Goal: Task Accomplishment & Management: Use online tool/utility

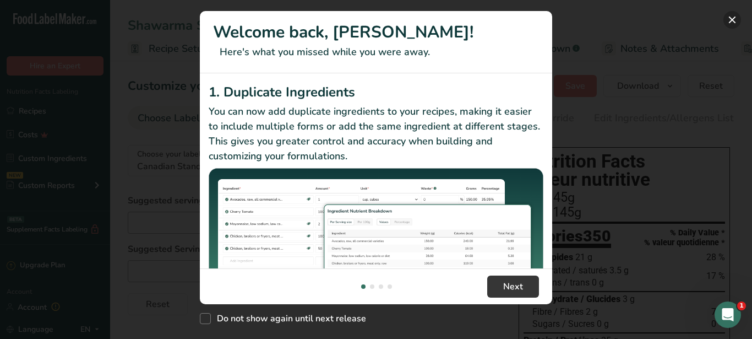
click at [732, 15] on button "New Features" at bounding box center [733, 20] width 18 height 18
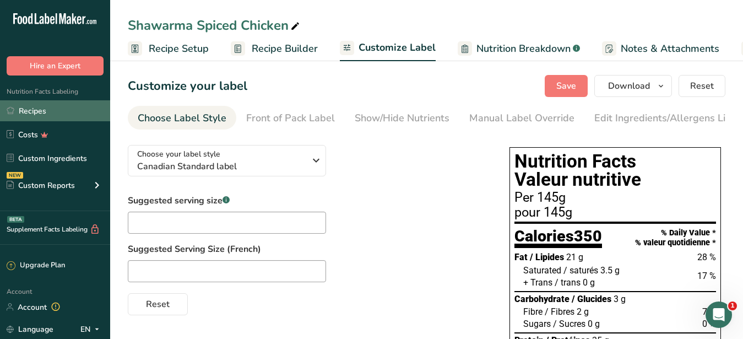
click at [33, 109] on link "Recipes" at bounding box center [55, 110] width 110 height 21
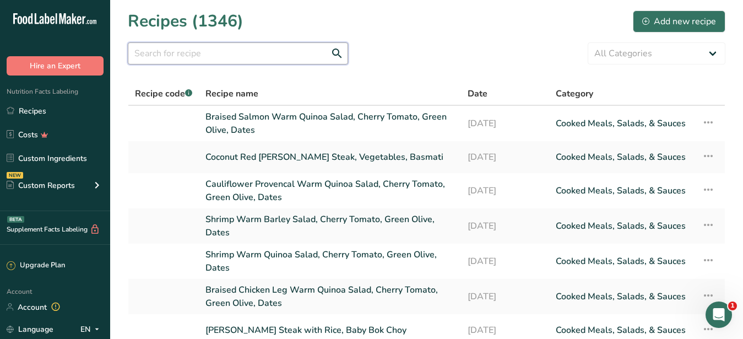
click at [251, 59] on input "text" at bounding box center [238, 53] width 220 height 22
paste input "Smoky Adobo"
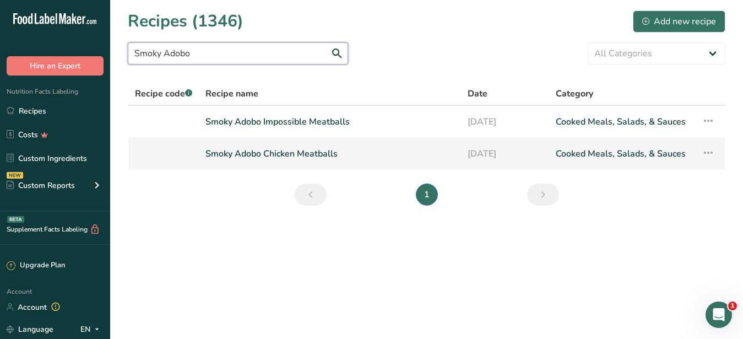
type input "Smoky Adobo"
click at [250, 154] on link "Smoky Adobo Chicken Meatballs" at bounding box center [329, 153] width 249 height 23
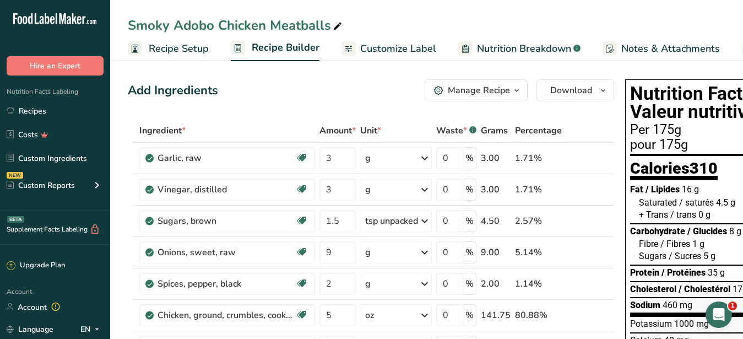
click at [472, 94] on div "Manage Recipe" at bounding box center [479, 90] width 62 height 13
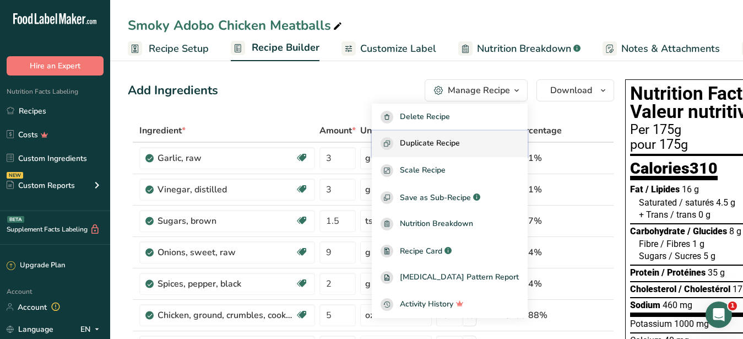
click at [439, 140] on span "Duplicate Recipe" at bounding box center [430, 143] width 60 height 13
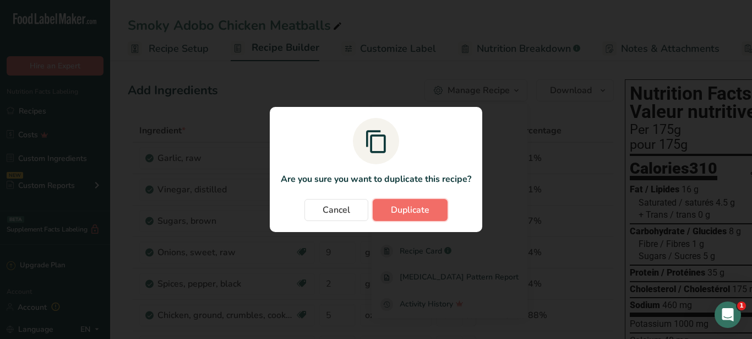
click at [415, 205] on span "Duplicate" at bounding box center [410, 209] width 39 height 13
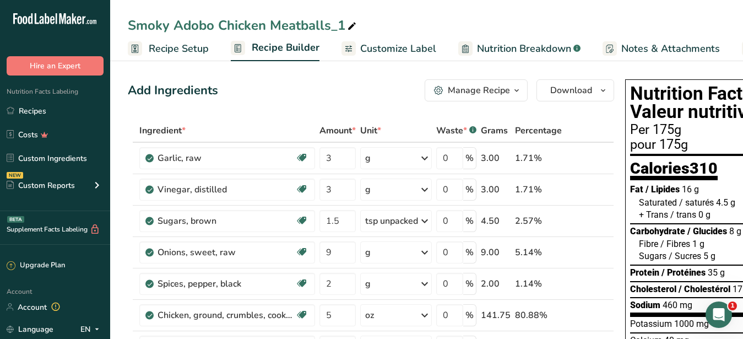
click at [352, 23] on icon at bounding box center [352, 26] width 10 height 15
click at [350, 28] on icon at bounding box center [352, 26] width 10 height 15
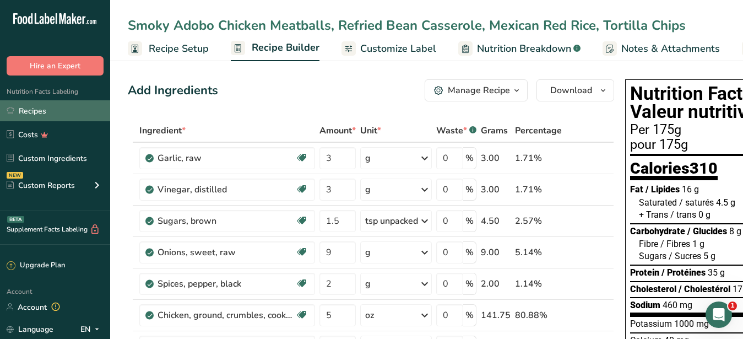
type input "Smoky Adobo Chicken Meatballs, Refried Bean Casserole, Mexican Red Rice, Tortil…"
click at [28, 107] on link "Recipes" at bounding box center [55, 110] width 110 height 21
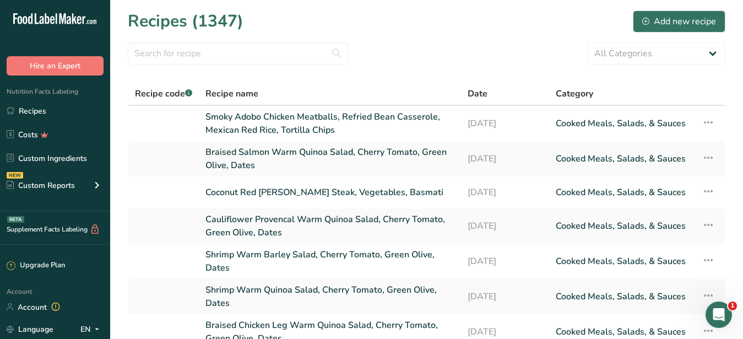
click at [243, 40] on section "Recipes (1347) Add new recipe All Categories Baked Goods [GEOGRAPHIC_DATA] Conf…" at bounding box center [426, 257] width 633 height 515
click at [241, 49] on input "text" at bounding box center [238, 53] width 220 height 22
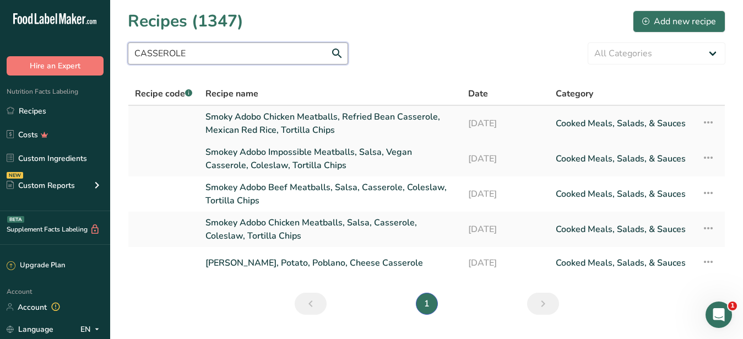
type input "CASSEROLE"
click at [245, 115] on link "Smoky Adobo Chicken Meatballs, Refried Bean Casserole, Mexican Red Rice, Tortil…" at bounding box center [329, 123] width 249 height 26
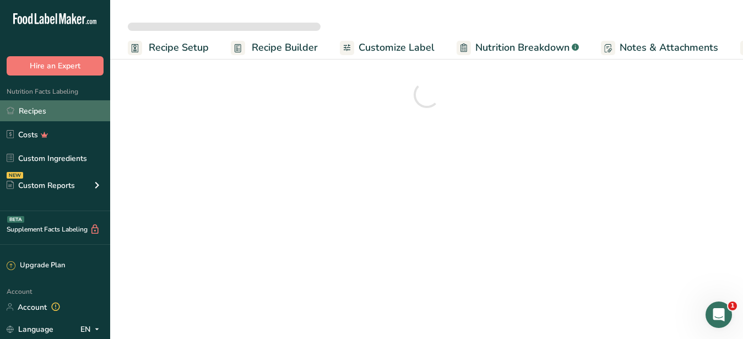
click at [40, 109] on link "Recipes" at bounding box center [55, 110] width 110 height 21
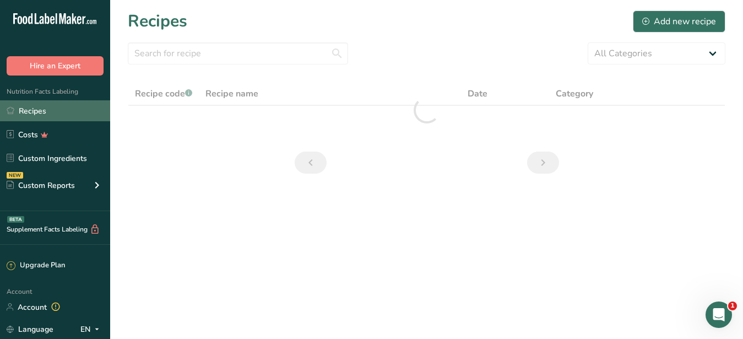
click at [30, 112] on link "Recipes" at bounding box center [55, 110] width 110 height 21
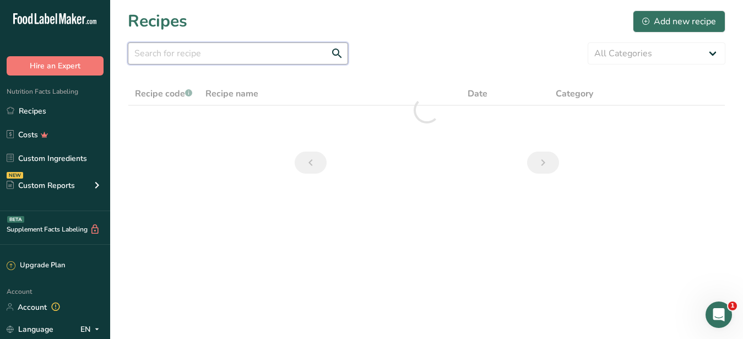
click at [166, 50] on input "text" at bounding box center [238, 53] width 220 height 22
paste input "[PERSON_NAME], Mexican Red Rice, Tortilla Chips"
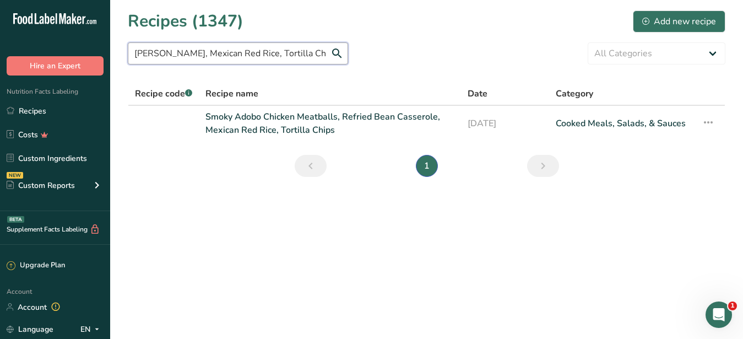
drag, startPoint x: 327, startPoint y: 55, endPoint x: 26, endPoint y: 54, distance: 300.7
click at [128, 54] on input "[PERSON_NAME], Mexican Red Rice, Tortilla Chips" at bounding box center [238, 53] width 220 height 22
click at [705, 122] on icon at bounding box center [708, 122] width 13 height 20
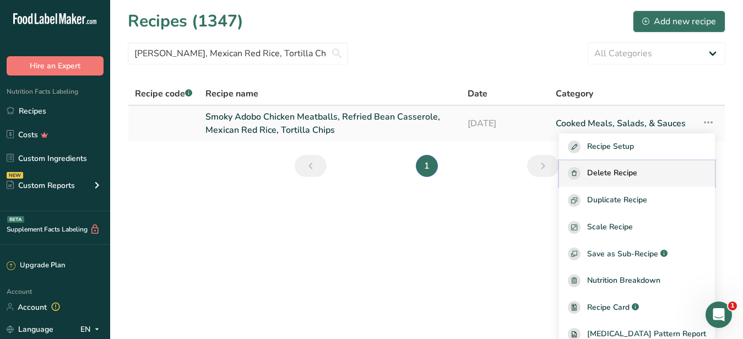
click at [617, 169] on span "Delete Recipe" at bounding box center [612, 173] width 50 height 13
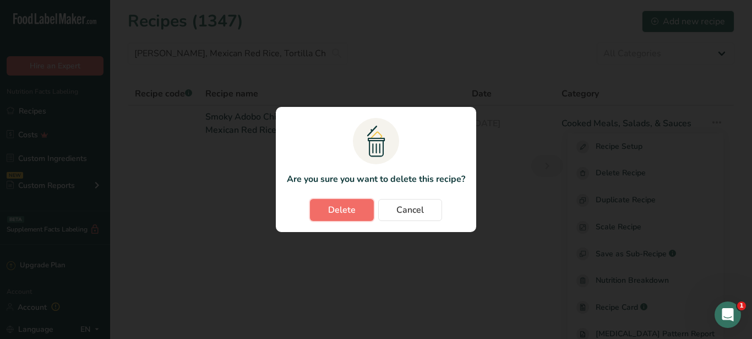
click at [338, 208] on span "Delete" at bounding box center [342, 209] width 28 height 13
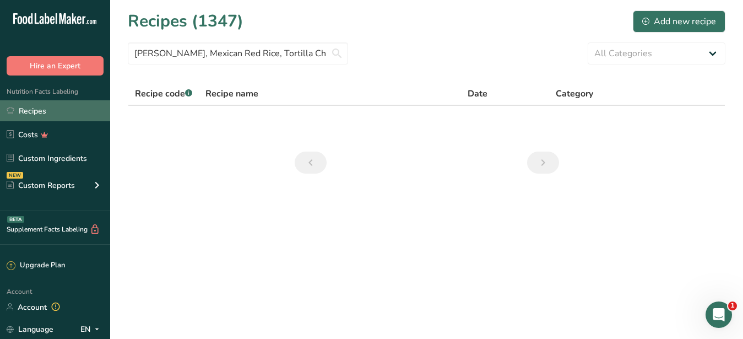
click at [47, 113] on link "Recipes" at bounding box center [55, 110] width 110 height 21
click at [46, 111] on link "Recipes" at bounding box center [55, 110] width 110 height 21
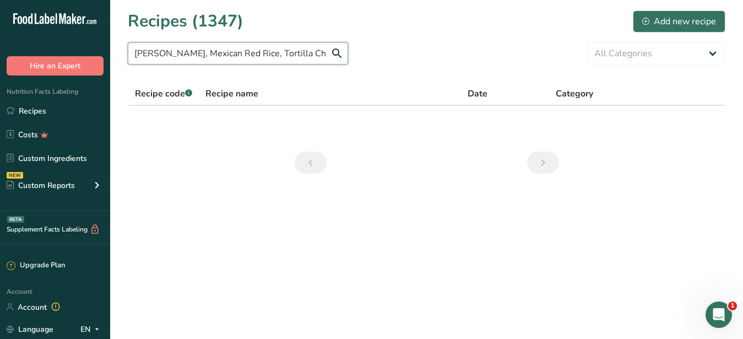
click at [254, 58] on input "[PERSON_NAME], Mexican Red Rice, Tortilla Chips" at bounding box center [238, 53] width 220 height 22
drag, startPoint x: 227, startPoint y: 52, endPoint x: 411, endPoint y: 72, distance: 184.4
click at [348, 64] on input "[PERSON_NAME], Mexican Red Rice, Tortilla Chips" at bounding box center [238, 53] width 220 height 22
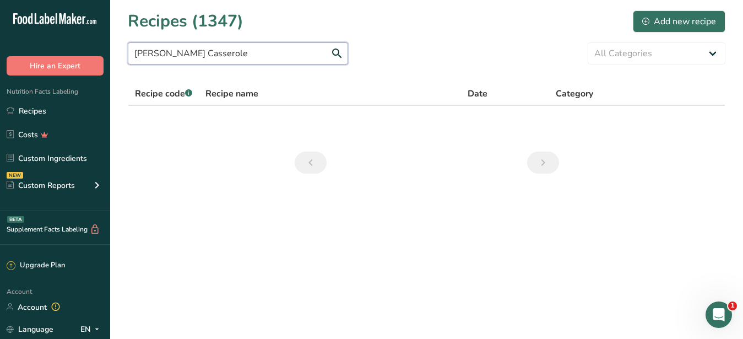
drag, startPoint x: 187, startPoint y: 54, endPoint x: 26, endPoint y: 52, distance: 161.4
click at [128, 52] on input "[PERSON_NAME] Casserole" at bounding box center [238, 53] width 220 height 22
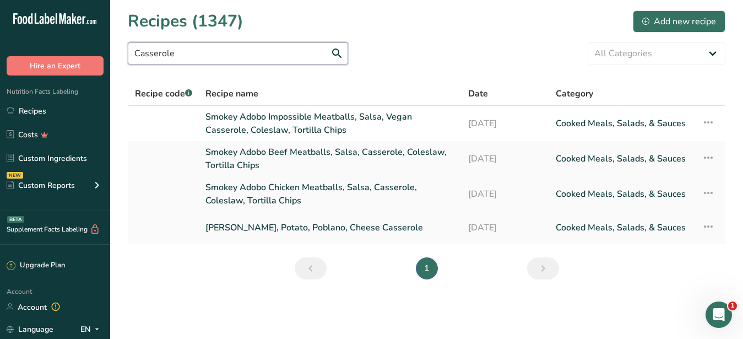
type input "Casserole"
click at [255, 189] on link "Smokey Adobo Chicken Meatballs, Salsa, Casserole, Coleslaw, Tortilla Chips" at bounding box center [329, 194] width 249 height 26
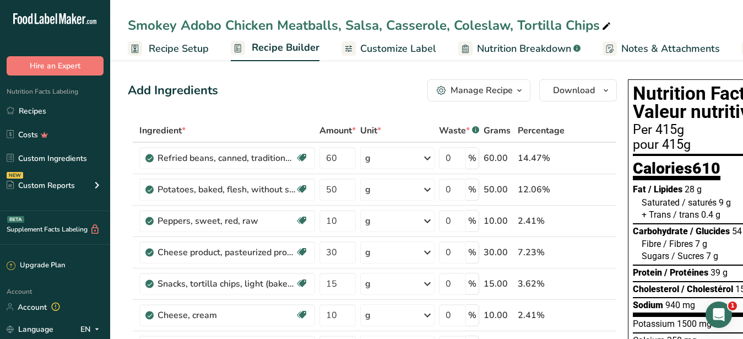
click at [492, 88] on div "Manage Recipe" at bounding box center [482, 90] width 62 height 13
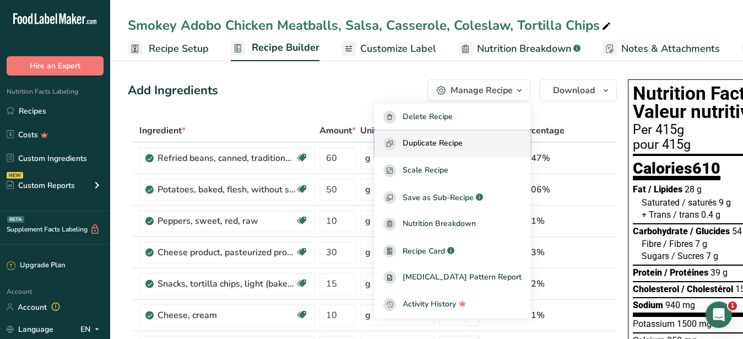
click at [448, 139] on span "Duplicate Recipe" at bounding box center [433, 143] width 60 height 13
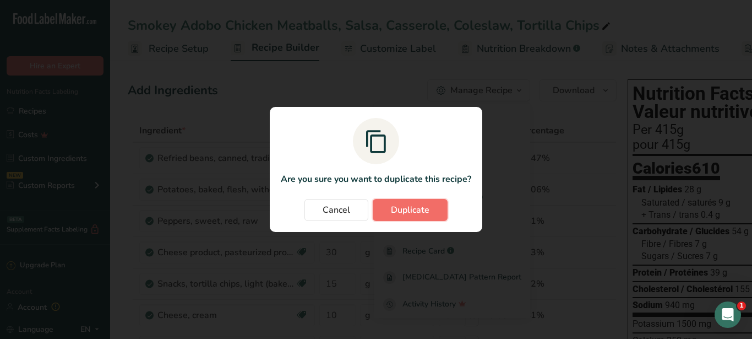
click at [410, 202] on button "Duplicate" at bounding box center [410, 210] width 75 height 22
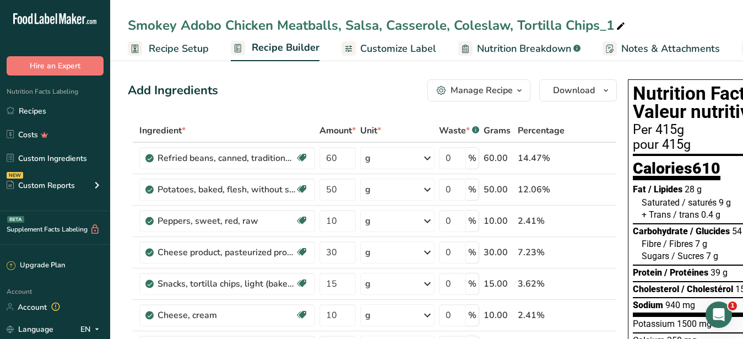
click at [384, 53] on span "Customize Label" at bounding box center [398, 48] width 76 height 15
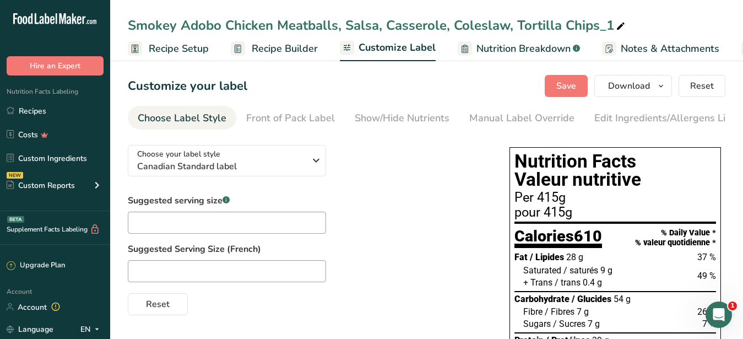
scroll to position [0, 115]
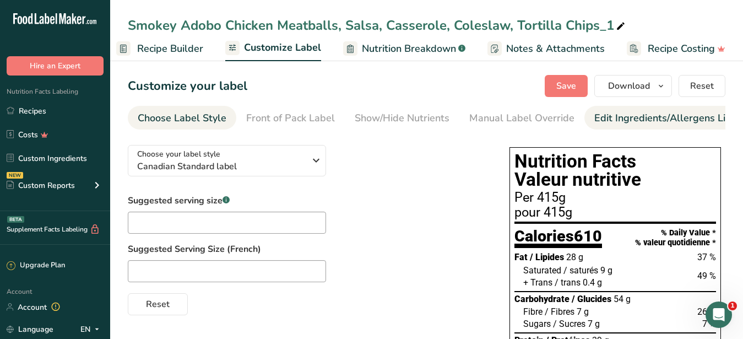
click at [594, 118] on div "Edit Ingredients/Allergens List" at bounding box center [664, 118] width 140 height 15
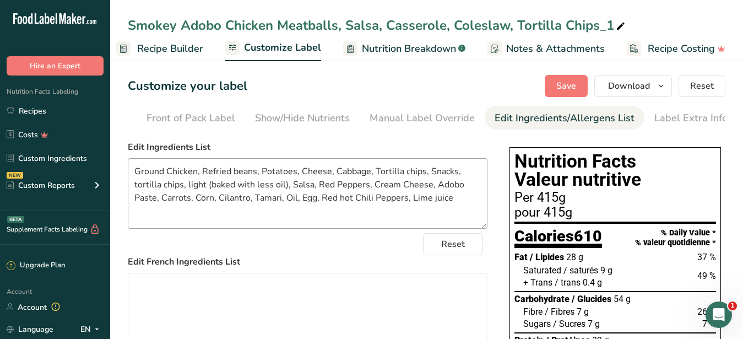
scroll to position [0, 101]
drag, startPoint x: 450, startPoint y: 211, endPoint x: 109, endPoint y: 173, distance: 343.5
click at [128, 173] on textarea "Ground Chicken, Refried beans, Potatoes, Cheese, Cabbage, Tortilla chips, Snack…" at bounding box center [308, 193] width 360 height 70
click at [462, 208] on textarea "Ground Chicken, Refried beans, Potatoes, Cheese, Cabbage, Tortilla chips, Snack…" at bounding box center [308, 193] width 360 height 70
drag, startPoint x: 462, startPoint y: 208, endPoint x: 81, endPoint y: 175, distance: 382.0
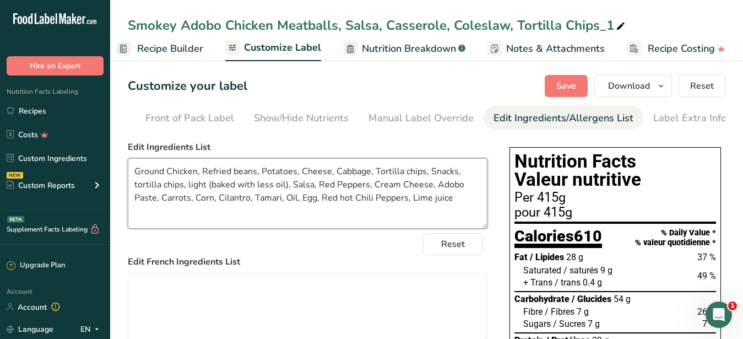
click at [128, 175] on textarea "Ground Chicken, Refried beans, Potatoes, Cheese, Cabbage, Tortilla chips, Snack…" at bounding box center [308, 193] width 360 height 70
paste textarea "Rice, Potatoes, Cheese, Tortilla Chips, Salsa, Red Peppers, Cream Cheese, Adobo…"
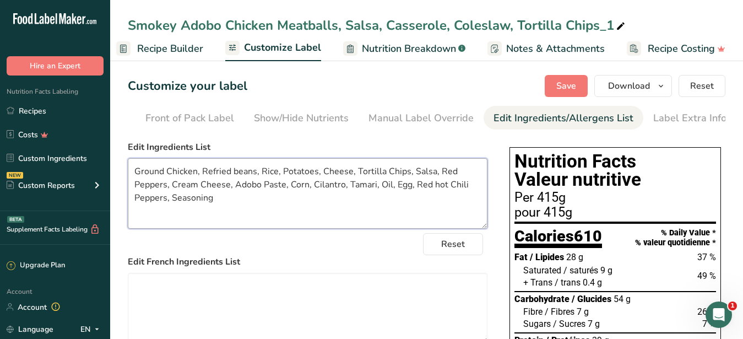
type textarea "Ground Chicken, Refried beans, Rice, Potatoes, Cheese, Tortilla Chips, Salsa, R…"
click at [620, 19] on icon at bounding box center [621, 26] width 10 height 15
drag, startPoint x: 342, startPoint y: 20, endPoint x: 386, endPoint y: 30, distance: 44.5
click at [386, 30] on input "Smokey Adobo Chicken Meatballs, Salsa, Casserole, Coleslaw, Tortilla Chips_1" at bounding box center [427, 25] width 598 height 20
click at [382, 30] on input "Smokey Adobo Chicken Meatballs, Salsa, Casserole, Coleslaw, Tortilla Chips_1" at bounding box center [427, 25] width 598 height 20
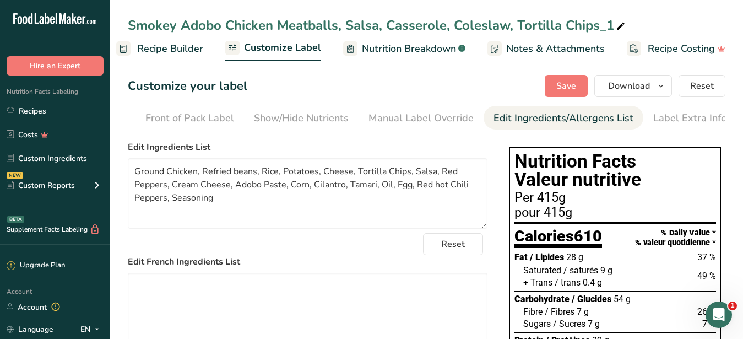
click at [620, 25] on icon at bounding box center [621, 26] width 10 height 15
drag, startPoint x: 620, startPoint y: 25, endPoint x: 343, endPoint y: 29, distance: 276.5
click at [343, 29] on input "Smokey Adobo Chicken Meatballs, Salsa, Casserole, Coleslaw, Tortilla Chips_1" at bounding box center [427, 25] width 598 height 20
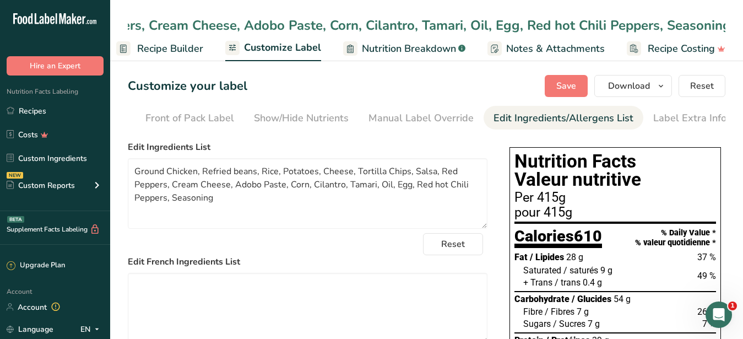
type input "Smokey Adobo Chicken Meatballs, Ground Chicken, Refried beans, Rice, Potatoes, …"
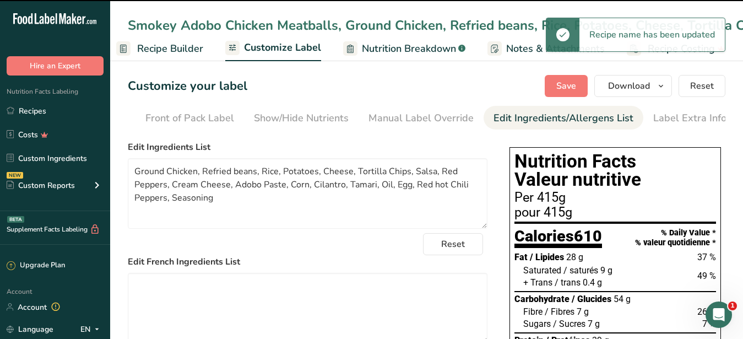
type textarea "Ground Chicken, Refried beans, Potatoes, Cheese, Cabbage, Tortilla chips, Snack…"
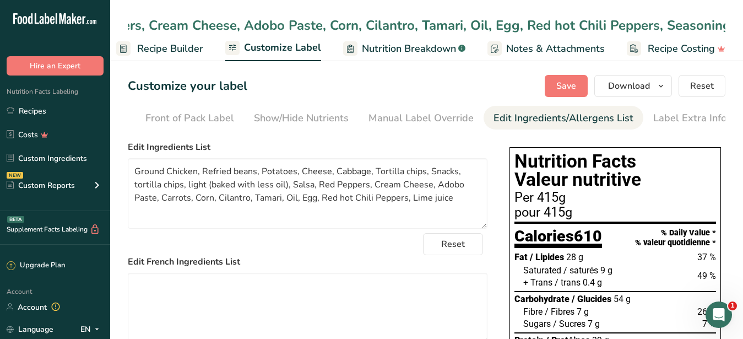
click at [236, 26] on input "Smokey Adobo Chicken Meatballs, Ground Chicken, Refried beans, Rice, Potatoes, …" at bounding box center [427, 25] width 598 height 20
click at [713, 20] on input "Smokey Adobo Chicken Meatballs, Ground Chicken, Refried beans, Rice, Potatoes, …" at bounding box center [427, 25] width 598 height 20
click at [725, 25] on div "Smokey Adobo Chicken Meatballs, Ground Chicken, Refried beans, Rice, Potatoes, …" at bounding box center [426, 25] width 633 height 20
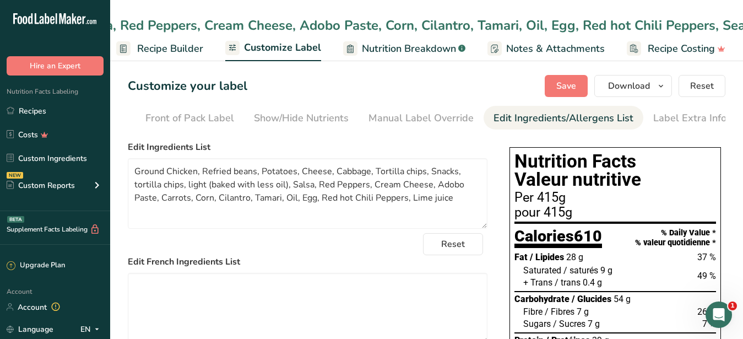
scroll to position [0, 767]
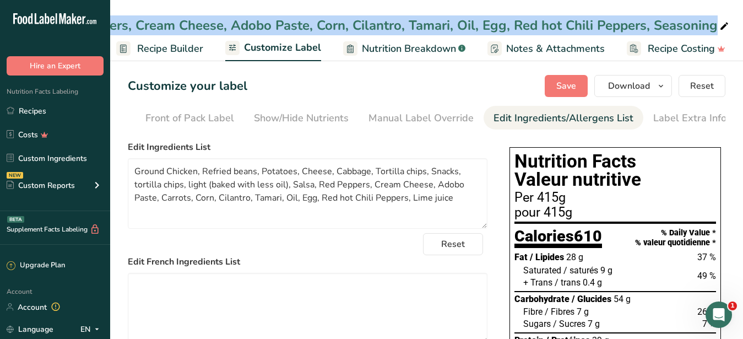
drag, startPoint x: 343, startPoint y: 24, endPoint x: 712, endPoint y: 24, distance: 369.6
click at [712, 24] on div "Smokey Adobo Chicken Meatballs, Ground Chicken, Refried beans, Rice, Potatoes, …" at bounding box center [46, 25] width 1370 height 20
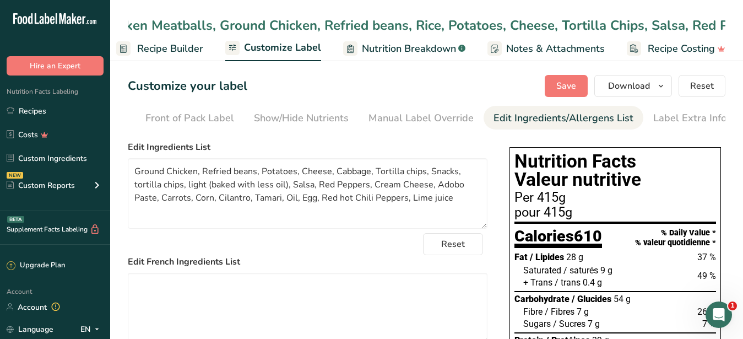
scroll to position [0, 0]
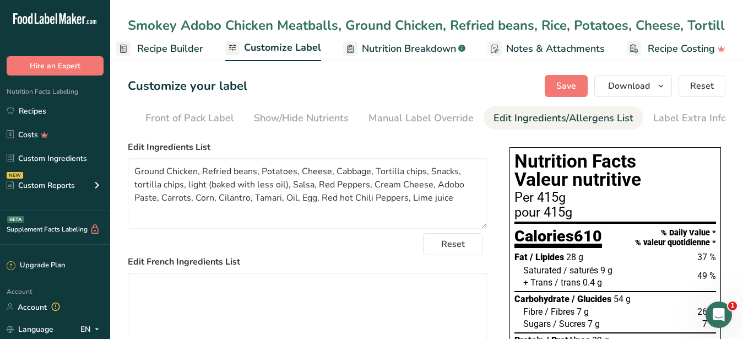
drag, startPoint x: 724, startPoint y: 23, endPoint x: 348, endPoint y: 24, distance: 376.2
click at [348, 24] on input "Smokey Adobo Chicken Meatballs, Ground Chicken, Refried beans, Rice, Potatoes, …" at bounding box center [427, 25] width 598 height 20
type input "Smokey Adobo Chicken Meatballs, Refried Bean Casserole, Mexican Red Rice, Torti…"
click at [187, 47] on span "Recipe Builder" at bounding box center [170, 48] width 66 height 15
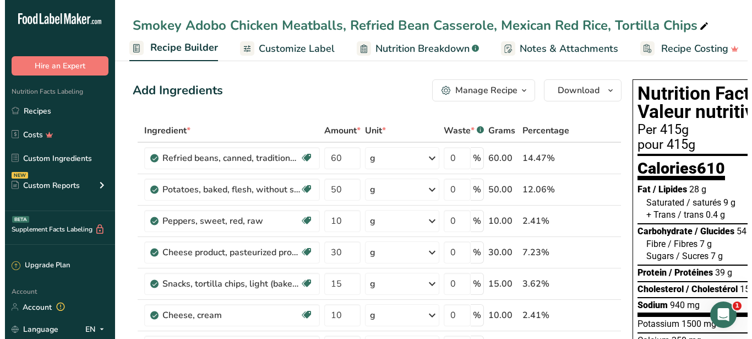
scroll to position [281, 0]
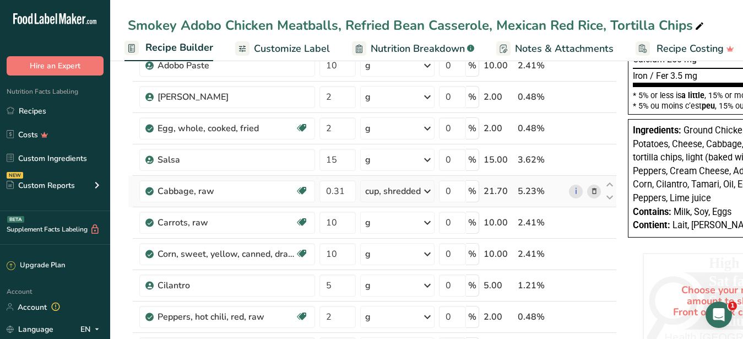
click at [593, 191] on icon at bounding box center [594, 192] width 8 height 12
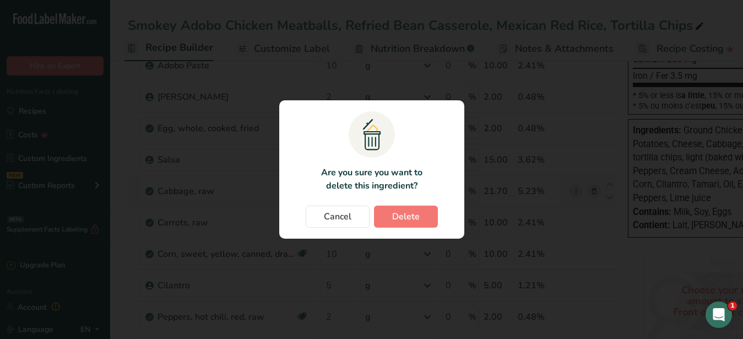
scroll to position [0, 105]
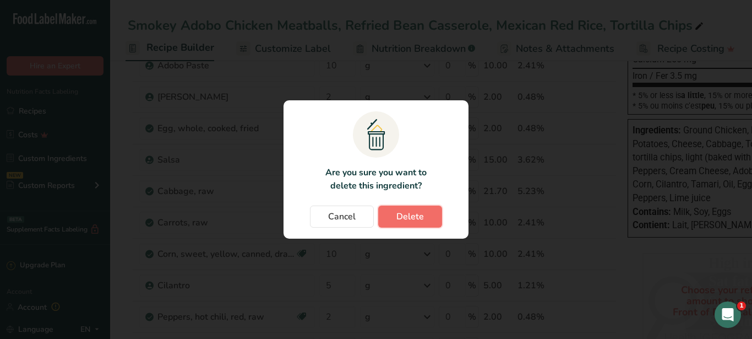
click at [421, 214] on span "Delete" at bounding box center [411, 216] width 28 height 13
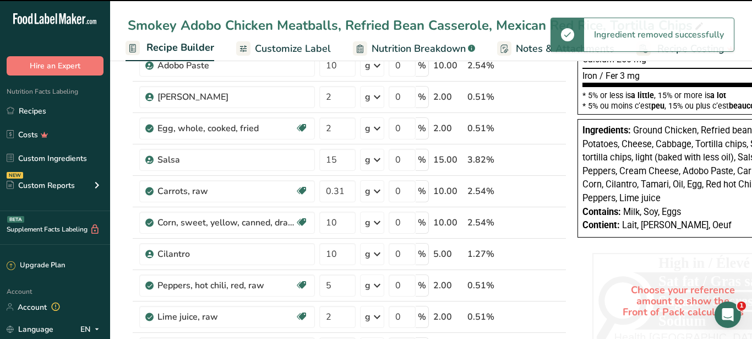
type input "10"
type input "5"
type input "2"
type input "20"
type input "140"
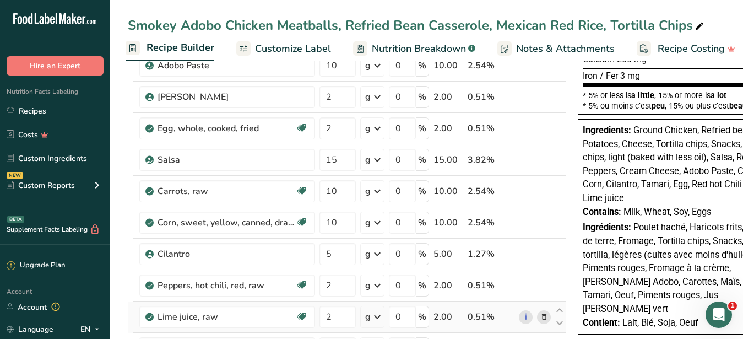
scroll to position [337, 0]
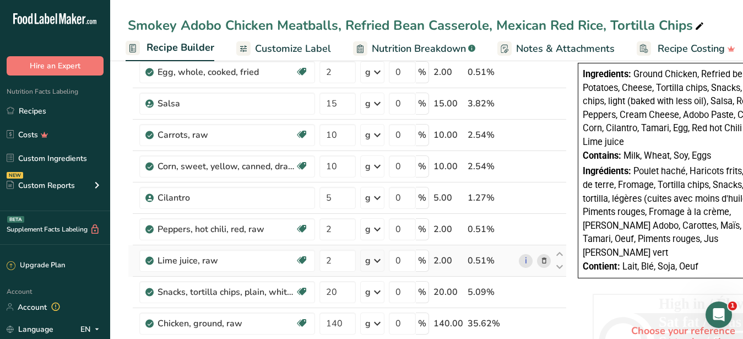
click at [540, 261] on icon at bounding box center [544, 261] width 8 height 12
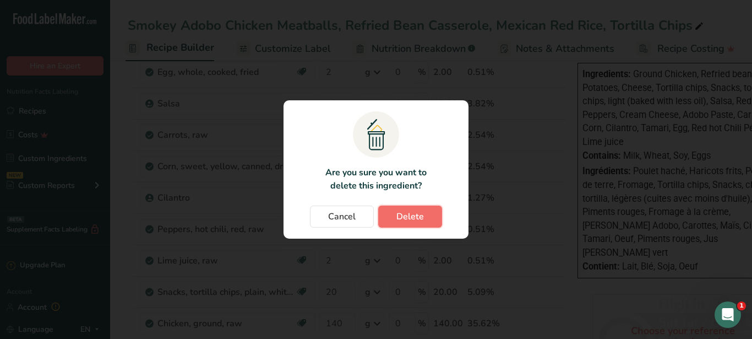
click at [423, 220] on span "Delete" at bounding box center [411, 216] width 28 height 13
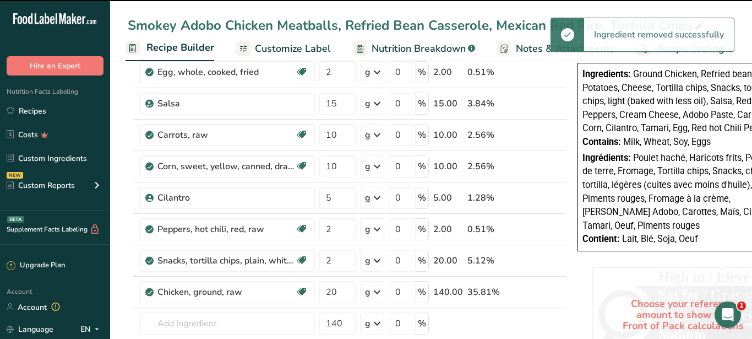
type input "20"
type input "140"
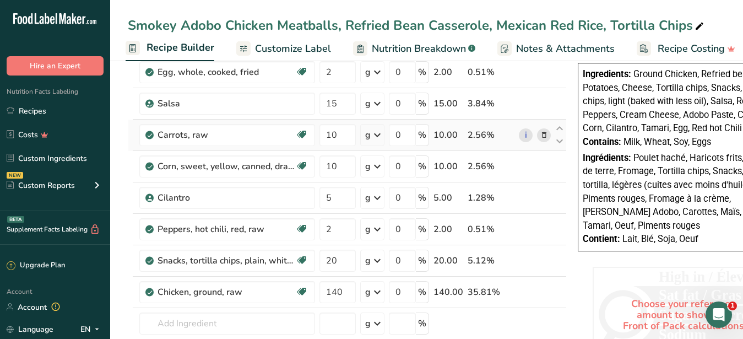
click at [540, 136] on icon at bounding box center [544, 135] width 8 height 12
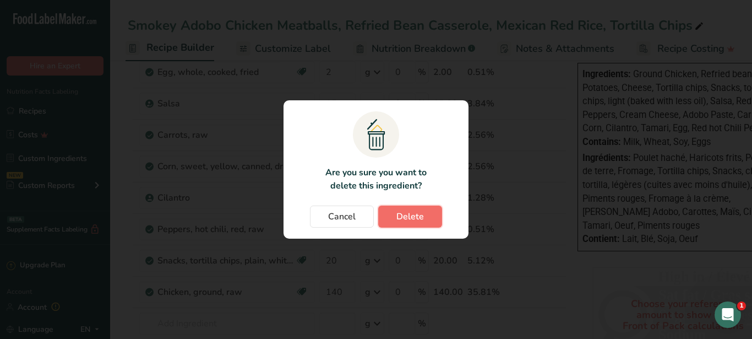
click at [426, 213] on button "Delete" at bounding box center [410, 216] width 64 height 22
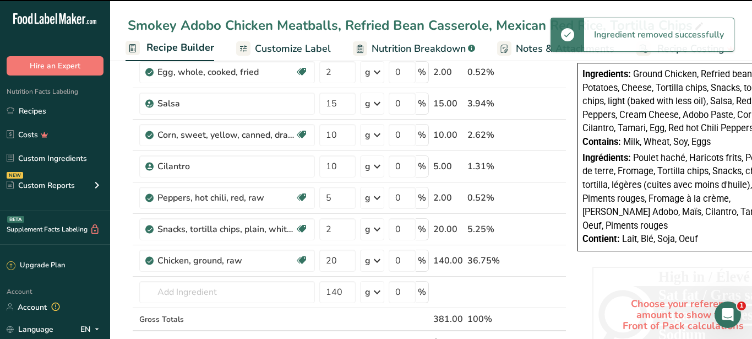
type input "5"
type input "2"
type input "20"
type input "140"
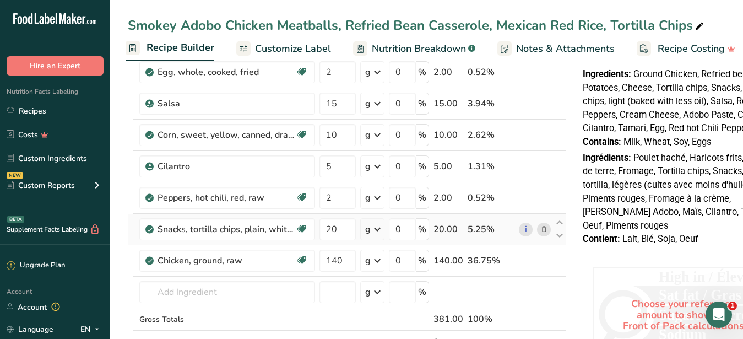
click at [540, 231] on icon at bounding box center [544, 230] width 8 height 12
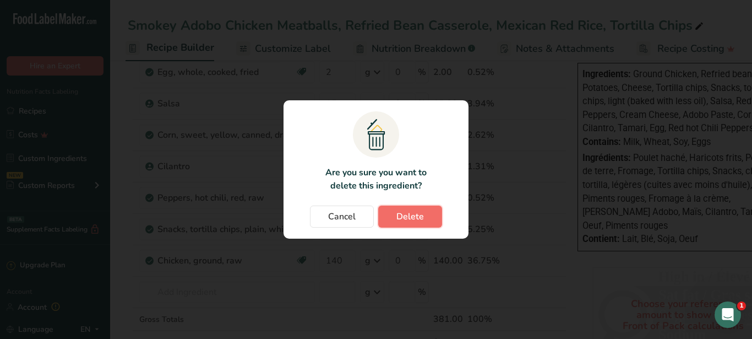
click at [410, 211] on span "Delete" at bounding box center [411, 216] width 28 height 13
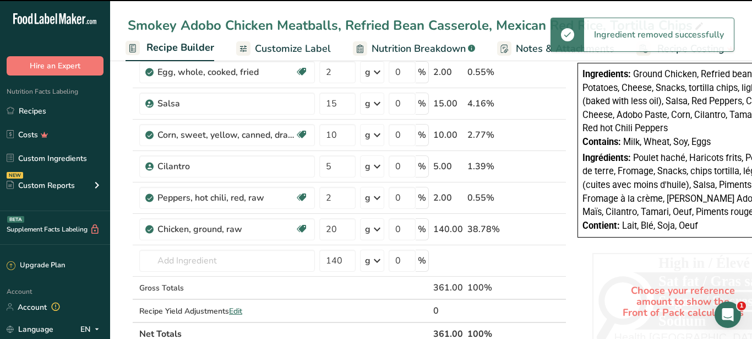
type input "140"
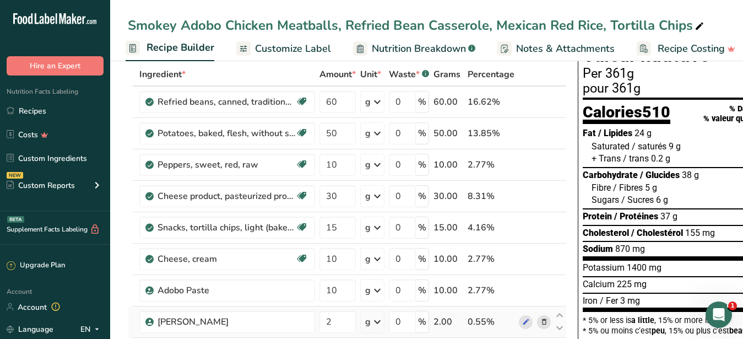
scroll to position [0, 0]
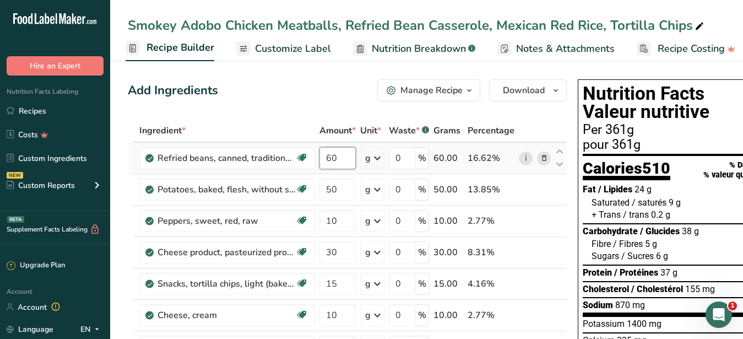
drag, startPoint x: 337, startPoint y: 159, endPoint x: 327, endPoint y: 158, distance: 10.6
click at [327, 158] on input "60" at bounding box center [337, 158] width 36 height 22
type input "5"
type input "4"
type input "45"
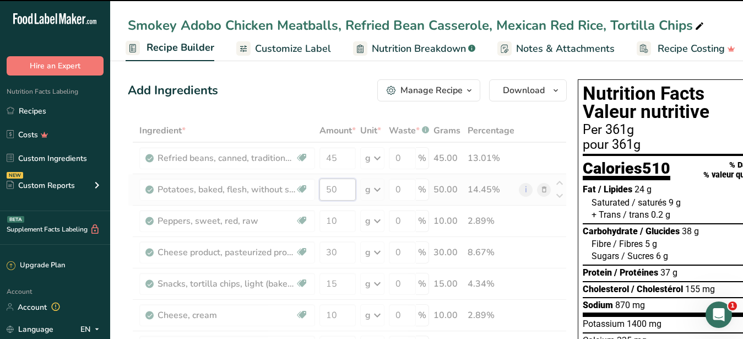
drag, startPoint x: 347, startPoint y: 191, endPoint x: 323, endPoint y: 190, distance: 23.7
click at [323, 190] on input "50" at bounding box center [337, 189] width 36 height 22
click at [339, 216] on input "10" at bounding box center [337, 221] width 36 height 22
click at [341, 251] on input "30" at bounding box center [337, 252] width 36 height 22
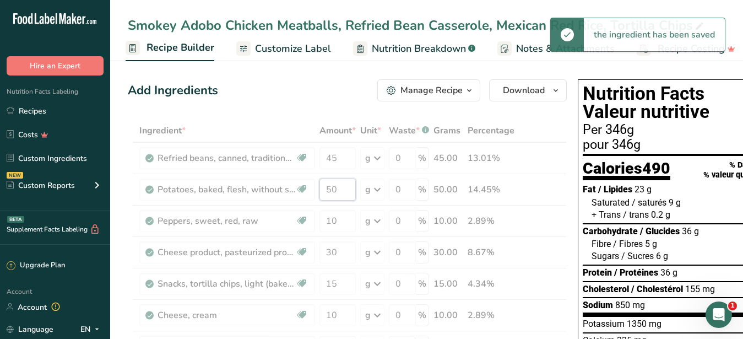
drag, startPoint x: 343, startPoint y: 191, endPoint x: 312, endPoint y: 188, distance: 30.4
click at [319, 189] on input "50" at bounding box center [337, 189] width 36 height 22
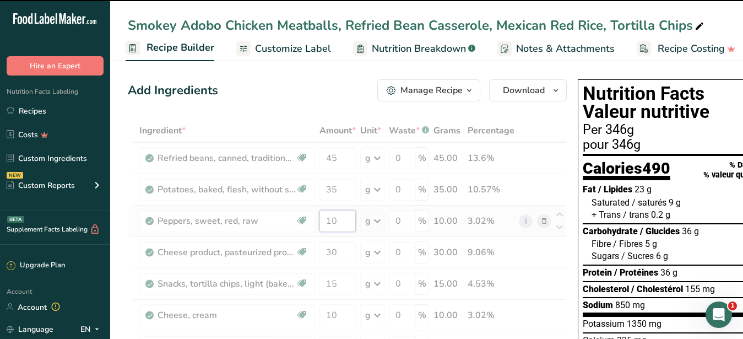
click at [343, 216] on input "10" at bounding box center [337, 221] width 36 height 22
drag, startPoint x: 341, startPoint y: 187, endPoint x: 308, endPoint y: 186, distance: 33.6
click at [319, 186] on input "50" at bounding box center [337, 189] width 36 height 22
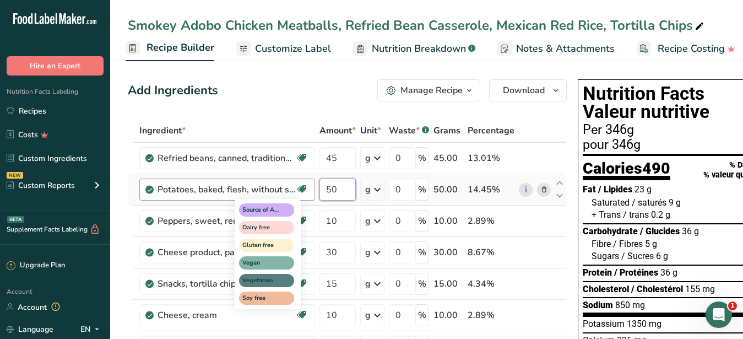
type input "5"
type input "30"
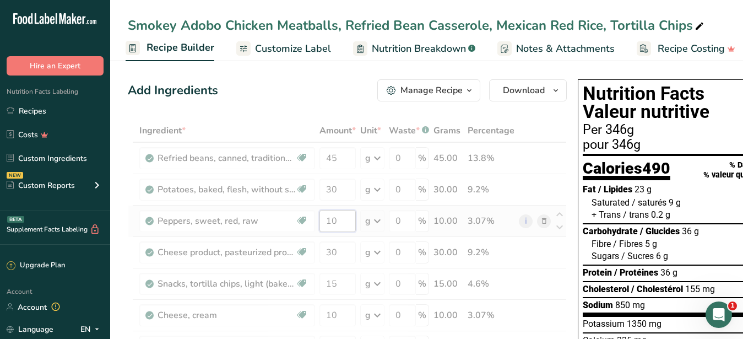
click at [340, 223] on input "10" at bounding box center [337, 221] width 36 height 22
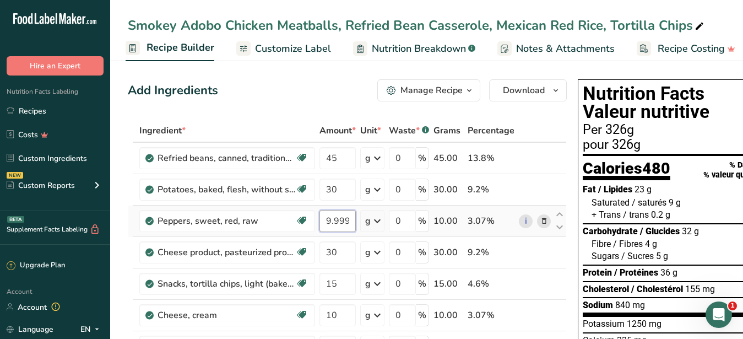
type input "9.999997"
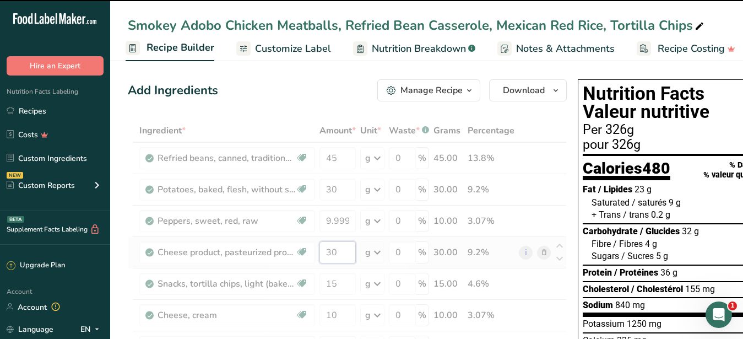
drag, startPoint x: 343, startPoint y: 254, endPoint x: 322, endPoint y: 252, distance: 21.1
click at [322, 252] on input "30" at bounding box center [337, 252] width 36 height 22
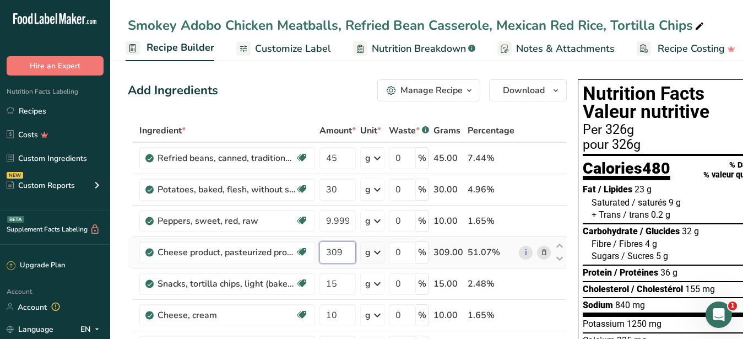
drag, startPoint x: 344, startPoint y: 251, endPoint x: 316, endPoint y: 249, distance: 27.6
click at [319, 249] on input "309" at bounding box center [337, 252] width 36 height 22
type input "29"
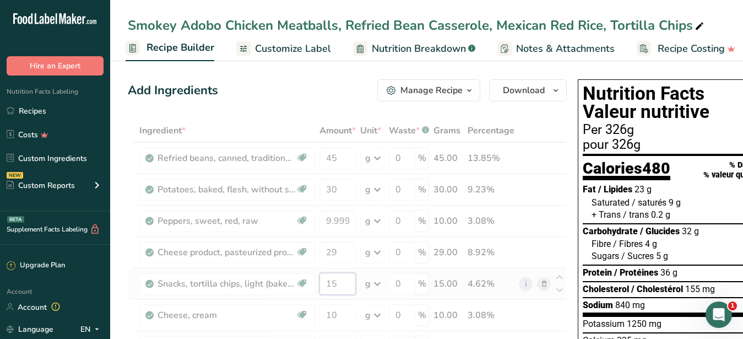
click at [341, 283] on input "15" at bounding box center [337, 284] width 36 height 22
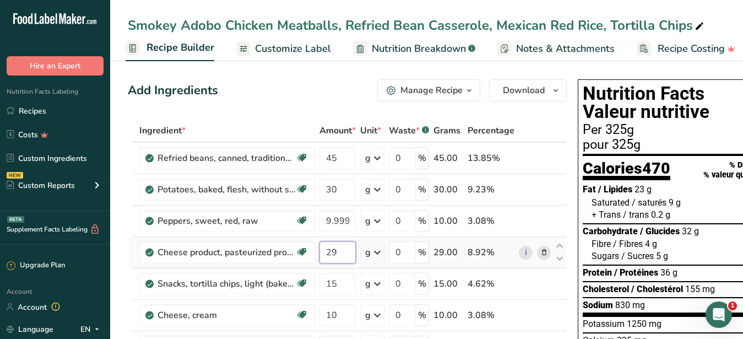
click at [335, 258] on input "29" at bounding box center [337, 252] width 36 height 22
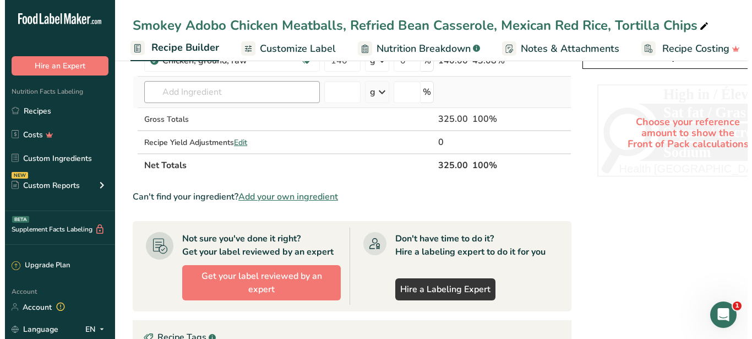
scroll to position [449, 0]
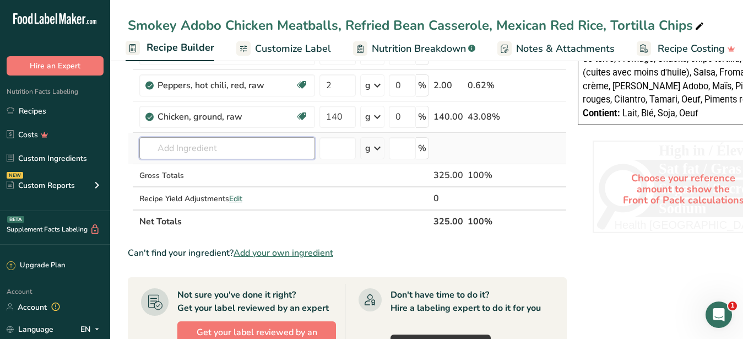
click at [218, 143] on input "text" at bounding box center [227, 148] width 176 height 22
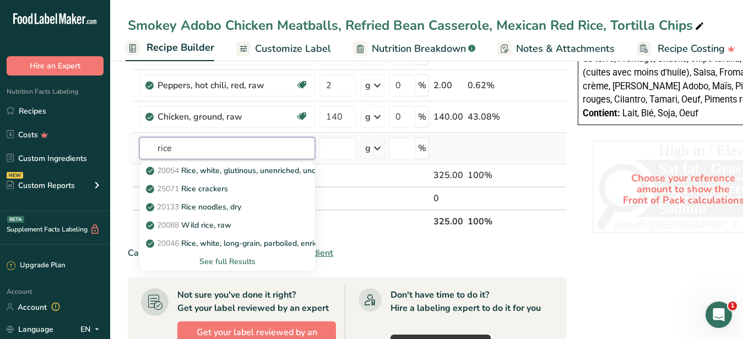
type input "rice"
click at [243, 259] on div "See full Results" at bounding box center [227, 262] width 158 height 12
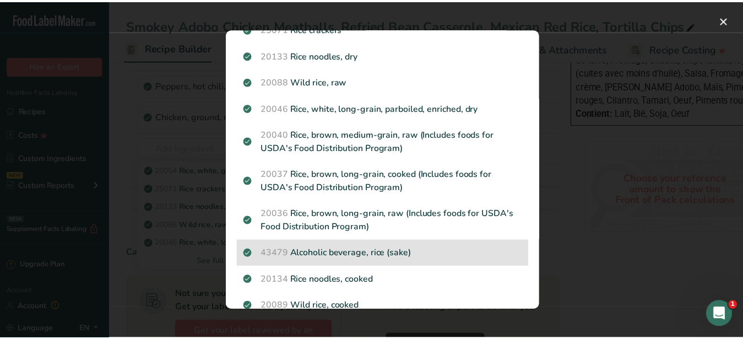
scroll to position [145, 0]
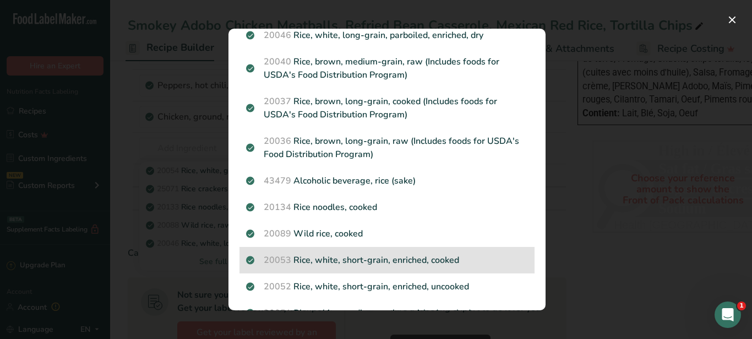
click at [381, 258] on p "20053 Rice, white, short-grain, enriched, cooked" at bounding box center [387, 259] width 282 height 13
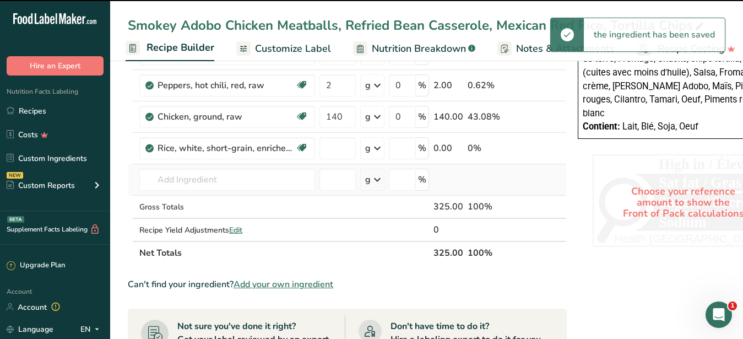
type input "0"
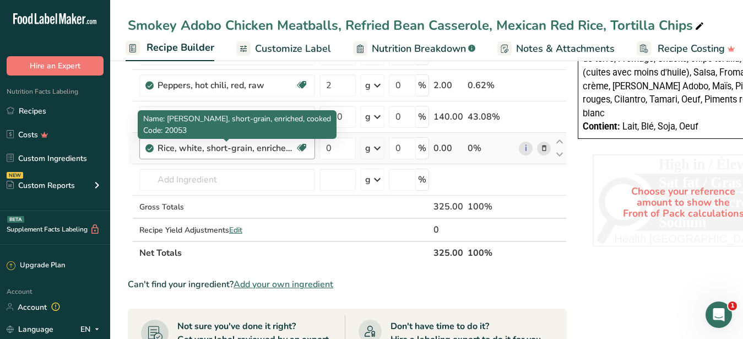
click at [262, 150] on div "Rice, white, short-grain, enriched, cooked" at bounding box center [227, 148] width 138 height 13
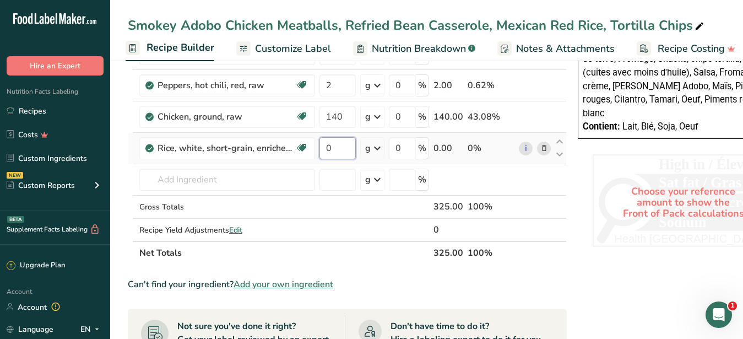
drag, startPoint x: 333, startPoint y: 148, endPoint x: 323, endPoint y: 147, distance: 9.9
click at [323, 147] on input "0" at bounding box center [337, 148] width 36 height 22
type input "90"
click at [334, 176] on input "number" at bounding box center [337, 180] width 36 height 22
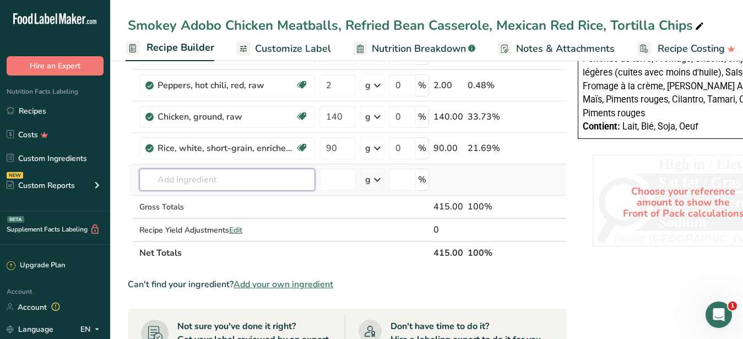
click at [275, 185] on input "text" at bounding box center [227, 180] width 176 height 22
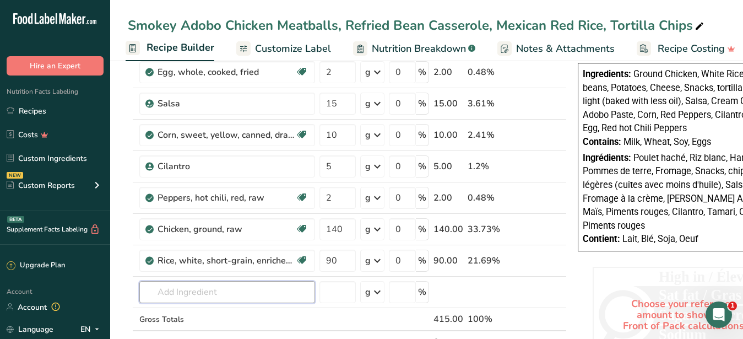
scroll to position [0, 0]
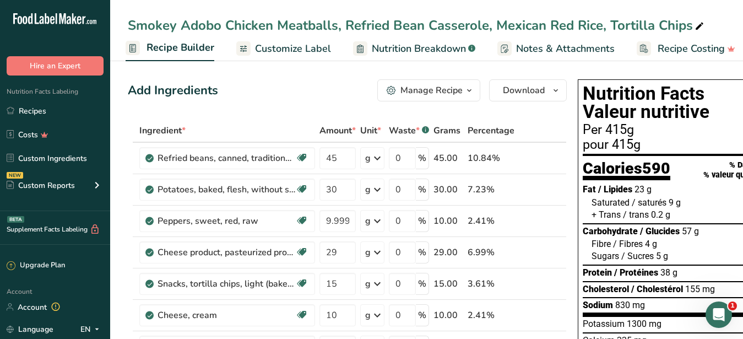
click at [324, 49] on span "Customize Label" at bounding box center [293, 48] width 76 height 15
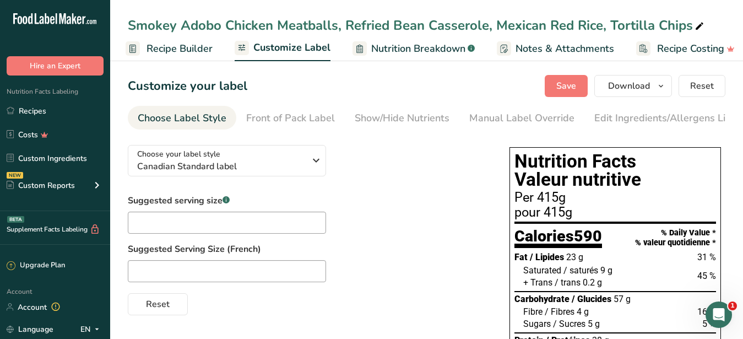
scroll to position [1, 115]
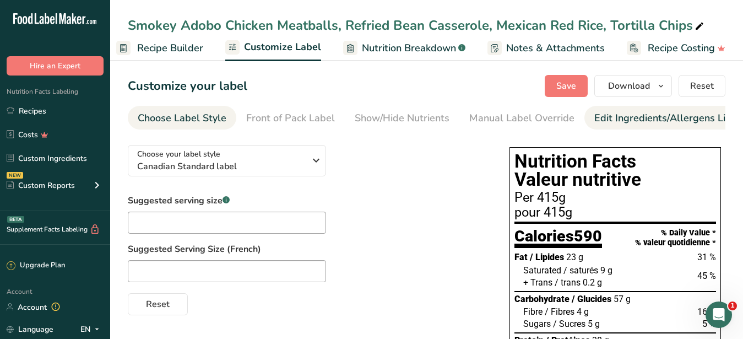
click at [598, 116] on div "Edit Ingredients/Allergens List" at bounding box center [664, 118] width 140 height 15
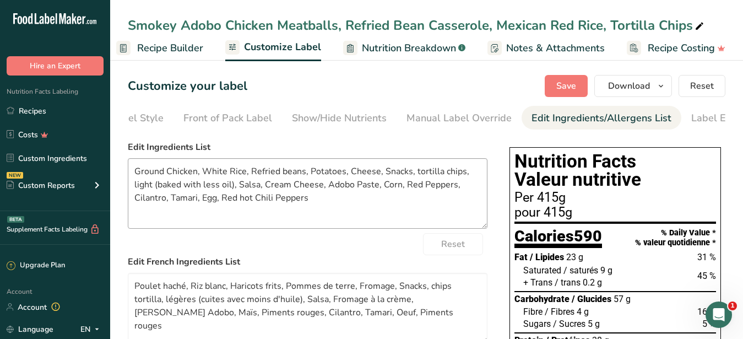
scroll to position [0, 101]
drag, startPoint x: 334, startPoint y: 211, endPoint x: 112, endPoint y: 167, distance: 225.7
click at [128, 167] on textarea "Ground Chicken, White Rice, Refried beans, Potatoes, Cheese, Snacks, tortilla c…" at bounding box center [308, 193] width 360 height 70
click at [319, 207] on textarea "Ground Chicken, White Rice, Refried beans, Potatoes, Cheese, Snacks, tortilla c…" at bounding box center [308, 193] width 360 height 70
drag, startPoint x: 318, startPoint y: 210, endPoint x: 87, endPoint y: 174, distance: 234.2
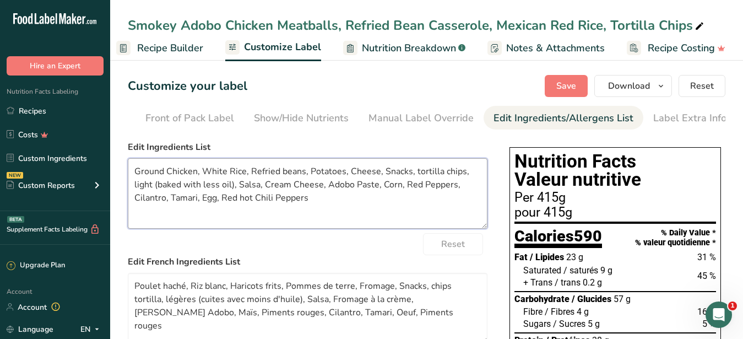
click at [128, 174] on textarea "Ground Chicken, White Rice, Refried beans, Potatoes, Cheese, Snacks, tortilla c…" at bounding box center [308, 193] width 360 height 70
paste textarea "Rice, Refried beans, Potatoes, Cheese, Tortilla Chips, Salsa, Red Peppers, Crea…"
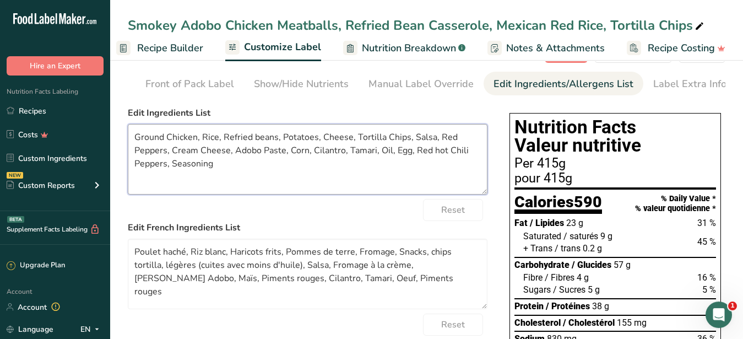
scroll to position [56, 0]
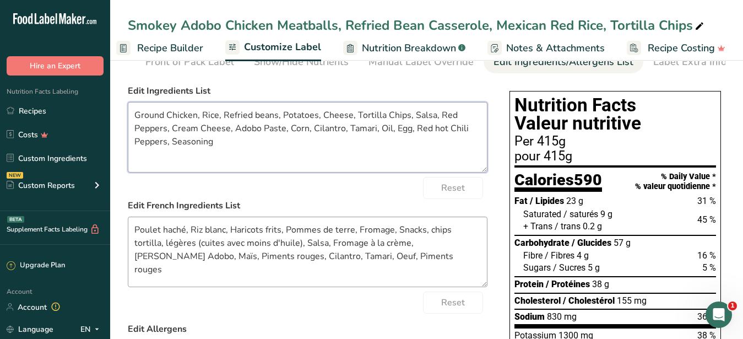
type textarea "Ground Chicken, Rice, Refried beans, Potatoes, Cheese, Tortilla Chips, Salsa, R…"
drag, startPoint x: 361, startPoint y: 269, endPoint x: 115, endPoint y: 219, distance: 250.8
click at [128, 219] on textarea "Poulet haché, Riz blanc, Haricots frits, Pommes de terre, Fromage, Snacks, chip…" at bounding box center [308, 251] width 360 height 70
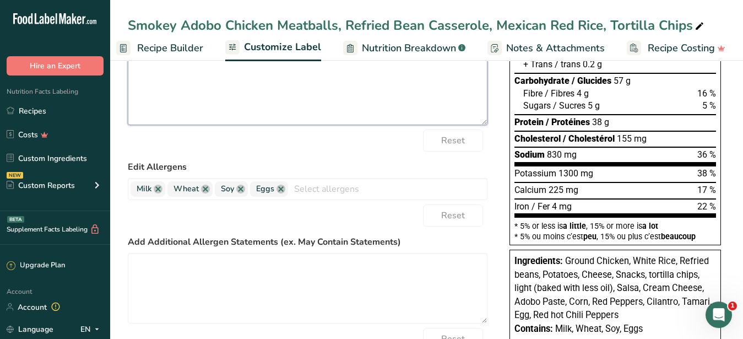
scroll to position [225, 0]
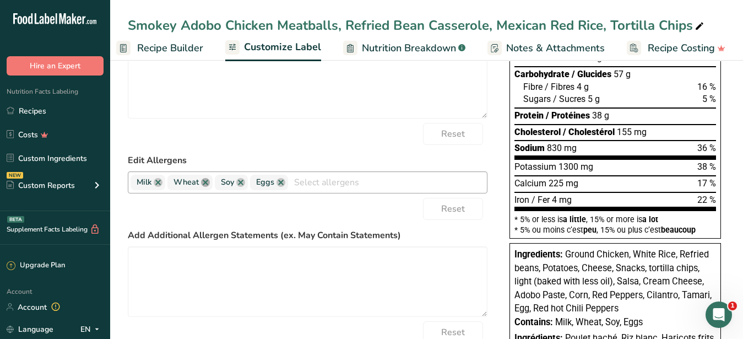
click at [202, 187] on link at bounding box center [205, 182] width 9 height 9
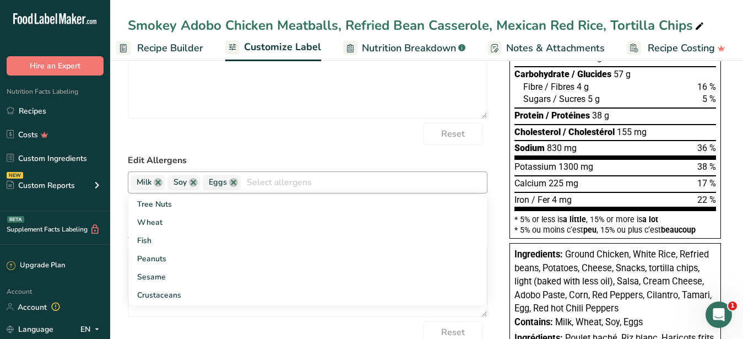
click at [322, 145] on div "Reset" at bounding box center [308, 134] width 360 height 22
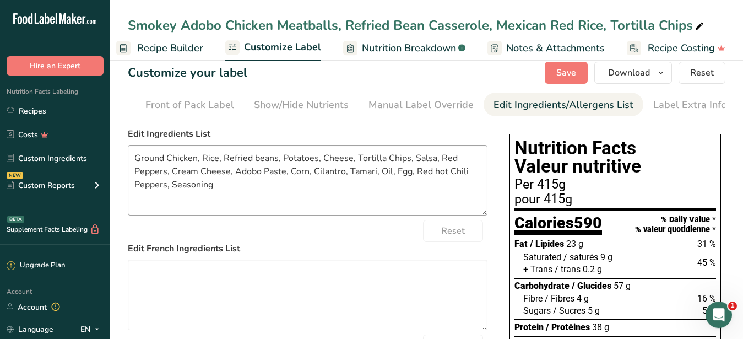
scroll to position [0, 0]
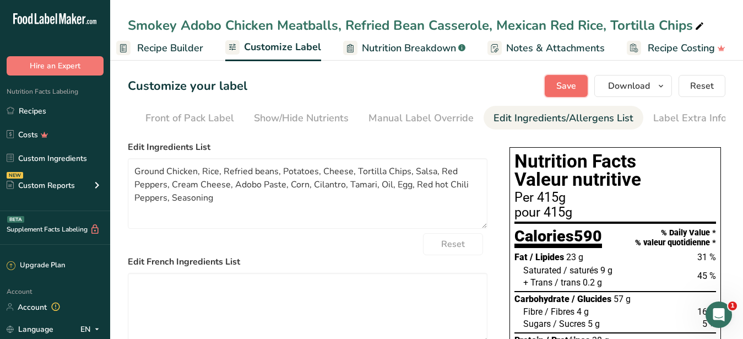
click at [556, 86] on button "Save" at bounding box center [566, 86] width 43 height 22
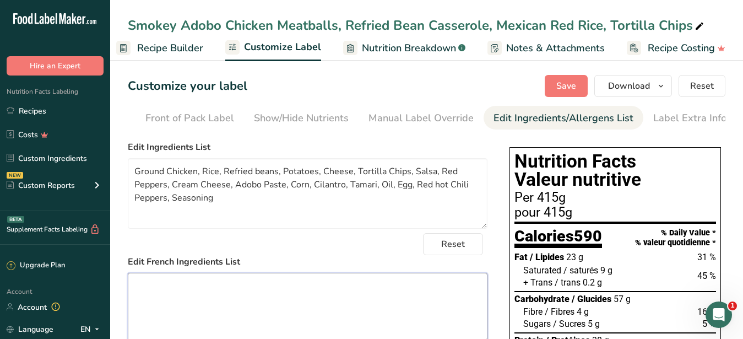
click at [323, 294] on textarea at bounding box center [308, 308] width 360 height 70
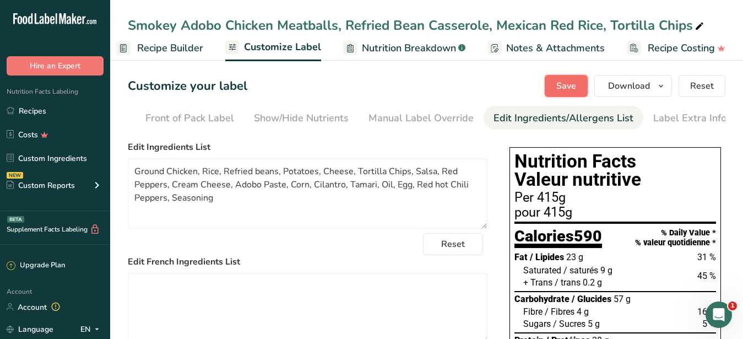
click at [565, 87] on span "Save" at bounding box center [566, 85] width 20 height 13
click at [619, 89] on span "Download" at bounding box center [629, 85] width 42 height 13
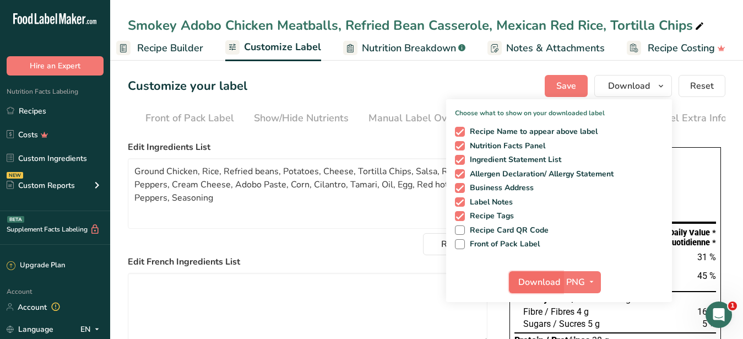
click at [535, 279] on span "Download" at bounding box center [539, 281] width 42 height 13
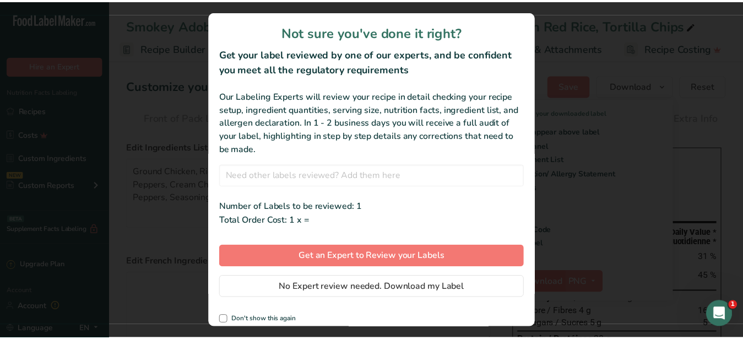
scroll to position [1, 105]
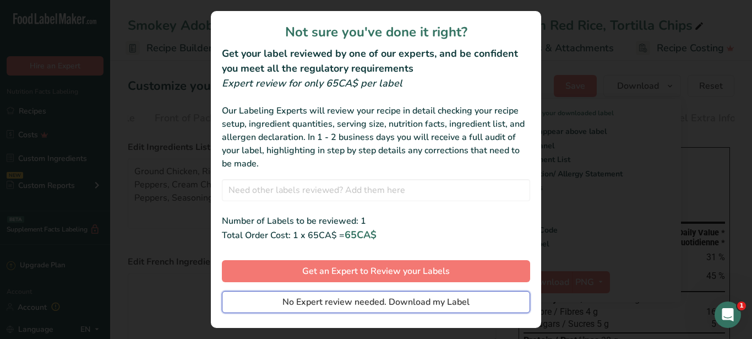
click at [377, 305] on span "No Expert review needed. Download my Label" at bounding box center [376, 301] width 187 height 13
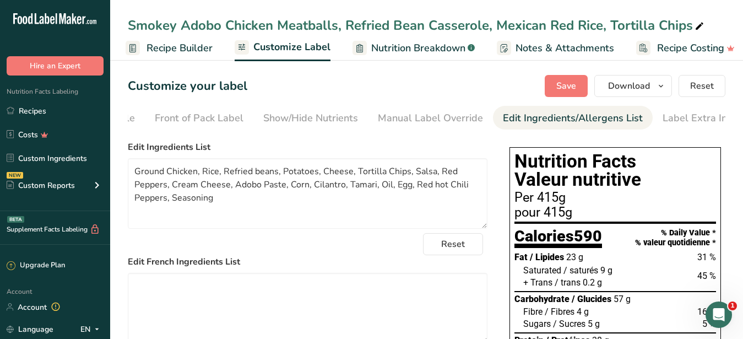
click at [346, 255] on div "Reset" at bounding box center [308, 244] width 360 height 22
click at [182, 42] on span "Recipe Builder" at bounding box center [180, 48] width 66 height 15
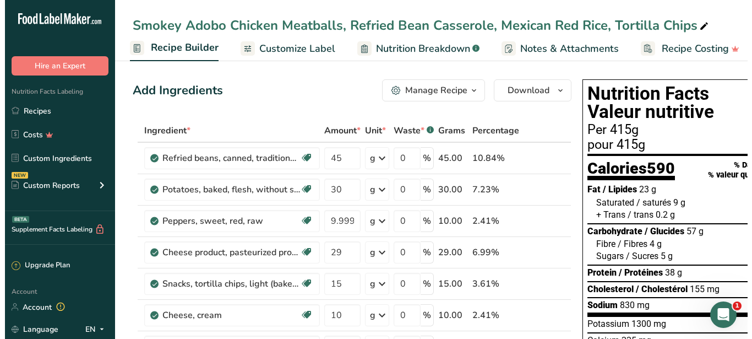
scroll to position [0, 106]
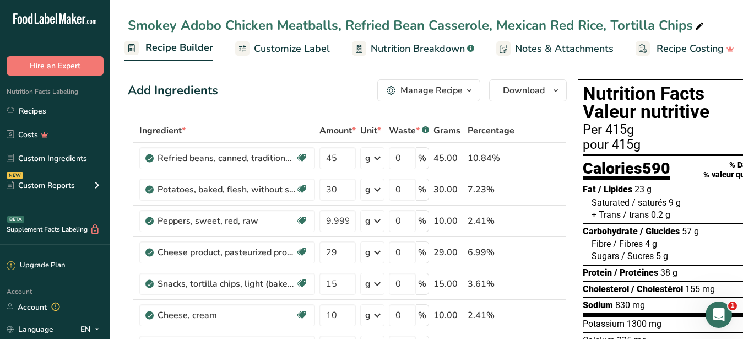
click at [444, 93] on div "Manage Recipe" at bounding box center [431, 90] width 62 height 13
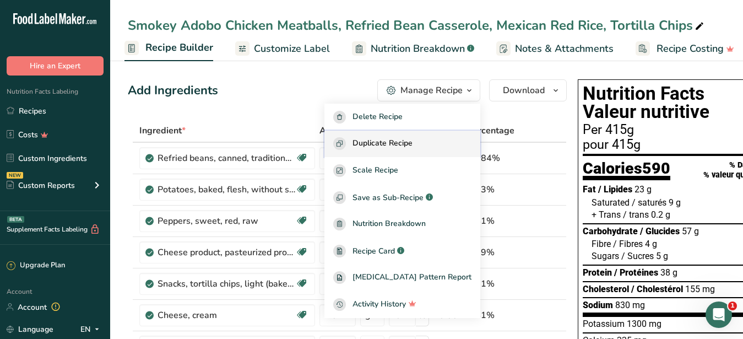
click at [409, 137] on button "Duplicate Recipe" at bounding box center [402, 144] width 156 height 27
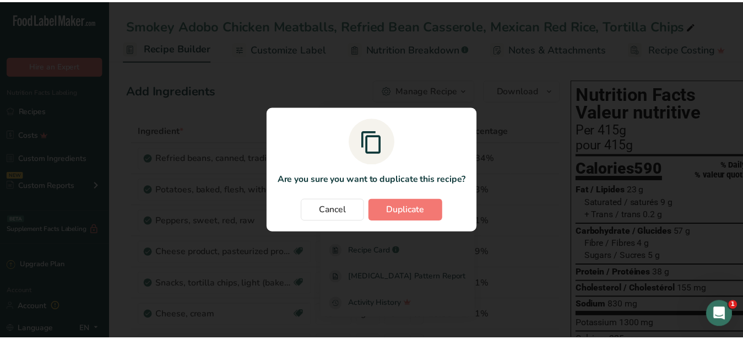
scroll to position [0, 105]
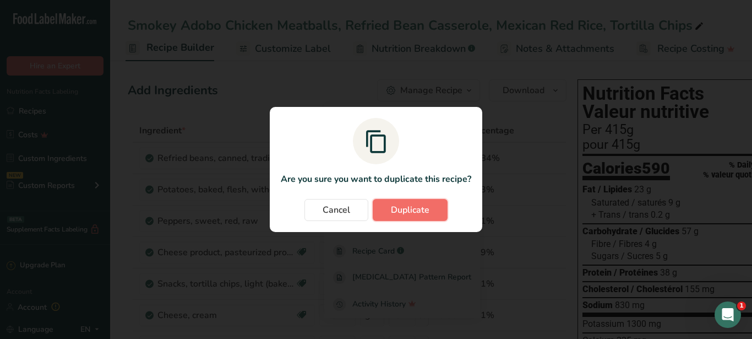
click at [404, 214] on span "Duplicate" at bounding box center [410, 209] width 39 height 13
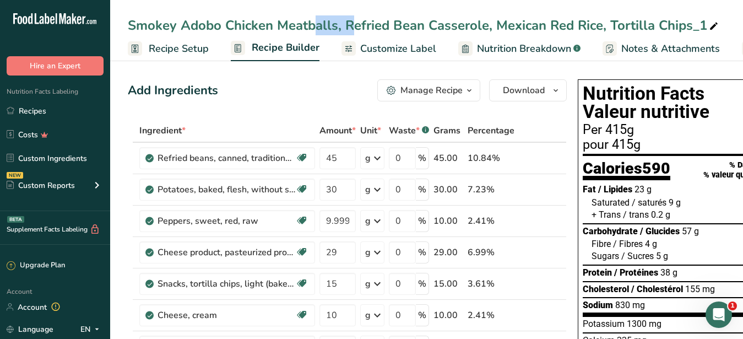
drag, startPoint x: 270, startPoint y: 26, endPoint x: 225, endPoint y: 27, distance: 45.2
click at [225, 27] on div "Smokey Adobo Chicken Meatballs, Refried Bean Casserole, Mexican Red Rice, Torti…" at bounding box center [424, 25] width 593 height 20
click at [267, 21] on input "Smokey Adobo Chicken Meatballs, Refried Bean Casserole, Mexican Red Rice, Torti…" at bounding box center [427, 25] width 598 height 20
drag, startPoint x: 270, startPoint y: 23, endPoint x: 228, endPoint y: 26, distance: 42.0
click at [228, 26] on input "Smokey Adobo Chicken Meatballs, Refried Bean Casserole, Mexican Red Rice, Torti…" at bounding box center [427, 25] width 598 height 20
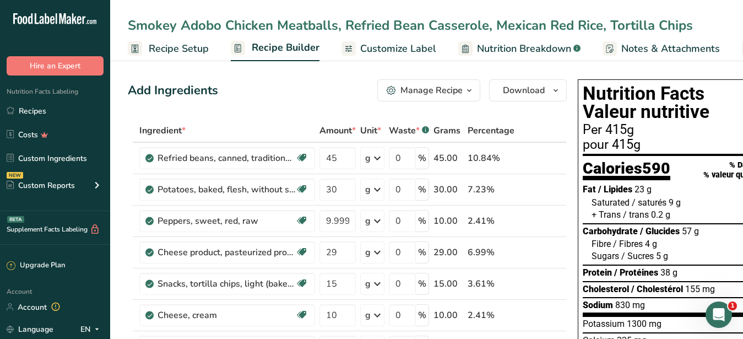
type input "Smokey Adobo Chicken Meatballs, Refried Bean Casserole, Mexican Red Rice, Torti…"
drag, startPoint x: 336, startPoint y: 22, endPoint x: 215, endPoint y: 21, distance: 121.2
click at [215, 21] on div "Smokey Adobo Chicken Meatballs, Refried Bean Casserole, Mexican Red Rice, Torti…" at bounding box center [417, 25] width 578 height 20
drag, startPoint x: 335, startPoint y: 24, endPoint x: 129, endPoint y: 17, distance: 205.6
click at [129, 17] on input "Smokey Adobo Chicken Meatballs, Refried Bean Casserole, Mexican Red Rice, Torti…" at bounding box center [427, 25] width 598 height 20
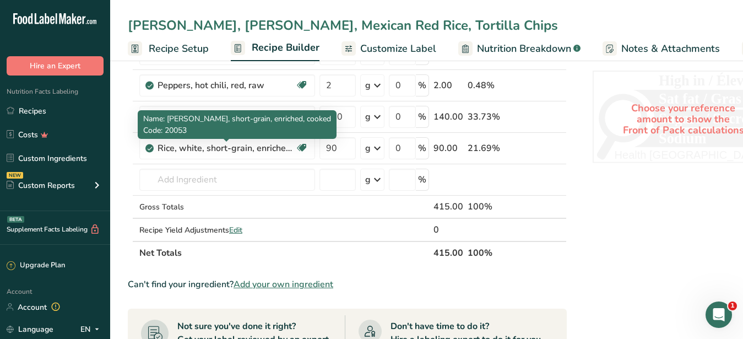
scroll to position [337, 0]
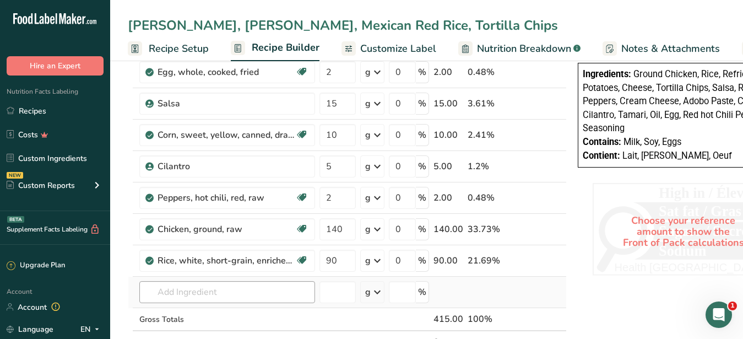
type input "[PERSON_NAME], [PERSON_NAME], Mexican Red Rice, Tortilla Chips"
click at [196, 288] on input "text" at bounding box center [227, 292] width 176 height 22
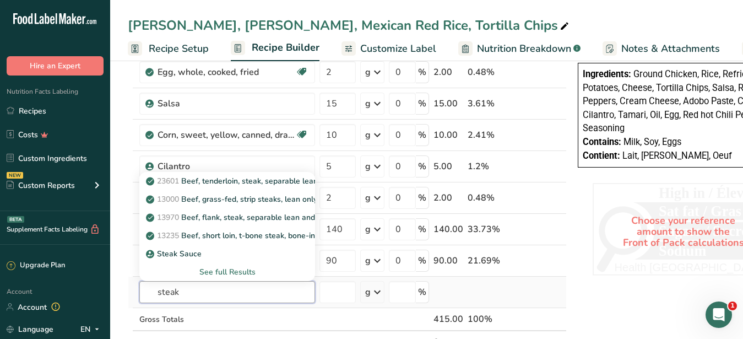
drag, startPoint x: 189, startPoint y: 296, endPoint x: 133, endPoint y: 284, distance: 58.1
click at [139, 284] on input "steak" at bounding box center [227, 292] width 176 height 22
type input "beef shoulder"
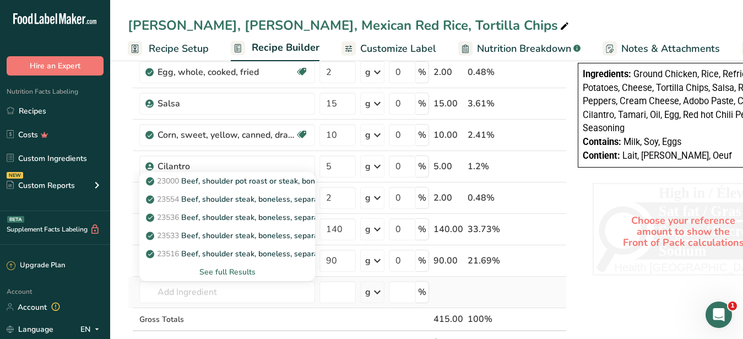
click at [236, 270] on div "See full Results" at bounding box center [227, 272] width 158 height 12
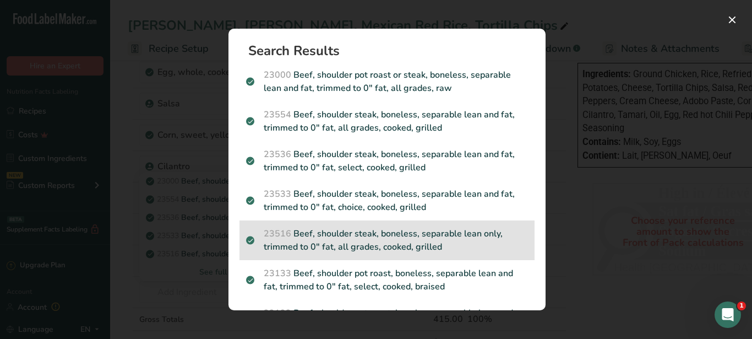
click at [398, 240] on p "23516 Beef, shoulder steak, boneless, separable lean only, trimmed to 0" fat, a…" at bounding box center [387, 240] width 282 height 26
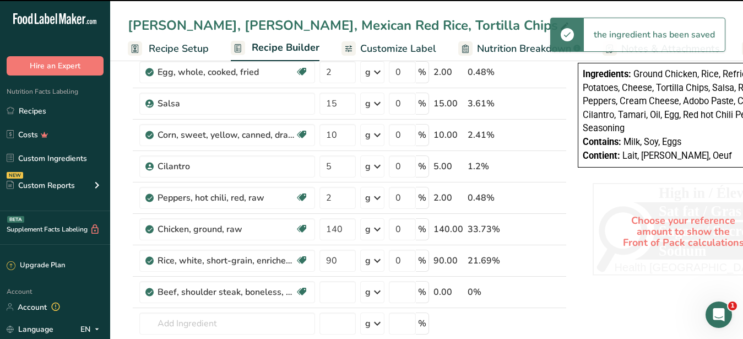
type input "0"
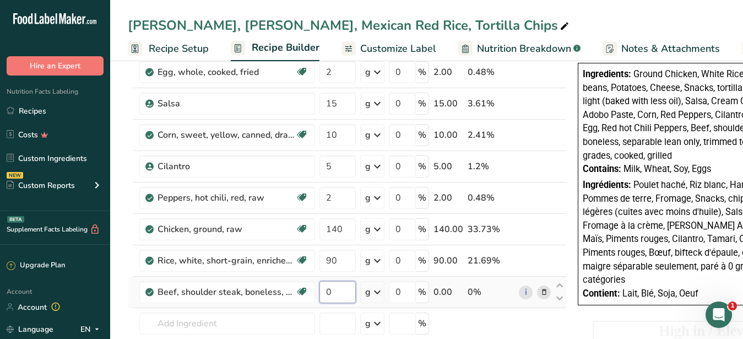
drag, startPoint x: 344, startPoint y: 297, endPoint x: 322, endPoint y: 292, distance: 22.6
click at [322, 292] on input "0" at bounding box center [337, 292] width 36 height 22
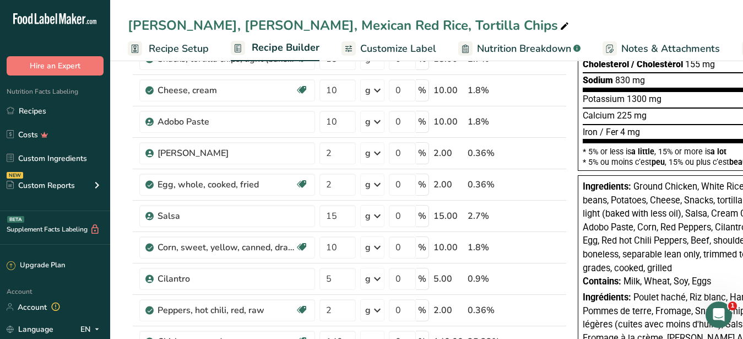
scroll to position [393, 0]
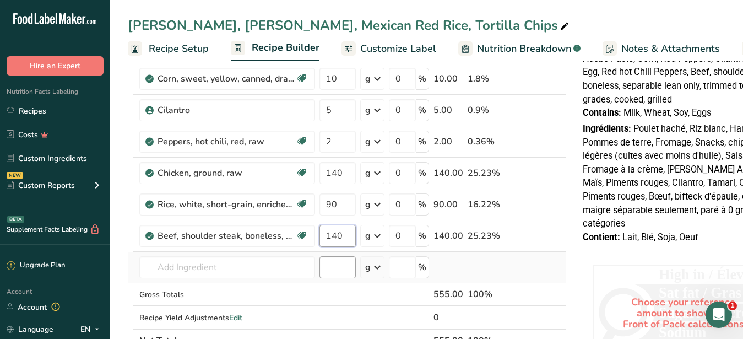
type input "140"
click at [340, 265] on input "number" at bounding box center [337, 267] width 36 height 22
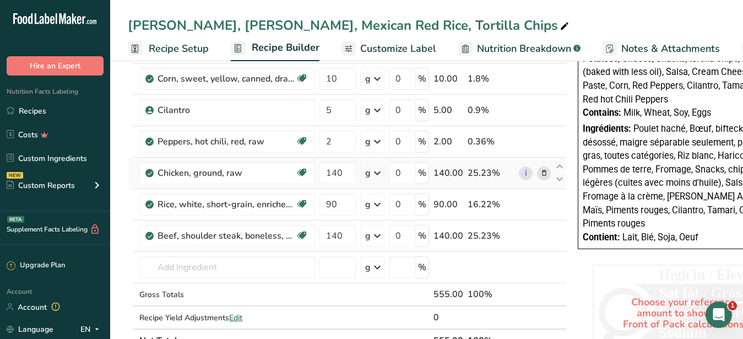
click at [544, 172] on icon at bounding box center [544, 173] width 8 height 12
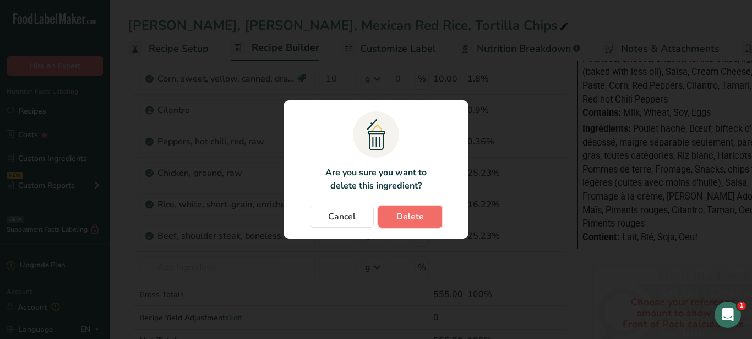
click at [409, 218] on span "Delete" at bounding box center [411, 216] width 28 height 13
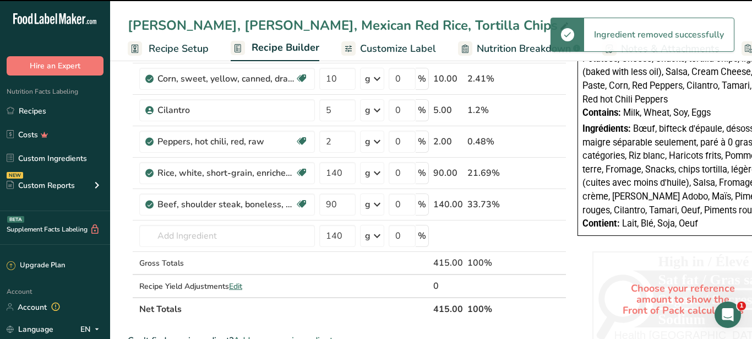
type input "90"
type input "140"
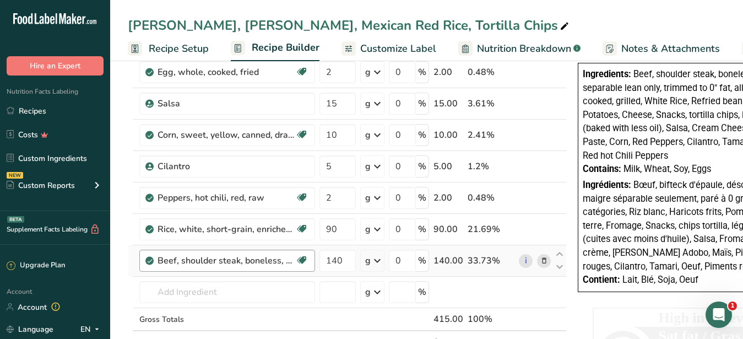
scroll to position [281, 0]
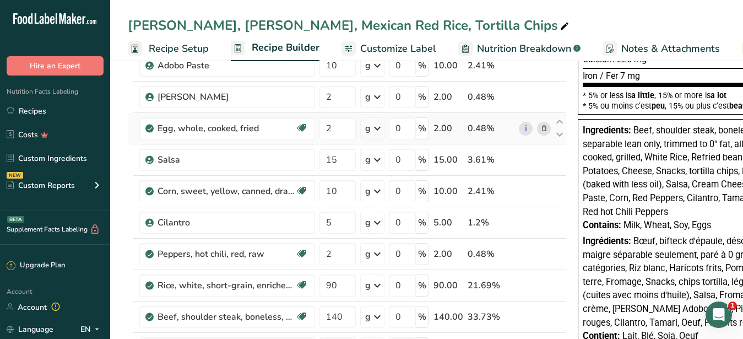
click at [544, 128] on icon at bounding box center [544, 129] width 8 height 12
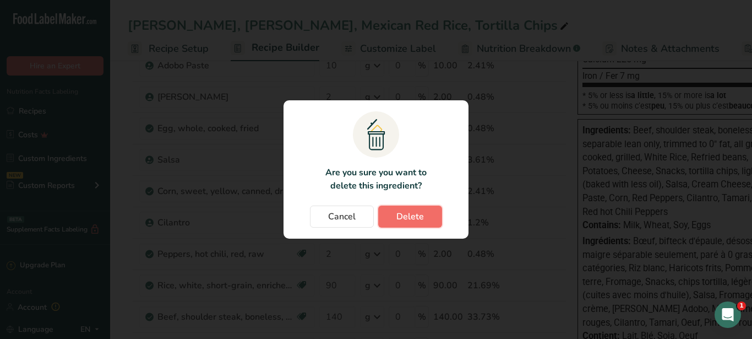
click at [400, 211] on span "Delete" at bounding box center [411, 216] width 28 height 13
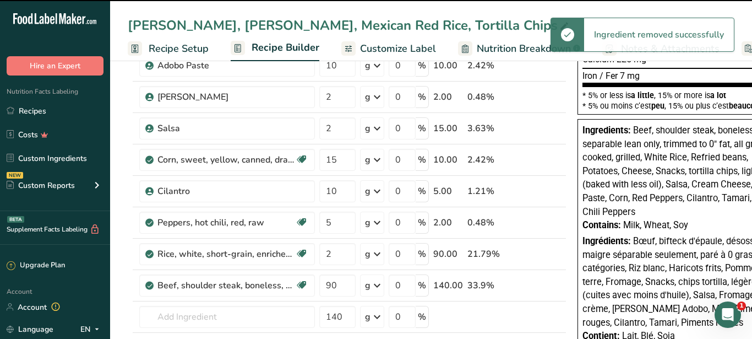
type input "15"
type input "10"
type input "5"
type input "2"
type input "90"
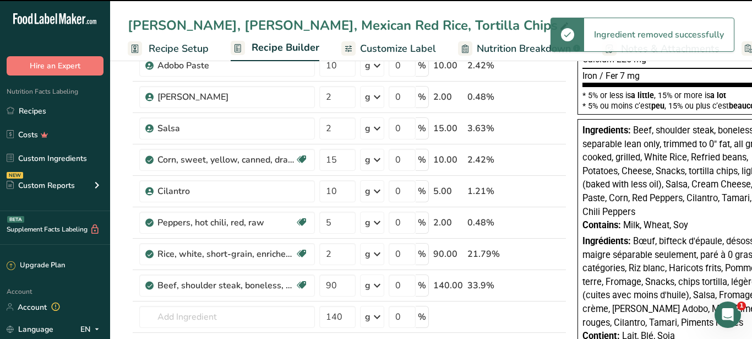
type input "140"
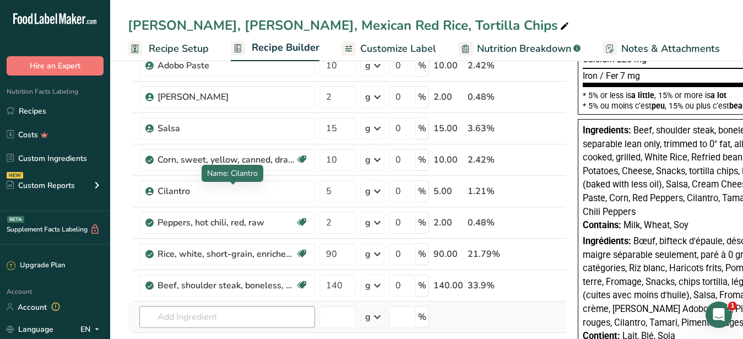
scroll to position [393, 0]
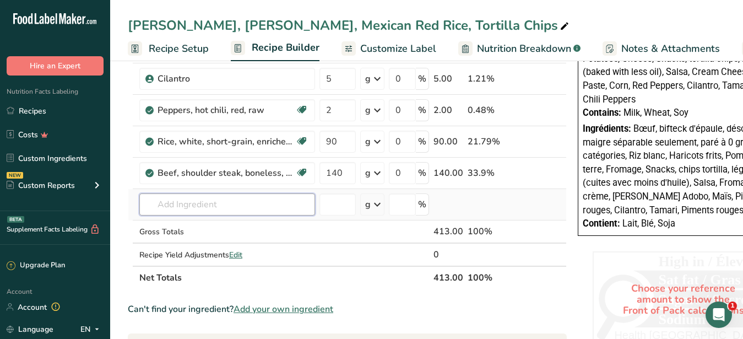
click at [215, 194] on input "text" at bounding box center [227, 204] width 176 height 22
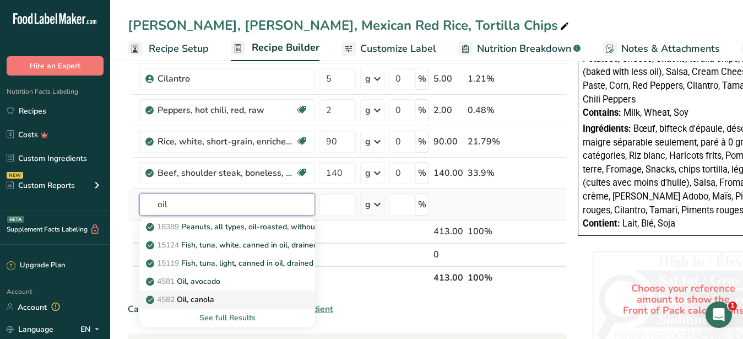
type input "oil"
click at [200, 296] on p "4582 Oil, canola" at bounding box center [181, 300] width 66 height 12
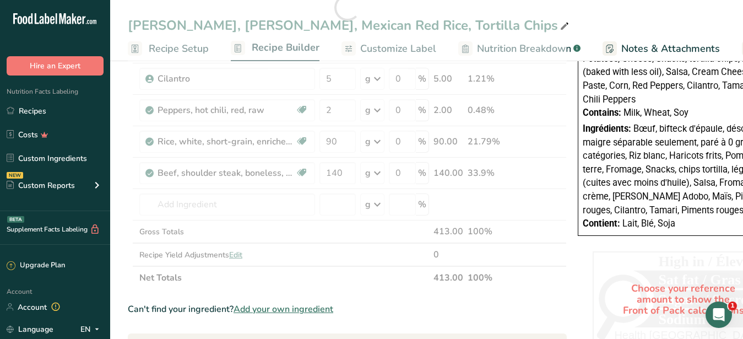
type input "Oil, canola"
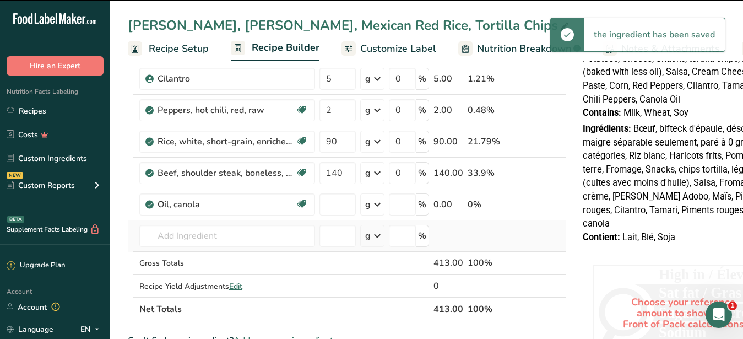
type input "0"
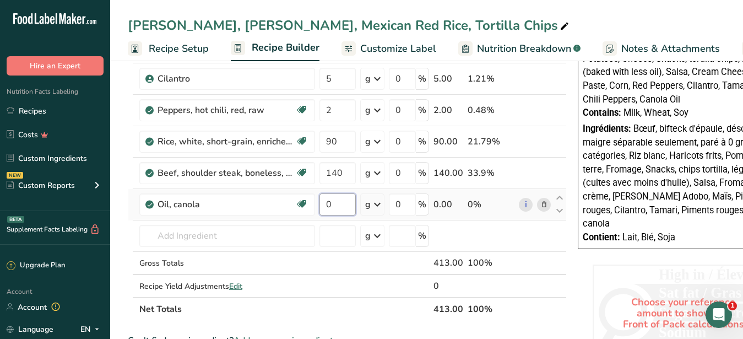
drag, startPoint x: 337, startPoint y: 206, endPoint x: 326, endPoint y: 203, distance: 11.0
click at [326, 203] on input "0" at bounding box center [337, 204] width 36 height 22
type input "2"
click at [336, 241] on input "number" at bounding box center [337, 236] width 36 height 22
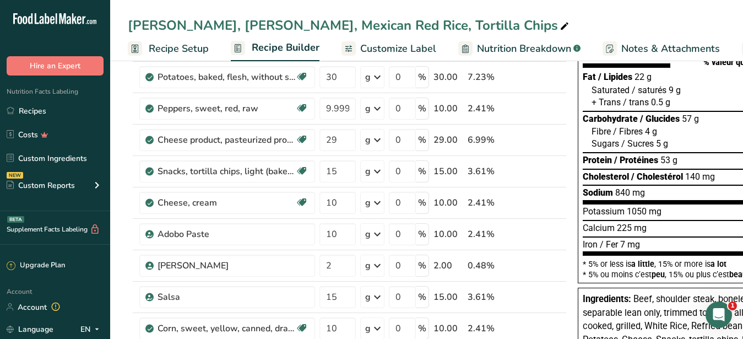
scroll to position [0, 0]
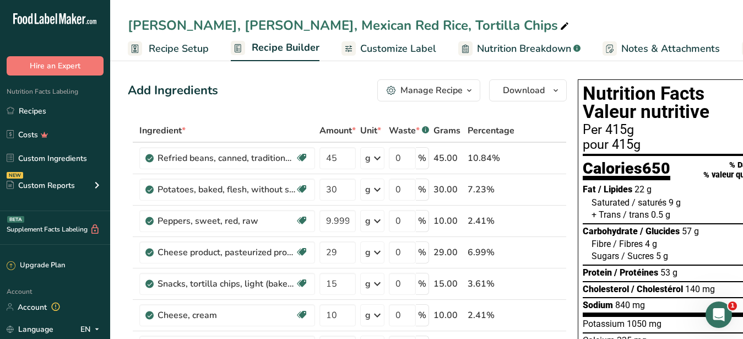
click at [411, 51] on span "Customize Label" at bounding box center [398, 48] width 76 height 15
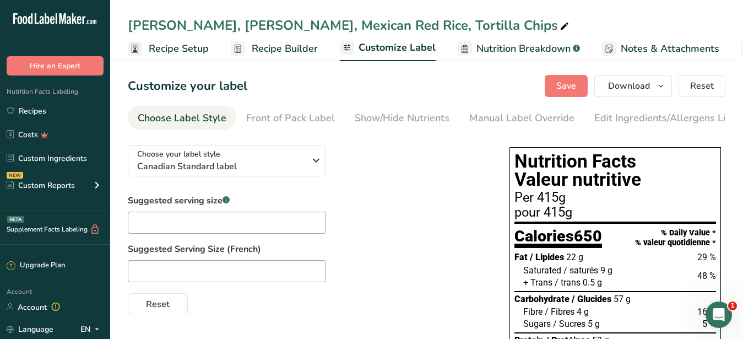
scroll to position [0, 115]
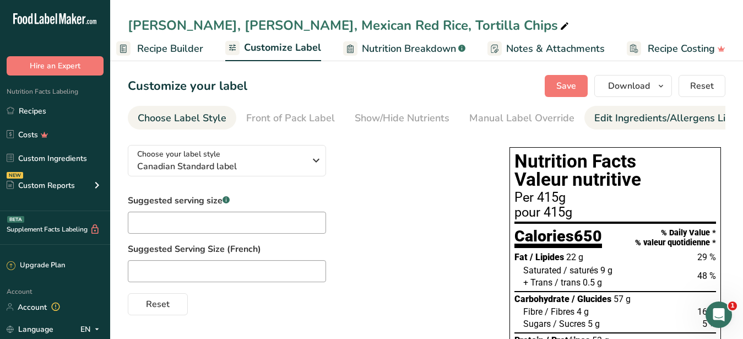
click at [625, 121] on div "Edit Ingredients/Allergens List" at bounding box center [664, 118] width 140 height 15
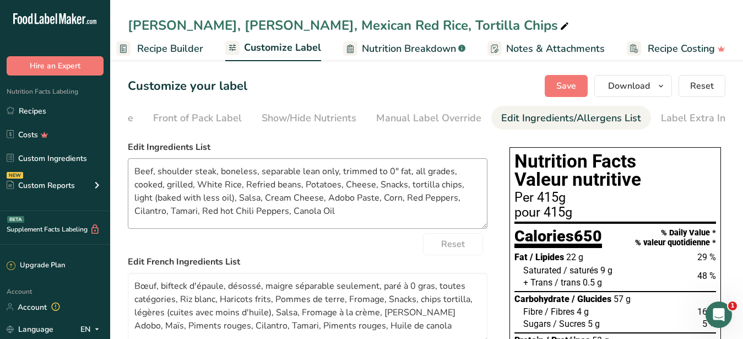
scroll to position [0, 101]
drag, startPoint x: 330, startPoint y: 230, endPoint x: 123, endPoint y: 177, distance: 213.6
click at [128, 177] on textarea "Beef, shoulder steak, boneless, separable lean only, trimmed to 0" fat, all gra…" at bounding box center [308, 193] width 360 height 70
click at [224, 229] on textarea "Beef, shoulder steak, boneless, separable lean only, trimmed to 0" fat, all gra…" at bounding box center [308, 193] width 360 height 70
drag, startPoint x: 158, startPoint y: 180, endPoint x: 330, endPoint y: 215, distance: 176.5
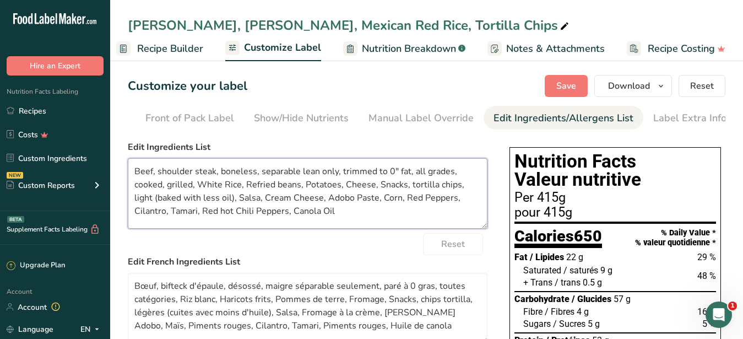
click at [330, 215] on textarea "Beef, shoulder steak, boneless, separable lean only, trimmed to 0" fat, all gra…" at bounding box center [308, 193] width 360 height 70
paste textarea "Rice, Refried beans, Potatoes, Cheese, Tortilla Chips, Salsa, Red Peppers, Crea…"
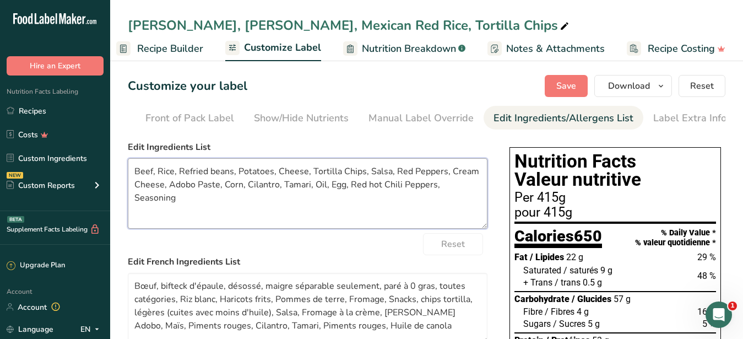
click at [168, 193] on textarea "Beef, Rice, Refried beans, Potatoes, Cheese, Tortilla Chips, Salsa, Red Peppers…" at bounding box center [308, 193] width 360 height 70
drag, startPoint x: 158, startPoint y: 178, endPoint x: 523, endPoint y: 226, distance: 368.3
click at [487, 226] on textarea "Beef, Rice, Refried beans, Potatoes, Cheese, Tortilla Chips, Salsa, Red Peppers…" at bounding box center [308, 193] width 360 height 70
paste textarea "Onion, Corn, Adobo Paste, Cilantro, Tamari, Oil, Egg, Red hot Chili Peppers, Se…"
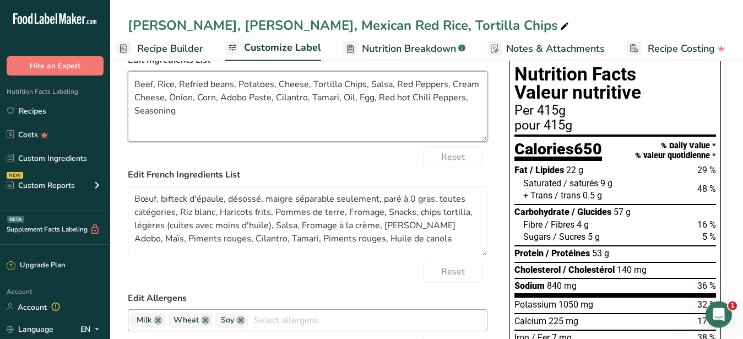
scroll to position [169, 0]
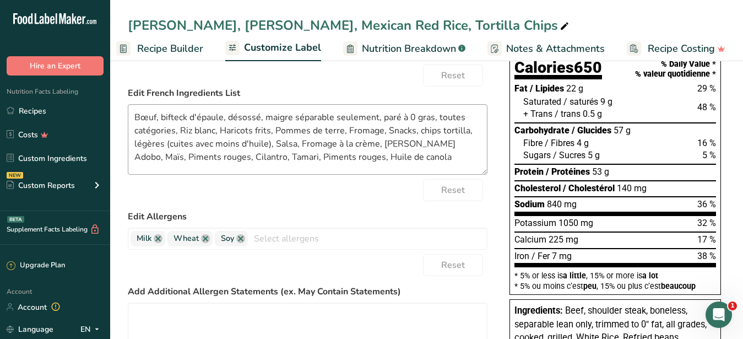
type textarea "Beef, Rice, Refried beans, Potatoes, Cheese, Tortilla Chips, Salsa, Red Peppers…"
drag, startPoint x: 409, startPoint y: 171, endPoint x: 121, endPoint y: 124, distance: 291.3
click at [128, 124] on textarea "Bœuf, bifteck d'épaule, désossé, maigre séparable seulement, paré à 0 gras, tou…" at bounding box center [308, 139] width 360 height 70
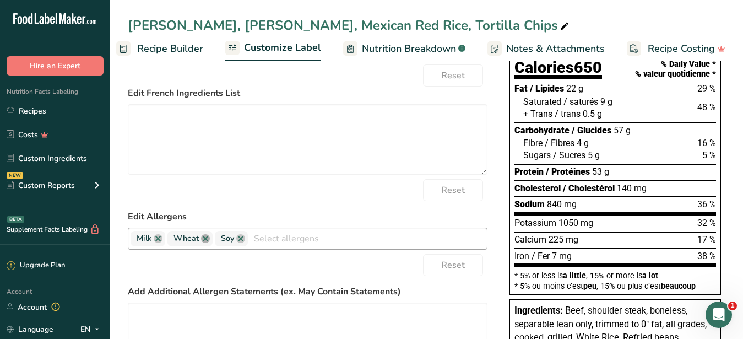
click at [207, 243] on link at bounding box center [205, 238] width 9 height 9
click at [218, 244] on input "text" at bounding box center [343, 238] width 286 height 17
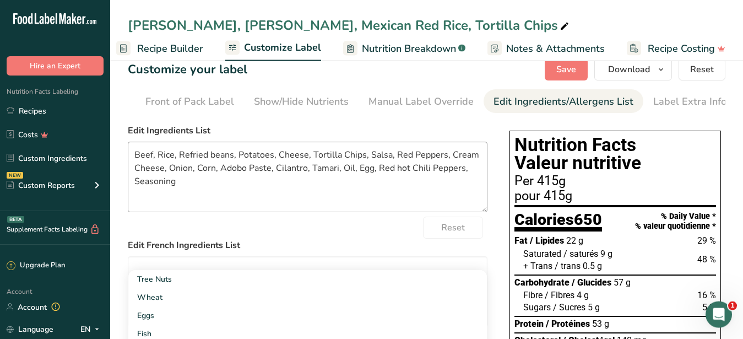
scroll to position [0, 0]
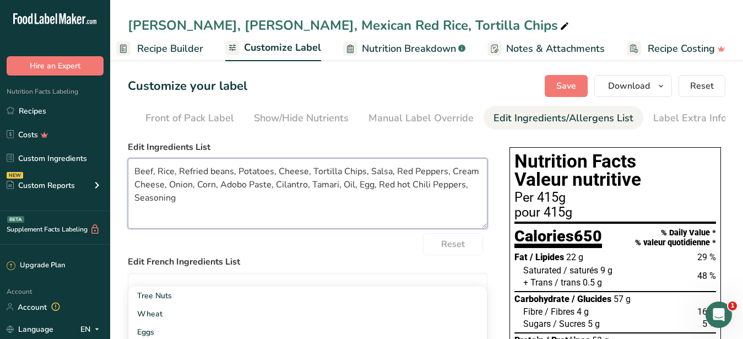
click at [302, 208] on textarea "Beef, Rice, Refried beans, Potatoes, Cheese, Tortilla Chips, Salsa, Red Peppers…" at bounding box center [308, 193] width 360 height 70
drag, startPoint x: 400, startPoint y: 195, endPoint x: 384, endPoint y: 196, distance: 16.0
click at [384, 196] on textarea "Beef, Rice, Refried beans, Potatoes, Cheese, Tortilla Chips, Salsa, Red Peppers…" at bounding box center [308, 193] width 360 height 70
click at [396, 218] on textarea "Beef, Rice, Refried beans, Potatoes, Cheese, Tortilla Chips, Salsa, Red Peppers…" at bounding box center [308, 193] width 360 height 70
type textarea "Beef, Rice, Refried beans, Potatoes, Cheese, Tortilla Chips, Salsa, Red Peppers…"
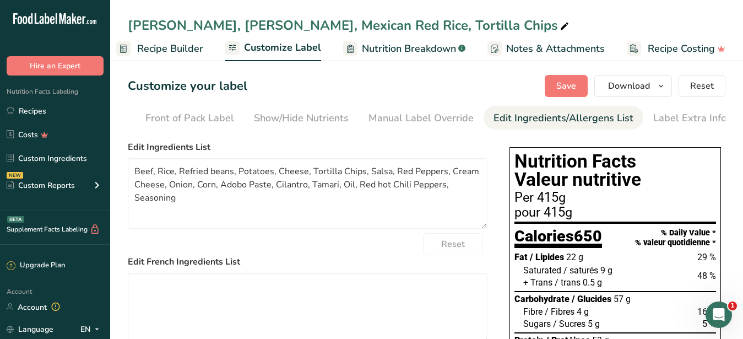
click at [334, 268] on label "Edit French Ingredients List" at bounding box center [308, 261] width 360 height 13
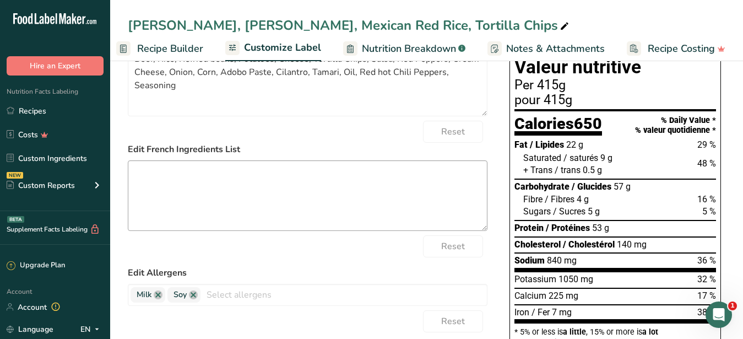
scroll to position [169, 0]
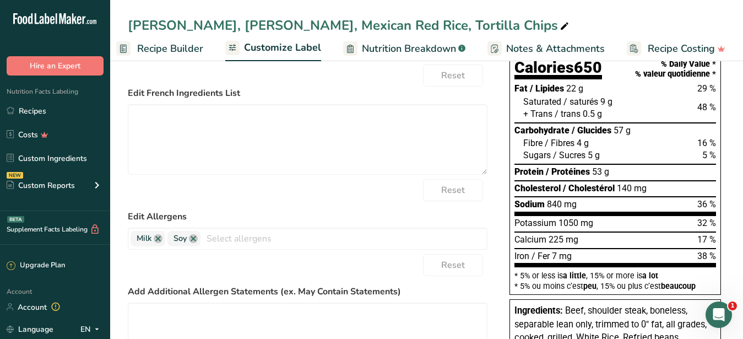
click at [412, 276] on div "Reset" at bounding box center [308, 265] width 360 height 22
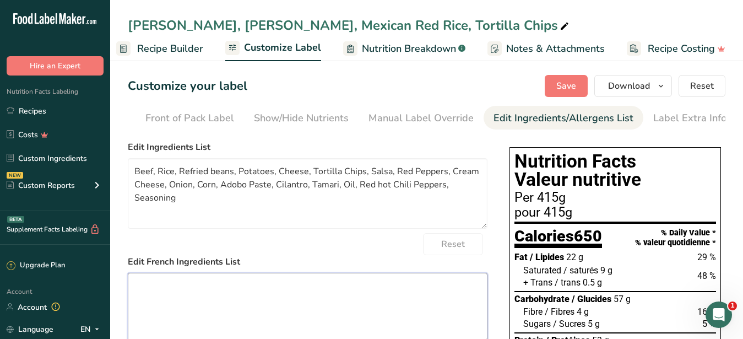
click at [337, 295] on textarea at bounding box center [308, 308] width 360 height 70
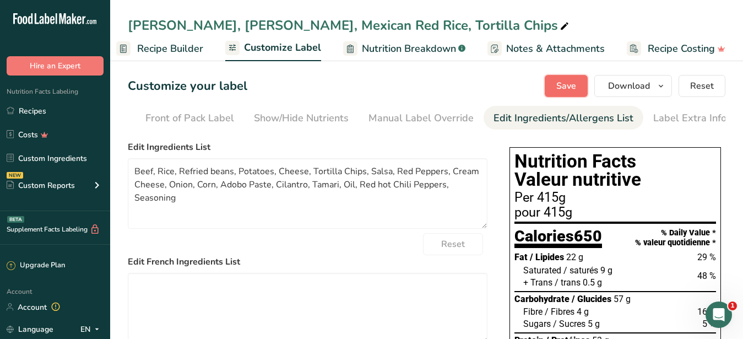
click at [555, 86] on button "Save" at bounding box center [566, 86] width 43 height 22
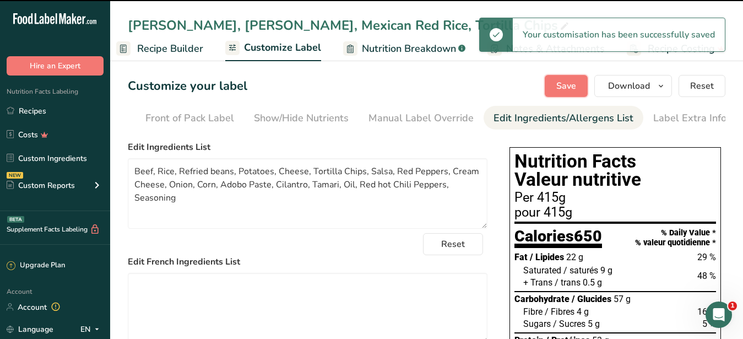
type textarea "Beef, Rice, Refried beans, Potatoes, Cheese, Tortilla Chips, Salsa, Red Peppers…"
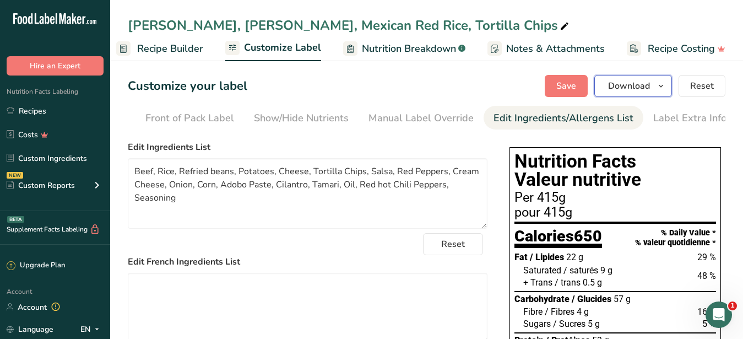
click at [625, 84] on span "Download" at bounding box center [629, 85] width 42 height 13
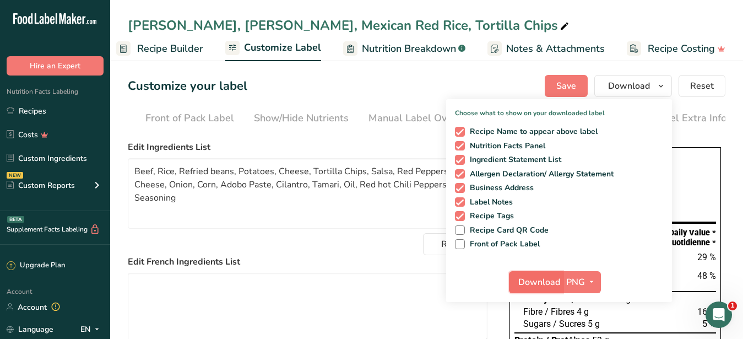
click at [528, 281] on span "Download" at bounding box center [539, 281] width 42 height 13
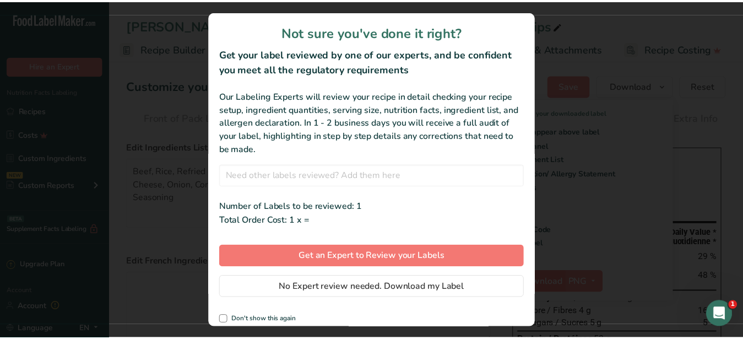
scroll to position [0, 105]
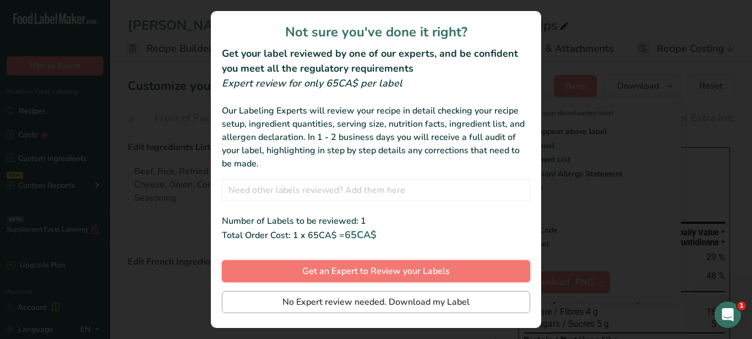
drag, startPoint x: 338, startPoint y: 279, endPoint x: 344, endPoint y: 296, distance: 18.6
click at [344, 296] on span "No Expert review needed. Download my Label" at bounding box center [376, 301] width 187 height 13
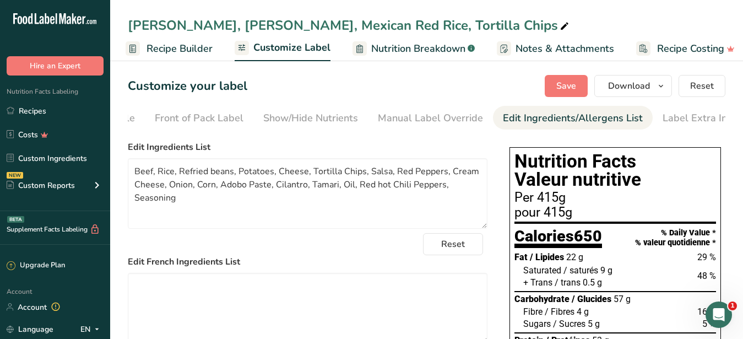
drag, startPoint x: 131, startPoint y: 23, endPoint x: 416, endPoint y: 23, distance: 285.3
click at [416, 23] on div "[PERSON_NAME], [PERSON_NAME], Mexican Red Rice, Tortilla Chips" at bounding box center [349, 25] width 443 height 20
click at [559, 22] on input "[PERSON_NAME], [PERSON_NAME], Mexican Red Rice, Tortilla Chips" at bounding box center [427, 25] width 598 height 20
drag, startPoint x: 561, startPoint y: 27, endPoint x: 129, endPoint y: 28, distance: 431.8
click at [129, 28] on input "[PERSON_NAME], [PERSON_NAME], Mexican Red Rice, Tortilla Chips" at bounding box center [427, 25] width 598 height 20
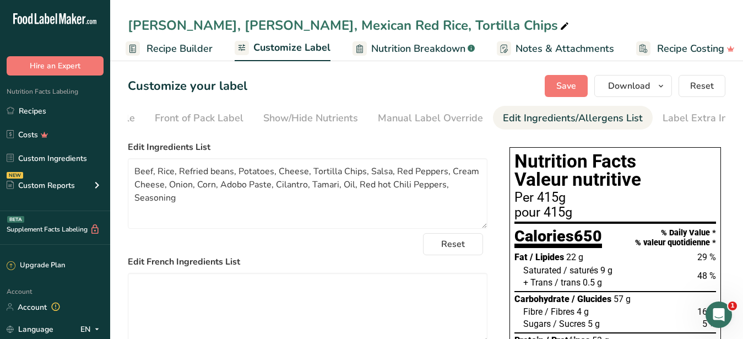
click at [123, 24] on div "[PERSON_NAME], [PERSON_NAME], Mexican Red Rice, Tortilla Chips" at bounding box center [426, 25] width 633 height 20
drag, startPoint x: 159, startPoint y: 180, endPoint x: 187, endPoint y: 204, distance: 37.5
click at [187, 204] on textarea "Beef, Rice, Refried beans, Potatoes, Cheese, Tortilla Chips, Salsa, Red Peppers…" at bounding box center [308, 193] width 360 height 70
click at [40, 106] on link "Recipes" at bounding box center [55, 110] width 110 height 21
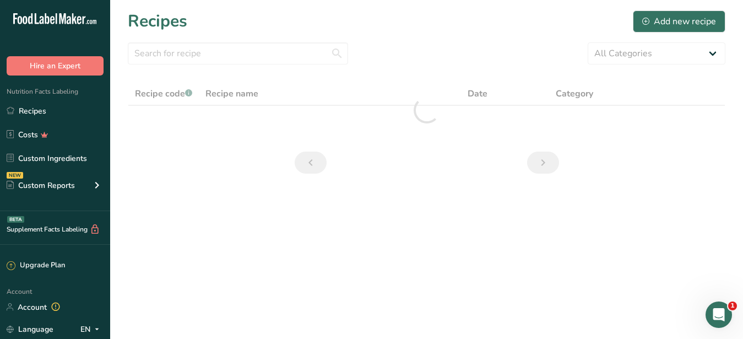
click at [315, 229] on main "Recipes Add new recipe All Categories Baked Goods [GEOGRAPHIC_DATA] Confectione…" at bounding box center [371, 169] width 743 height 339
click at [29, 113] on link "Recipes" at bounding box center [55, 110] width 110 height 21
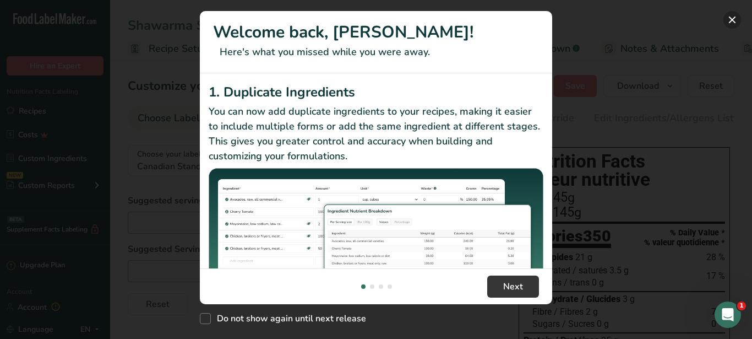
click at [734, 19] on button "New Features" at bounding box center [733, 20] width 18 height 18
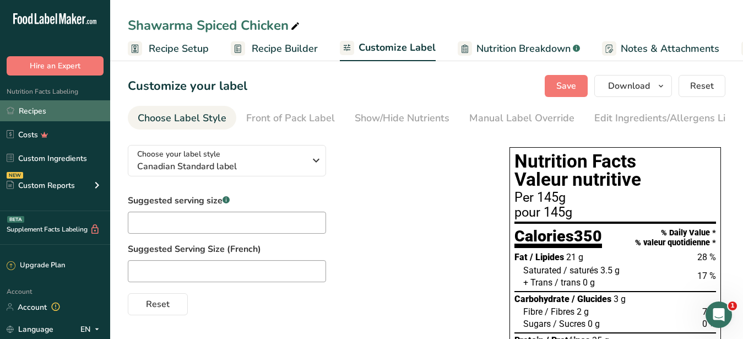
click at [39, 109] on link "Recipes" at bounding box center [55, 110] width 110 height 21
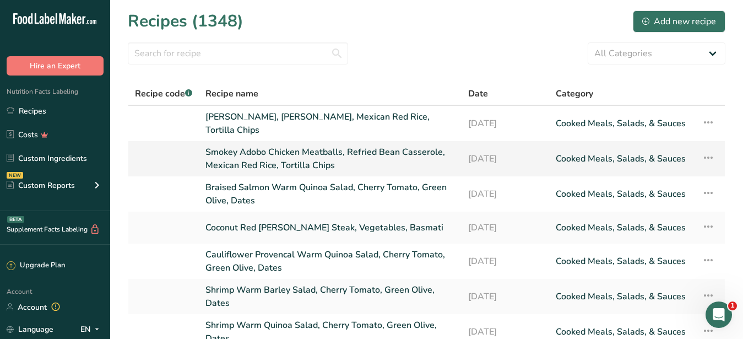
click at [308, 149] on link "Smokey Adobo Chicken Meatballs, Refried Bean Casserole, Mexican Red Rice, Torti…" at bounding box center [329, 158] width 249 height 26
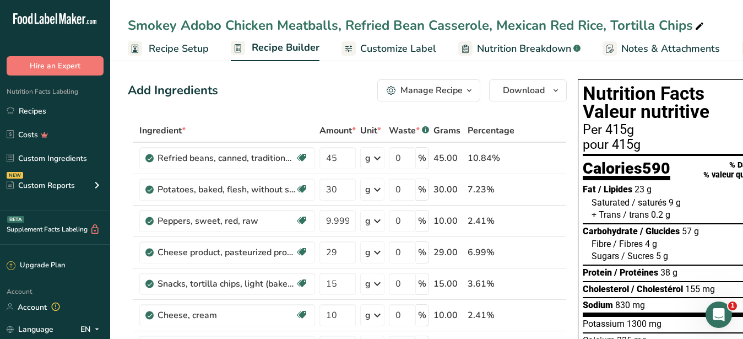
click at [399, 45] on span "Customize Label" at bounding box center [398, 48] width 76 height 15
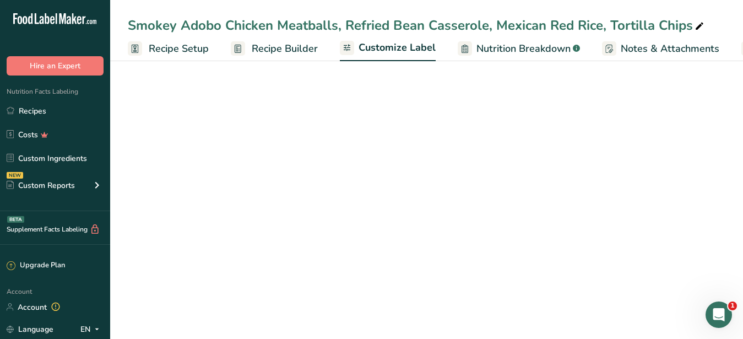
scroll to position [0, 115]
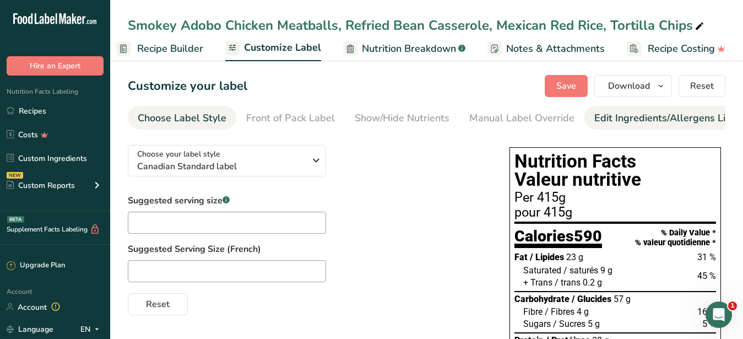
click at [626, 126] on link "Edit Ingredients/Allergens List" at bounding box center [664, 118] width 140 height 25
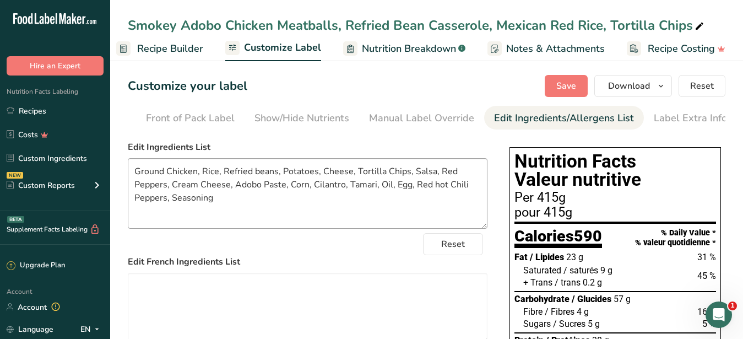
scroll to position [0, 101]
drag, startPoint x: 224, startPoint y: 213, endPoint x: 126, endPoint y: 178, distance: 103.5
click at [128, 178] on textarea "Ground Chicken, Rice, Refried beans, Potatoes, Cheese, Tortilla Chips, Salsa, R…" at bounding box center [308, 193] width 360 height 70
paste textarea "Onion, Corn, Adobo Paste"
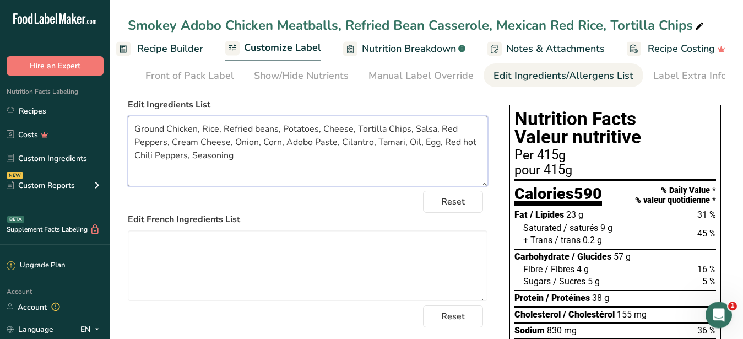
scroll to position [0, 0]
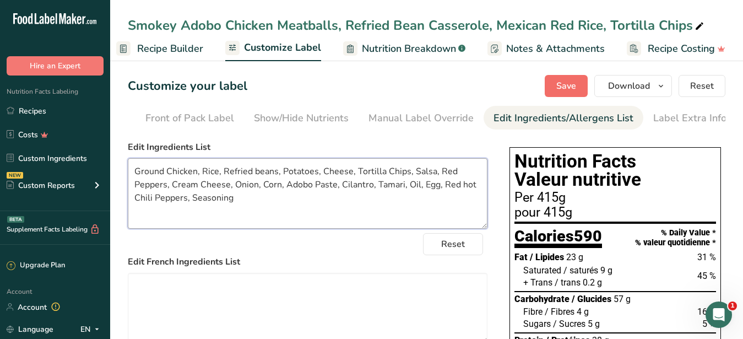
type textarea "Ground Chicken, Rice, Refried beans, Potatoes, Cheese, Tortilla Chips, Salsa, R…"
click at [560, 90] on span "Save" at bounding box center [566, 85] width 20 height 13
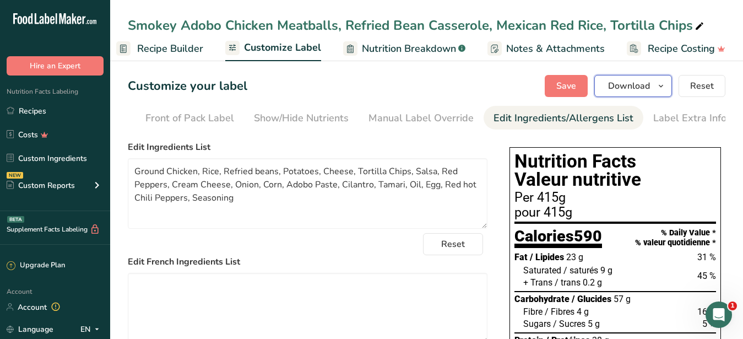
click at [621, 90] on span "Download" at bounding box center [629, 85] width 42 height 13
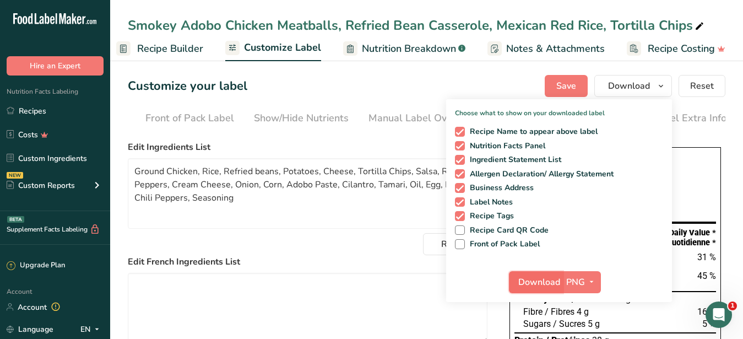
click at [540, 279] on span "Download" at bounding box center [539, 281] width 42 height 13
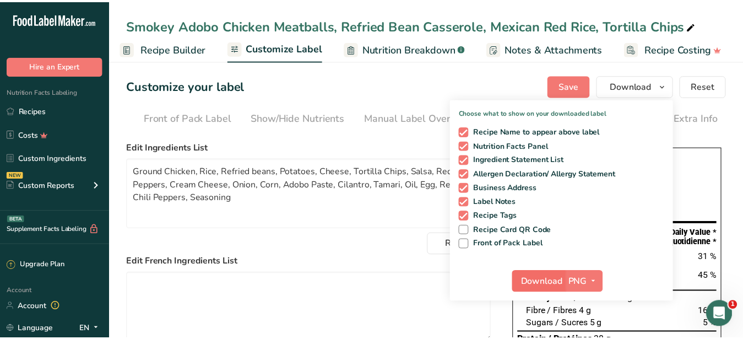
scroll to position [0, 105]
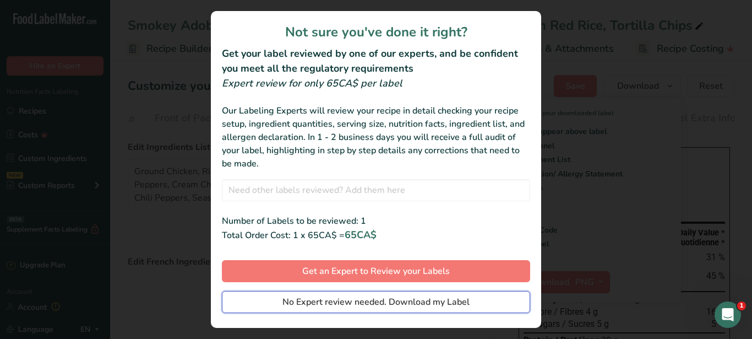
click at [414, 304] on span "No Expert review needed. Download my Label" at bounding box center [376, 301] width 187 height 13
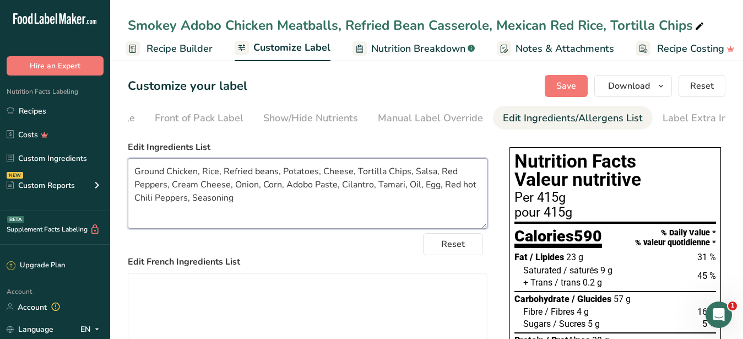
click at [335, 220] on textarea "Ground Chicken, Rice, Refried beans, Potatoes, Cheese, Tortilla Chips, Salsa, R…" at bounding box center [308, 193] width 360 height 70
click at [150, 29] on div "Smokey Adobo Chicken Meatballs, Refried Bean Casserole, Mexican Red Rice, Torti…" at bounding box center [417, 25] width 578 height 20
drag, startPoint x: 688, startPoint y: 23, endPoint x: 105, endPoint y: -16, distance: 584.5
click at [128, 15] on input "Smokey Adobo Chicken Meatballs, Refried Bean Casserole, Mexican Red Rice, Torti…" at bounding box center [427, 25] width 598 height 20
click at [169, 30] on input "Smokey Adobo Chicken Meatballs, Refried Bean Casserole, Mexican Red Rice, Torti…" at bounding box center [427, 25] width 598 height 20
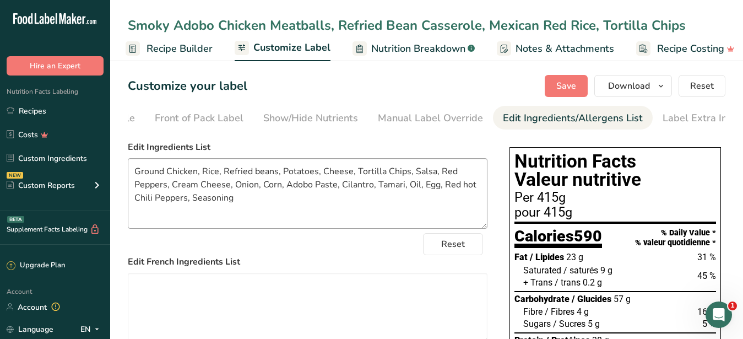
type input "Smoky Adobo Chicken Meatballs, Refried Bean Casserole, Mexican Red Rice, Tortil…"
click at [232, 225] on textarea "Ground Chicken, Rice, Refried beans, Potatoes, Cheese, Tortilla Chips, Salsa, R…" at bounding box center [308, 193] width 360 height 70
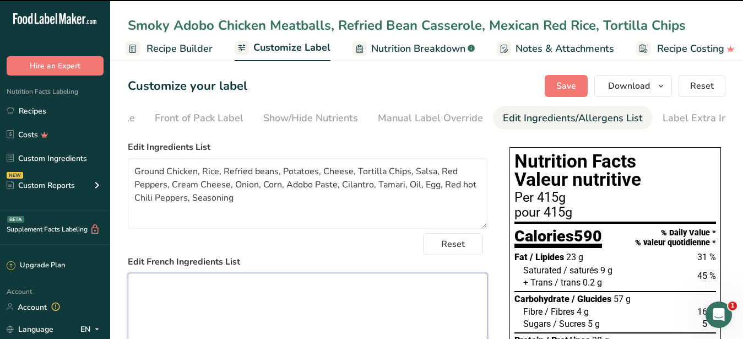
click at [226, 284] on textarea at bounding box center [308, 308] width 360 height 70
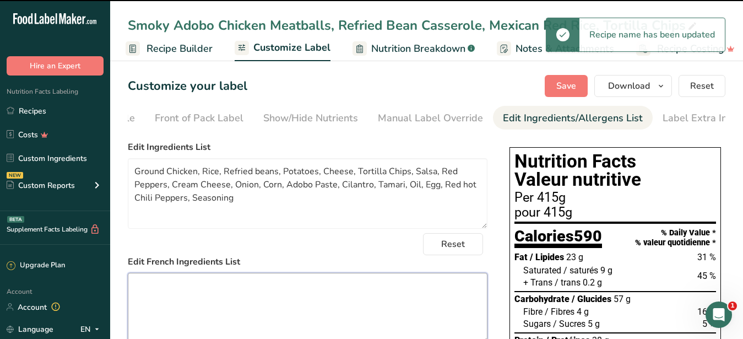
click at [258, 294] on textarea at bounding box center [308, 308] width 360 height 70
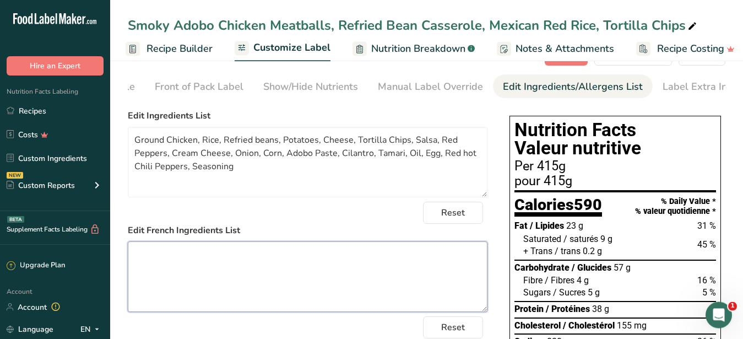
scroll to position [0, 0]
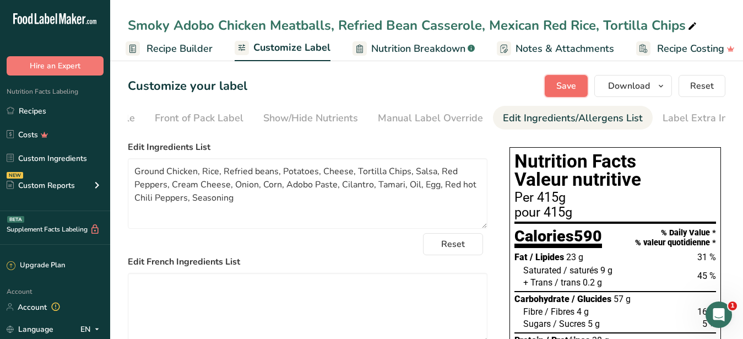
click at [561, 89] on span "Save" at bounding box center [566, 85] width 20 height 13
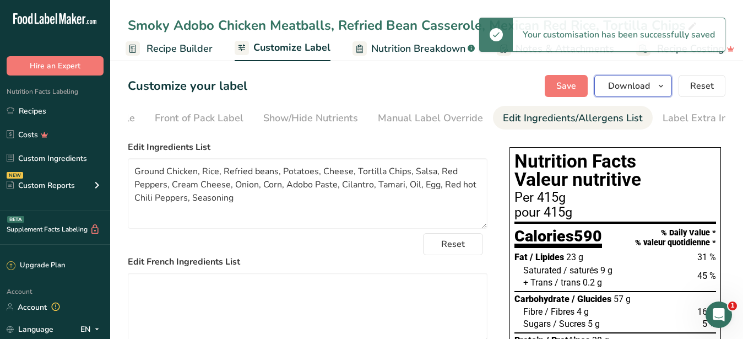
click at [614, 87] on span "Download" at bounding box center [629, 85] width 42 height 13
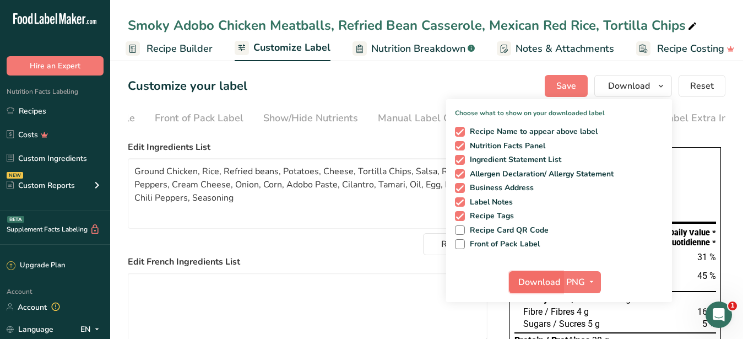
click at [536, 277] on span "Download" at bounding box center [539, 281] width 42 height 13
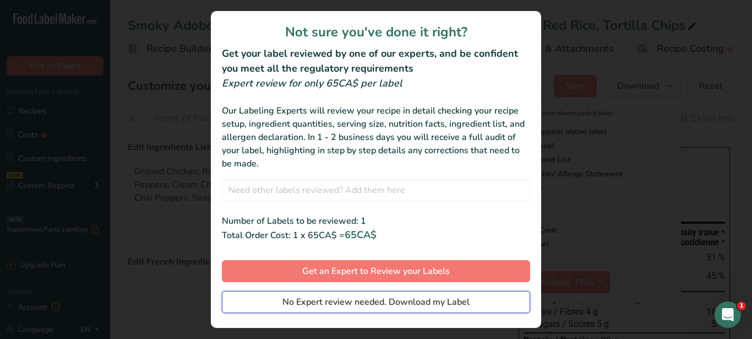
click at [341, 298] on span "No Expert review needed. Download my Label" at bounding box center [376, 301] width 187 height 13
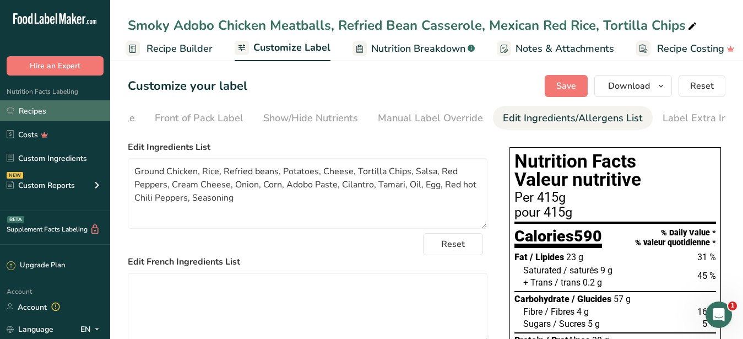
click at [289, 267] on label "Edit French Ingredients List" at bounding box center [308, 261] width 360 height 13
click at [165, 24] on div "Smoky Adobo Chicken Meatballs, Refried Bean Casserole, Mexican Red Rice, Tortil…" at bounding box center [413, 25] width 571 height 20
drag, startPoint x: 684, startPoint y: 25, endPoint x: 99, endPoint y: 29, distance: 584.9
click at [128, 29] on input "Smoky Adobo Chicken Meatballs, Refried Bean Casserole, Mexican Red Rice, Tortil…" at bounding box center [427, 25] width 598 height 20
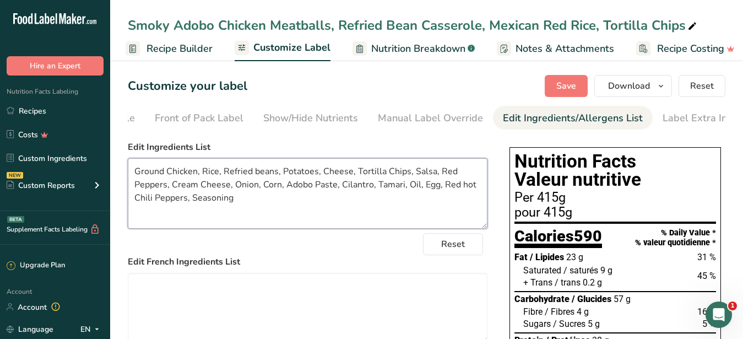
click at [285, 214] on textarea "Ground Chicken, Rice, Refried beans, Potatoes, Cheese, Tortilla Chips, Salsa, R…" at bounding box center [308, 193] width 360 height 70
drag, startPoint x: 201, startPoint y: 181, endPoint x: 242, endPoint y: 207, distance: 48.0
click at [242, 207] on textarea "Ground Chicken, Rice, Refried beans, Potatoes, Cheese, Tortilla Chips, Salsa, R…" at bounding box center [308, 193] width 360 height 70
click at [198, 46] on span "Recipe Builder" at bounding box center [180, 48] width 66 height 15
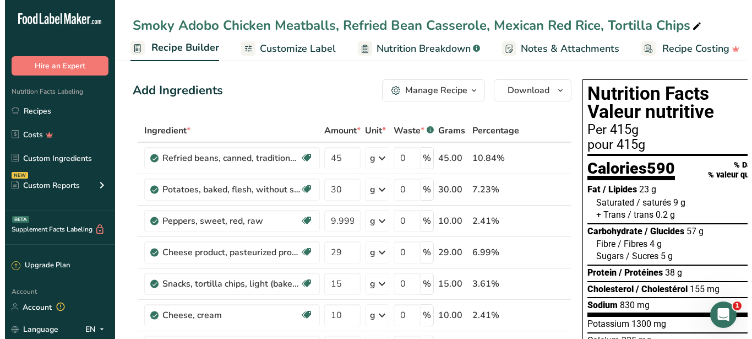
scroll to position [0, 106]
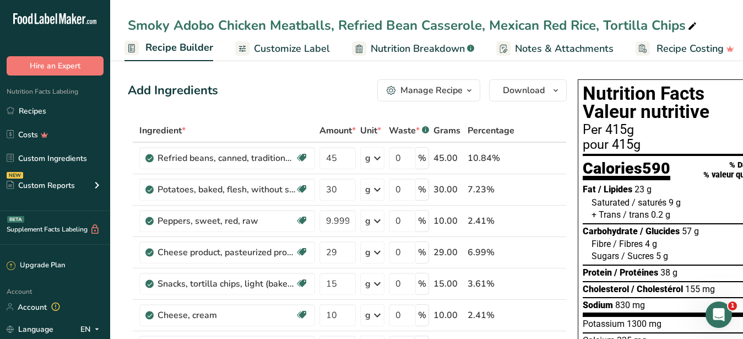
click at [424, 85] on div "Manage Recipe" at bounding box center [431, 90] width 62 height 13
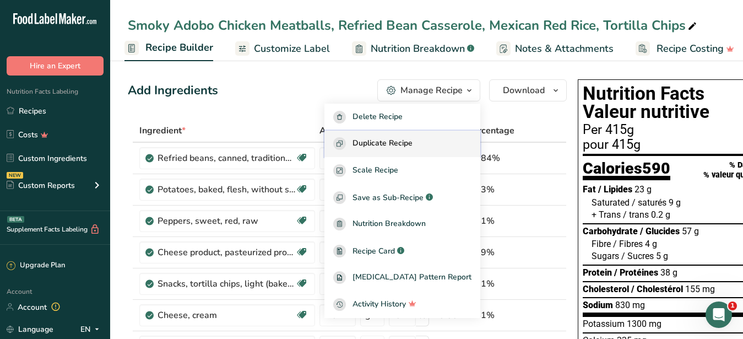
click at [395, 145] on span "Duplicate Recipe" at bounding box center [382, 143] width 60 height 13
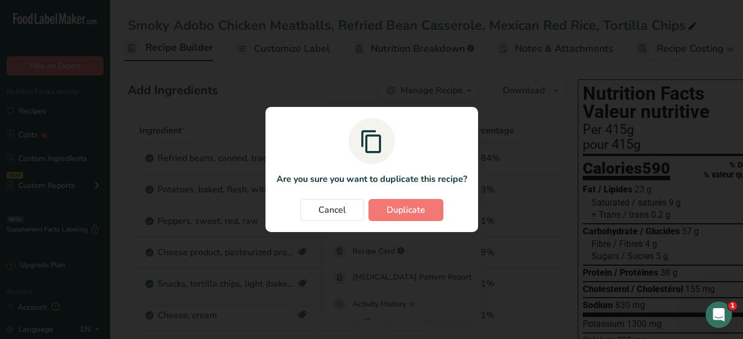
scroll to position [0, 105]
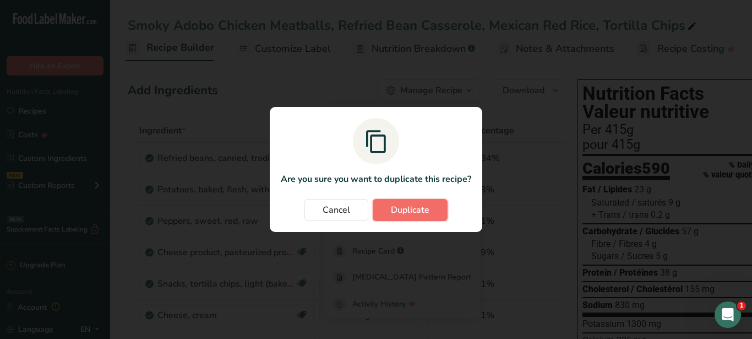
click at [406, 207] on span "Duplicate" at bounding box center [410, 209] width 39 height 13
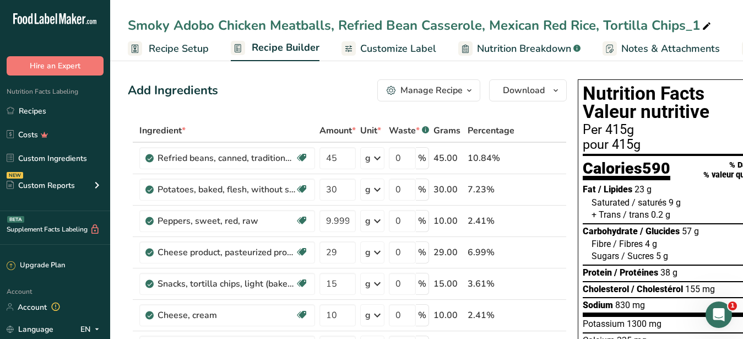
click at [705, 23] on icon at bounding box center [707, 26] width 10 height 15
click at [335, 29] on input "Smoky Adobo Chicken Meatballs, Refried Bean Casserole, Mexican Red Rice, Tortil…" at bounding box center [427, 25] width 598 height 20
drag, startPoint x: 263, startPoint y: 26, endPoint x: 219, endPoint y: 26, distance: 44.1
click at [219, 26] on input "Smoky Adobo Chicken Meatballs, Vegan Refried Bean Casserole, Mexican Red Rice, …" at bounding box center [427, 25] width 598 height 20
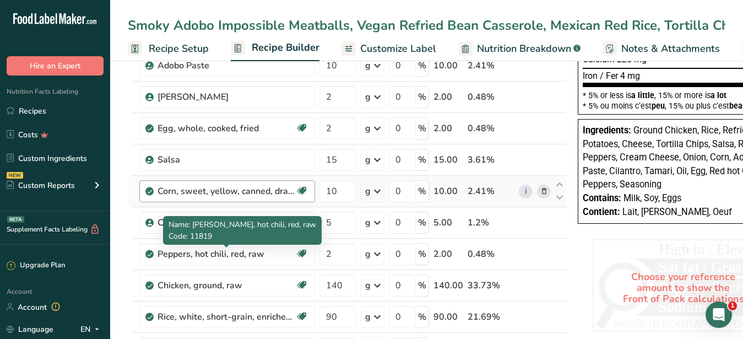
scroll to position [337, 0]
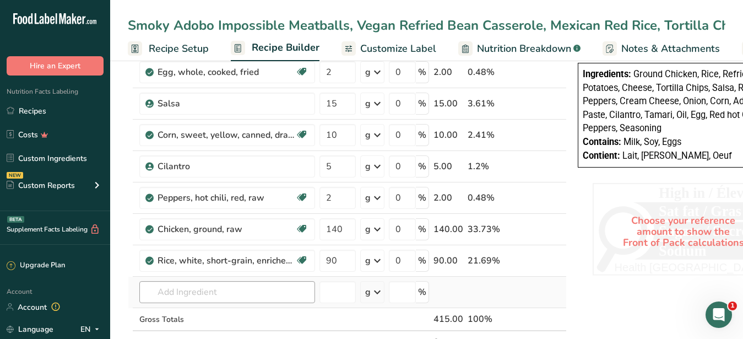
type input "Smoky Adobo Impossible Meatballs, Vegan Refried Bean Casserole, Mexican Red Ric…"
click at [206, 293] on input "text" at bounding box center [227, 292] width 176 height 22
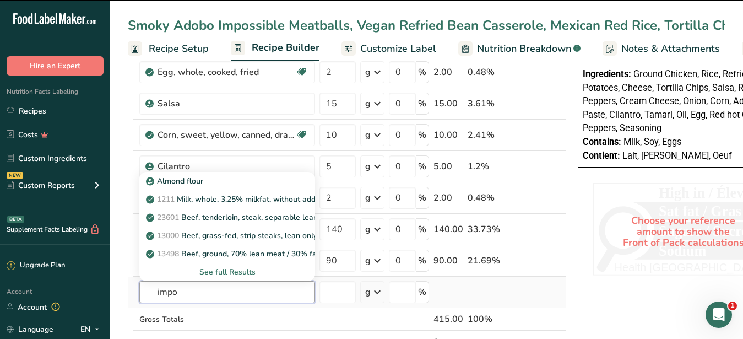
type input "impos"
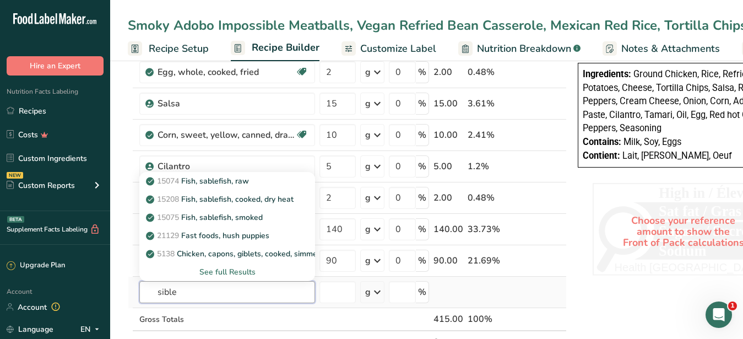
drag, startPoint x: 178, startPoint y: 293, endPoint x: 123, endPoint y: 289, distance: 55.8
click at [139, 289] on input "sible" at bounding box center [227, 292] width 176 height 22
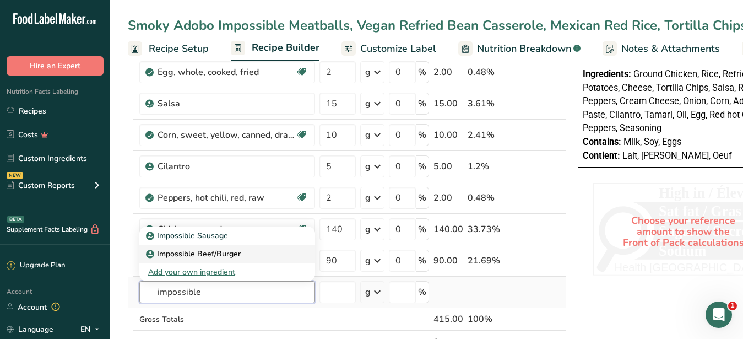
type input "impossible"
click at [210, 251] on p "Impossible Beef/Burger" at bounding box center [194, 254] width 93 height 12
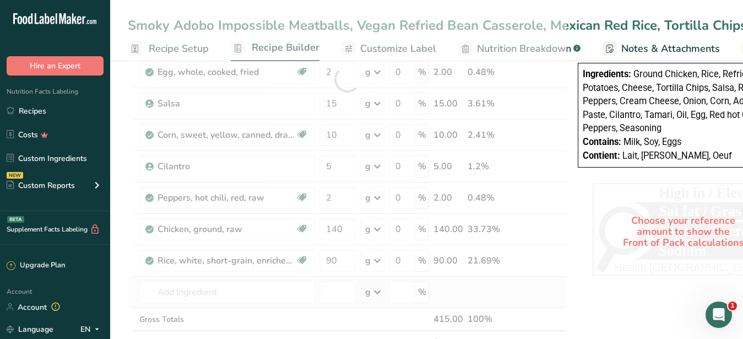
type input "Impossible Beef/Burger"
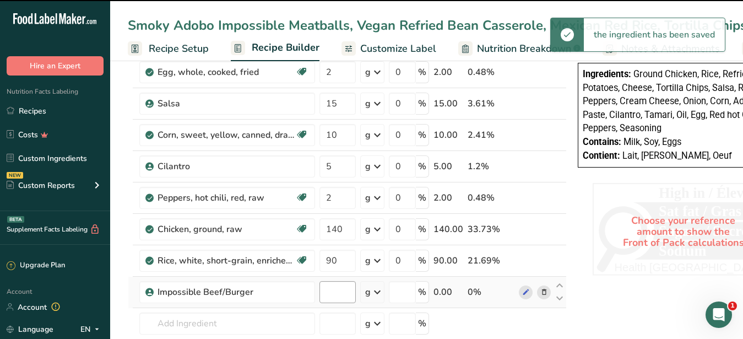
type input "0"
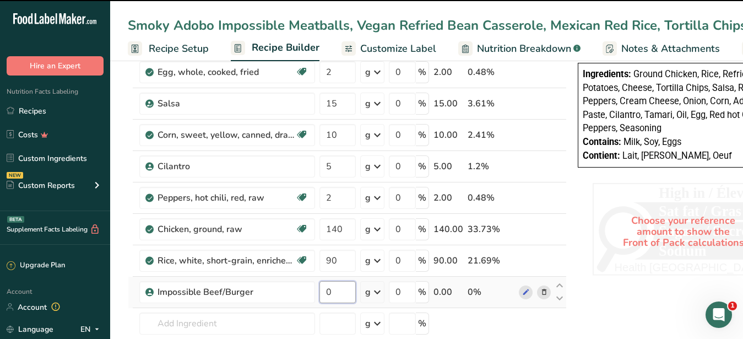
drag, startPoint x: 338, startPoint y: 296, endPoint x: 326, endPoint y: 292, distance: 12.4
click at [326, 292] on input "0" at bounding box center [337, 292] width 36 height 22
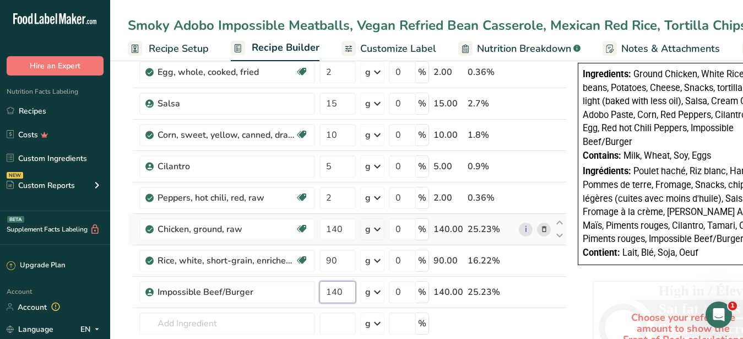
type input "140"
click at [540, 226] on div "Ingredient * Amount * Unit * Waste * .a-a{fill:#347362;}.b-a{fill:#fff;} Grams …" at bounding box center [347, 95] width 439 height 626
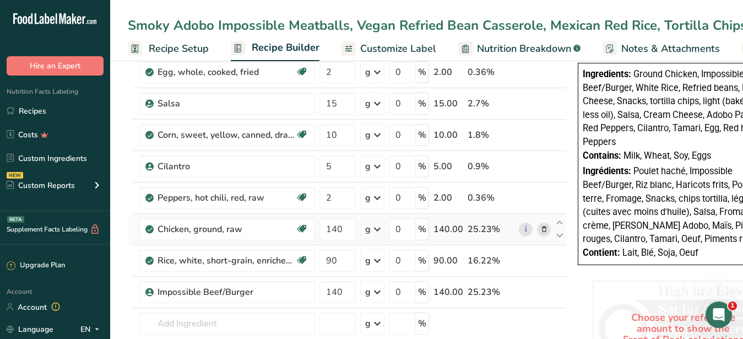
click at [545, 229] on icon at bounding box center [544, 230] width 8 height 12
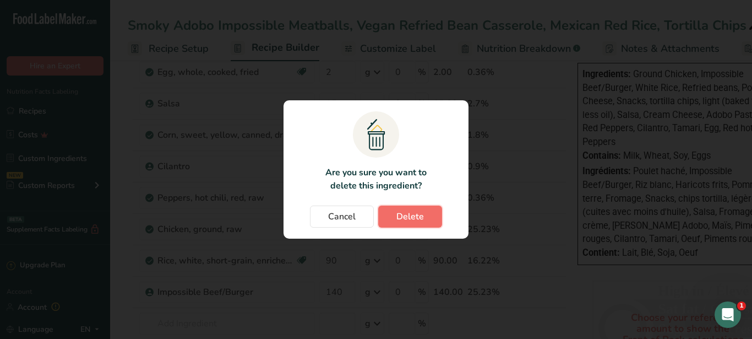
click at [413, 212] on span "Delete" at bounding box center [411, 216] width 28 height 13
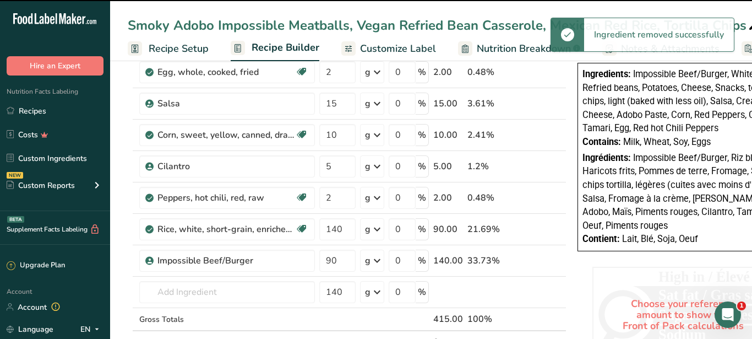
type input "90"
type input "140"
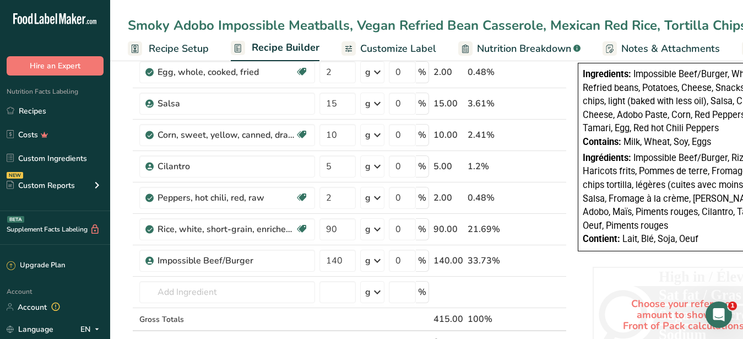
scroll to position [0, 0]
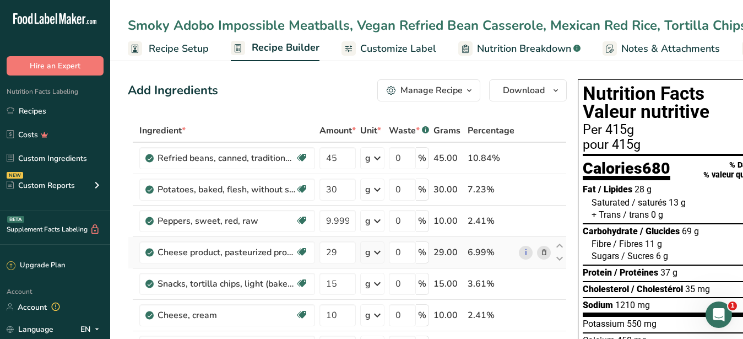
click at [543, 251] on icon at bounding box center [544, 253] width 8 height 12
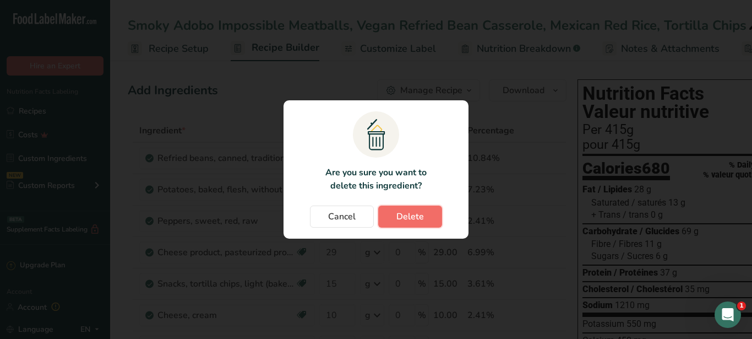
click at [403, 208] on button "Delete" at bounding box center [410, 216] width 64 height 22
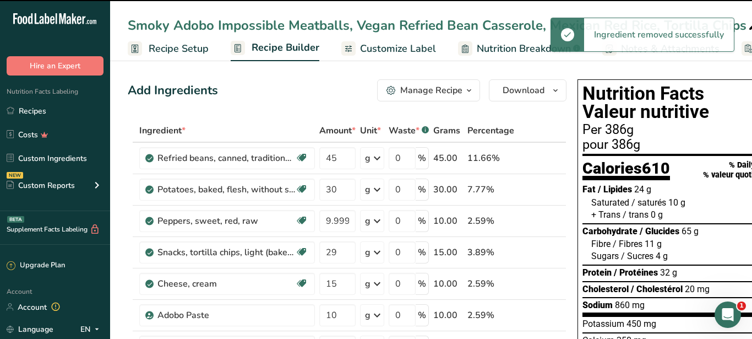
type input "15"
type input "10"
type input "2"
type input "15"
type input "10"
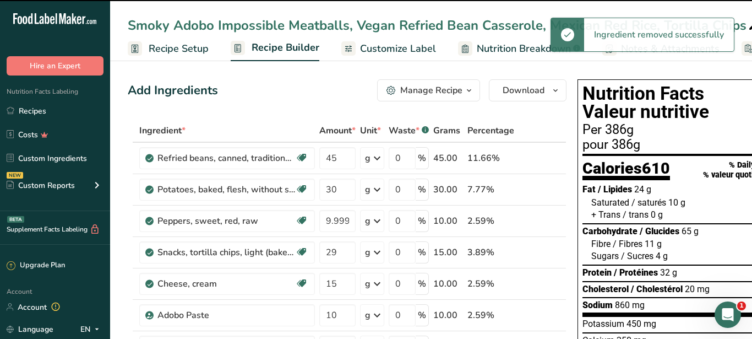
type input "5"
type input "2"
type input "90"
type input "140"
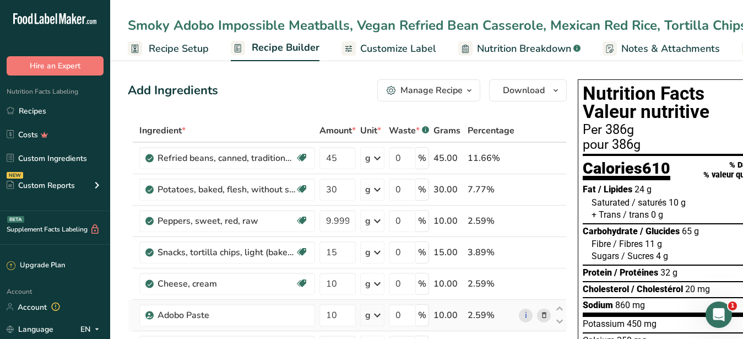
click at [541, 317] on icon at bounding box center [544, 316] width 8 height 12
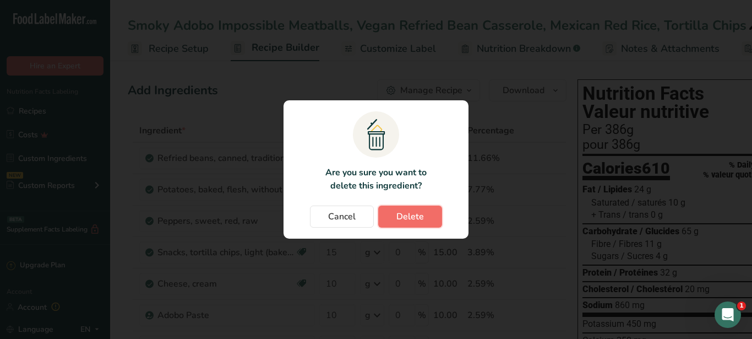
click at [408, 213] on span "Delete" at bounding box center [411, 216] width 28 height 13
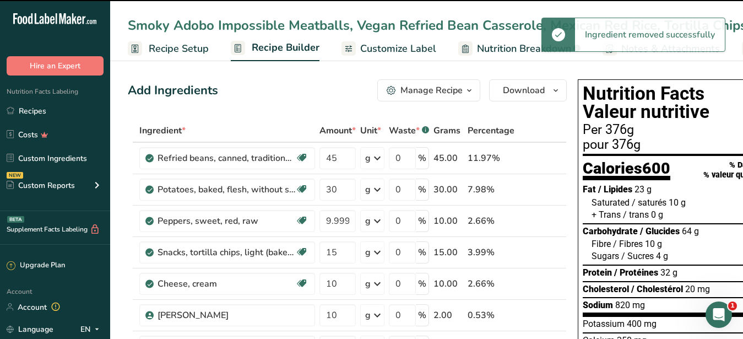
type input "2"
type input "15"
type input "10"
type input "5"
type input "2"
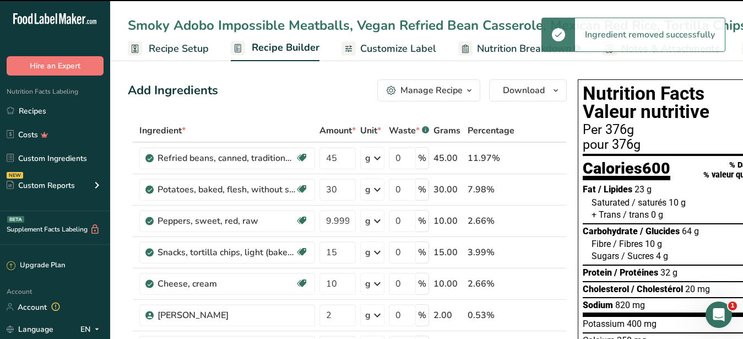
type input "90"
type input "140"
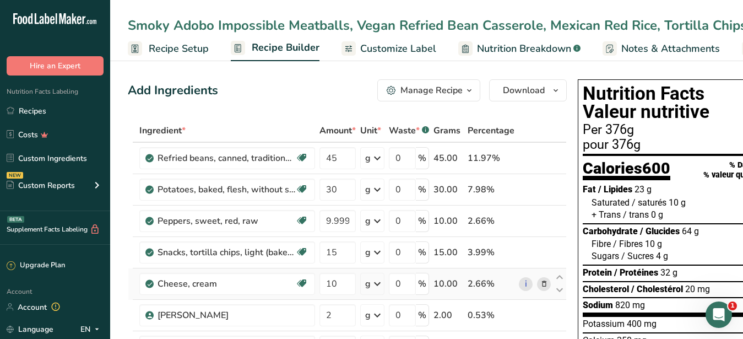
click at [542, 281] on icon at bounding box center [544, 284] width 8 height 12
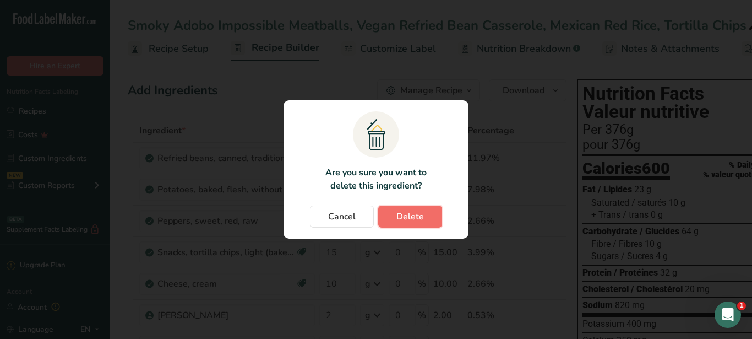
click at [430, 223] on button "Delete" at bounding box center [410, 216] width 64 height 22
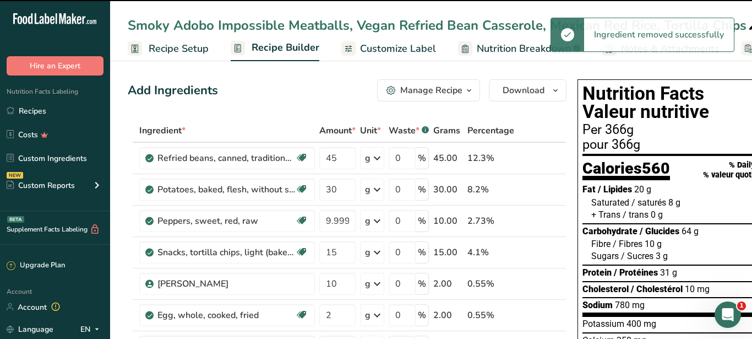
type input "2"
type input "15"
type input "10"
type input "5"
type input "2"
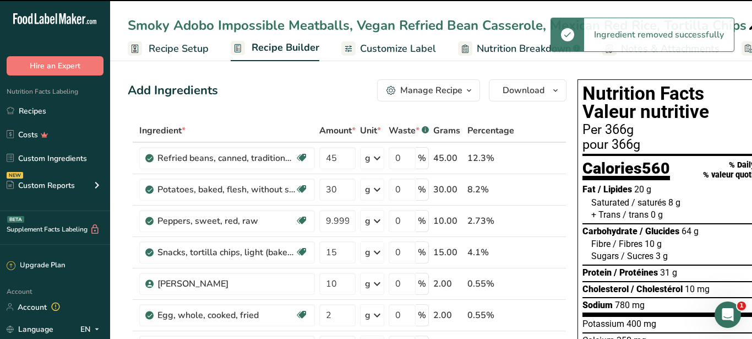
type input "90"
type input "140"
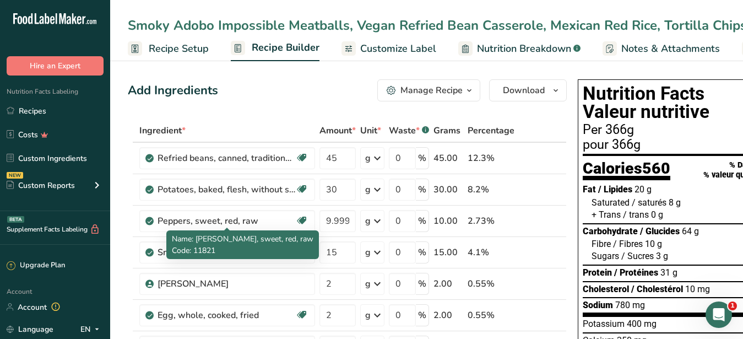
scroll to position [281, 0]
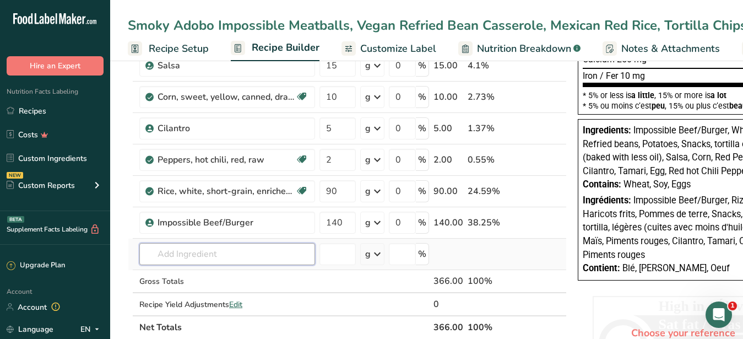
click at [182, 252] on input "text" at bounding box center [227, 254] width 176 height 22
click at [236, 249] on input "text" at bounding box center [227, 254] width 176 height 22
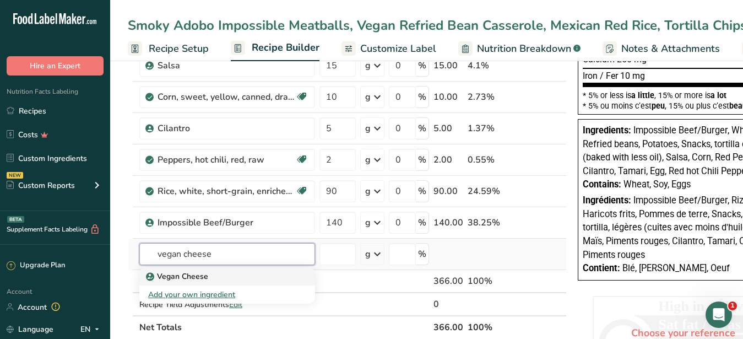
type input "vegan cheese"
click at [188, 275] on p "Vegan Cheese" at bounding box center [178, 276] width 60 height 12
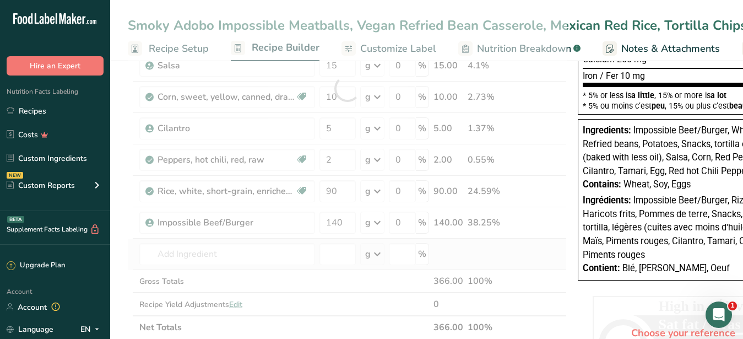
type input "Vegan Cheese"
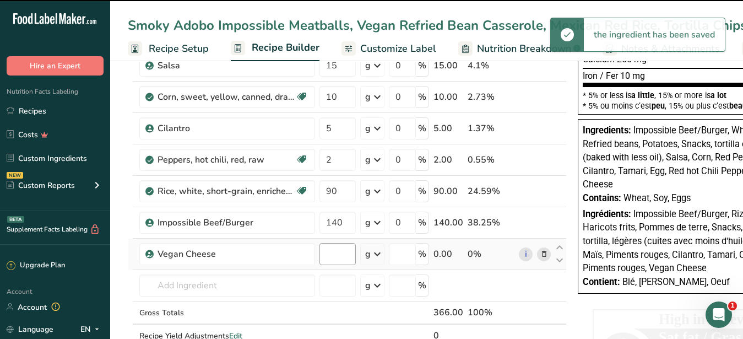
type input "0"
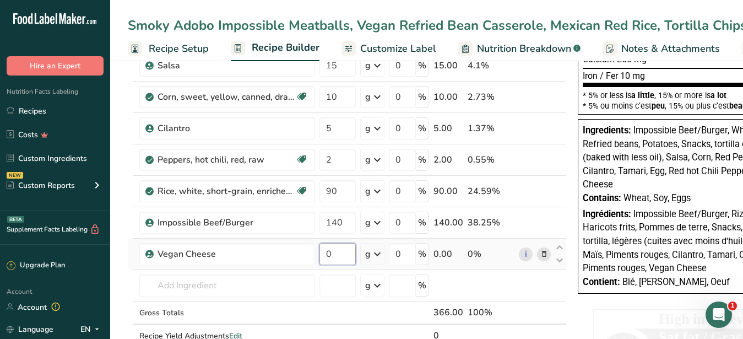
drag, startPoint x: 334, startPoint y: 258, endPoint x: 324, endPoint y: 256, distance: 10.2
click at [324, 256] on input "0" at bounding box center [337, 254] width 36 height 22
type input "35"
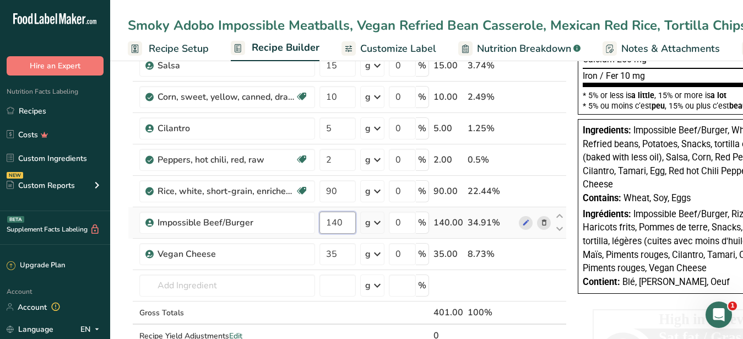
click at [345, 224] on input "140" at bounding box center [337, 222] width 36 height 22
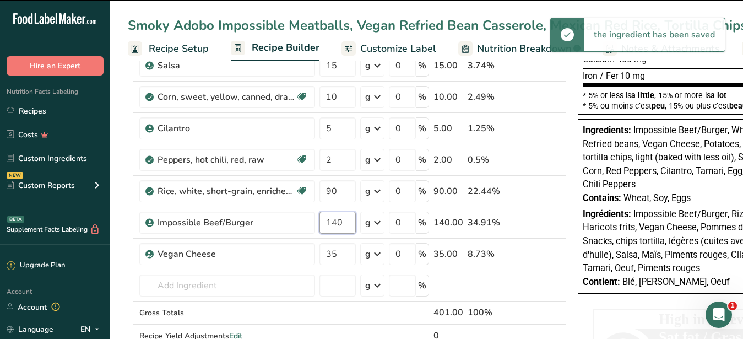
scroll to position [112, 0]
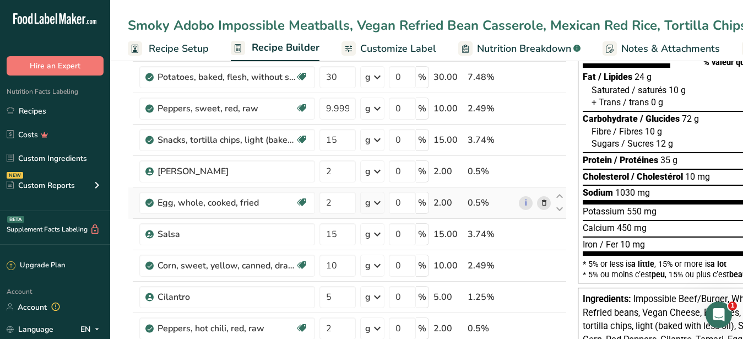
click at [543, 202] on div "Ingredient * Amount * Unit * Waste * .a-a{fill:#347362;}.b-a{fill:#fff;} Grams …" at bounding box center [347, 273] width 439 height 532
click at [540, 203] on icon at bounding box center [544, 203] width 8 height 12
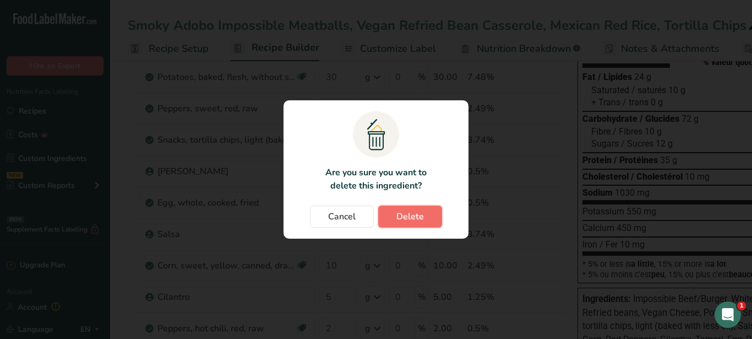
click at [427, 213] on button "Delete" at bounding box center [410, 216] width 64 height 22
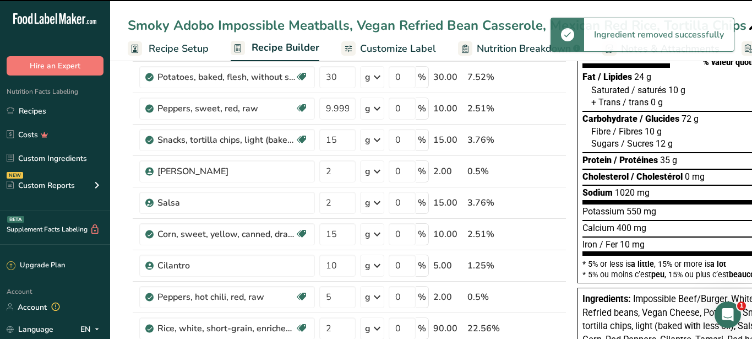
type input "15"
type input "10"
type input "5"
type input "2"
type input "90"
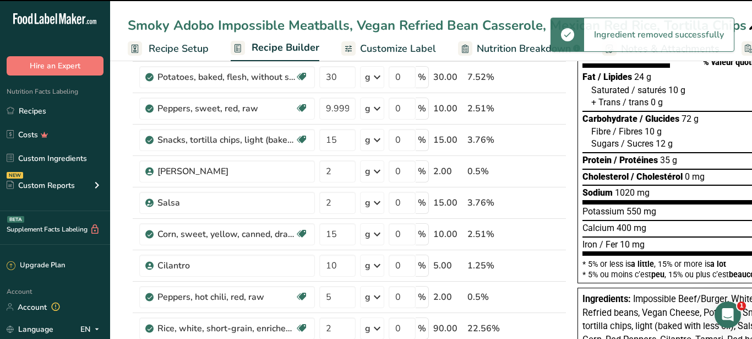
type input "140"
type input "35"
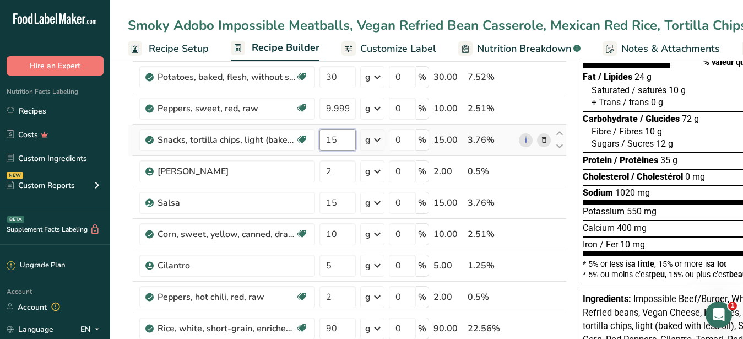
drag, startPoint x: 338, startPoint y: 137, endPoint x: 322, endPoint y: 142, distance: 16.2
click at [322, 142] on input "15" at bounding box center [337, 140] width 36 height 22
type input "30"
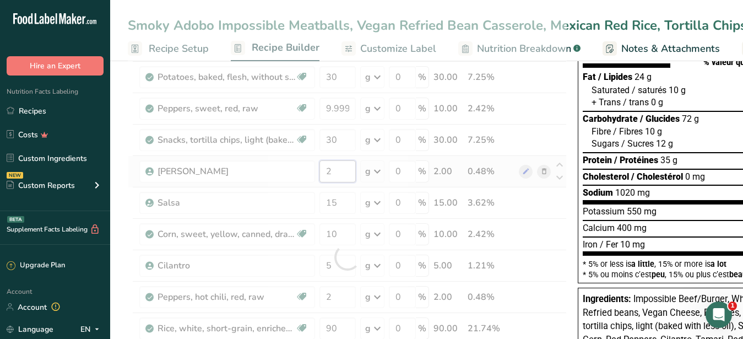
click at [339, 172] on input "2" at bounding box center [337, 171] width 36 height 22
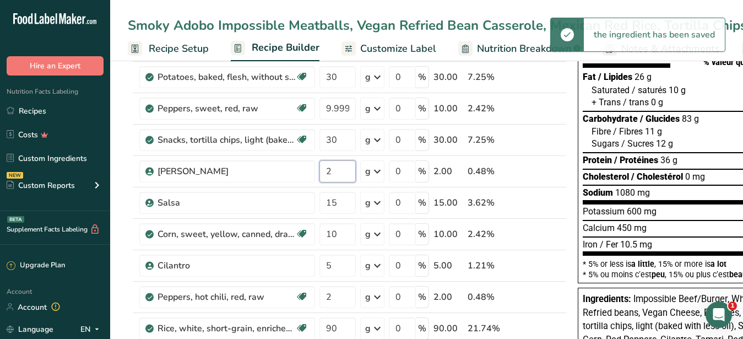
scroll to position [0, 0]
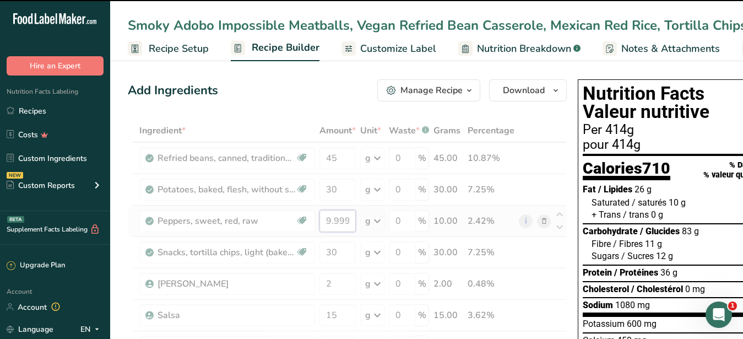
drag, startPoint x: 319, startPoint y: 221, endPoint x: 325, endPoint y: 221, distance: 5.5
click at [355, 220] on input "9.999997" at bounding box center [337, 221] width 36 height 22
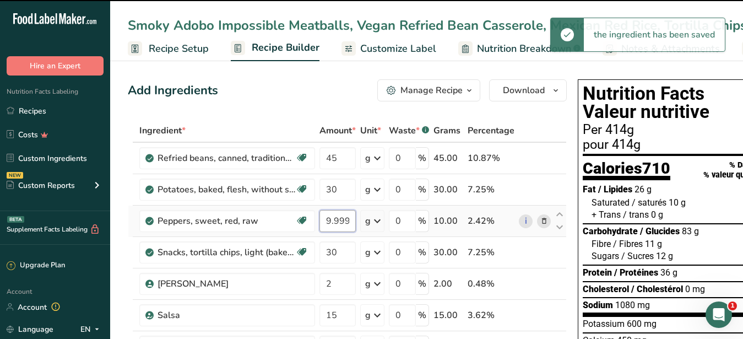
scroll to position [0, 5]
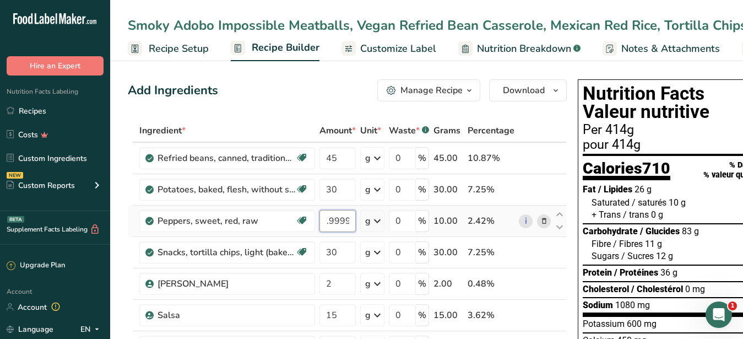
click at [321, 223] on input "9.999997" at bounding box center [337, 221] width 36 height 22
drag, startPoint x: 350, startPoint y: 220, endPoint x: 300, endPoint y: 220, distance: 50.1
click at [319, 220] on input "9.999997" at bounding box center [337, 221] width 36 height 22
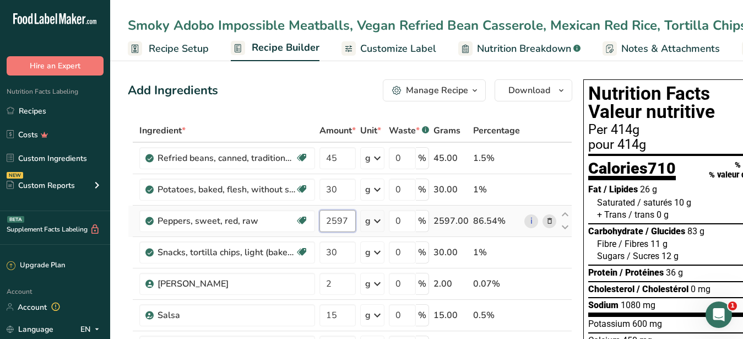
drag, startPoint x: 337, startPoint y: 221, endPoint x: 349, endPoint y: 220, distance: 12.2
click at [349, 220] on input "2597" at bounding box center [337, 221] width 36 height 22
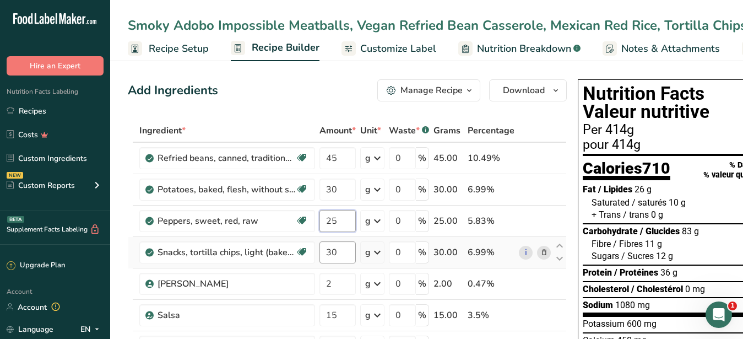
type input "25"
click at [345, 246] on input "30" at bounding box center [337, 252] width 36 height 22
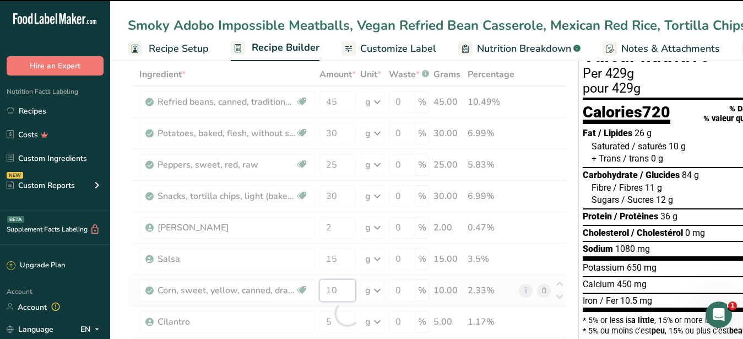
click at [332, 289] on input "10" at bounding box center [337, 290] width 36 height 22
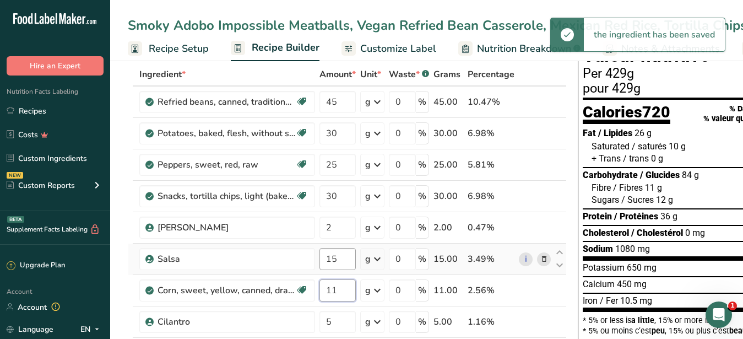
type input "11"
click at [348, 261] on input "15" at bounding box center [337, 259] width 36 height 22
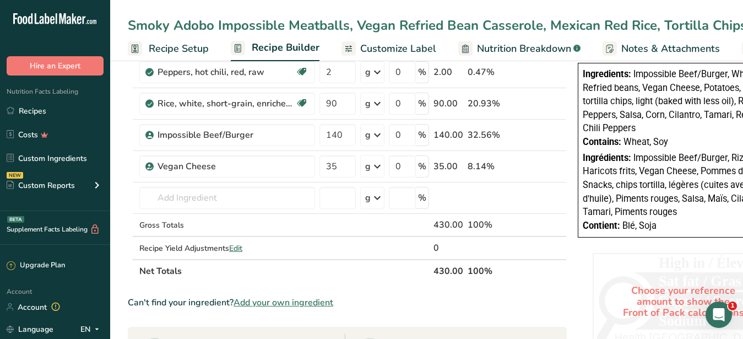
scroll to position [0, 0]
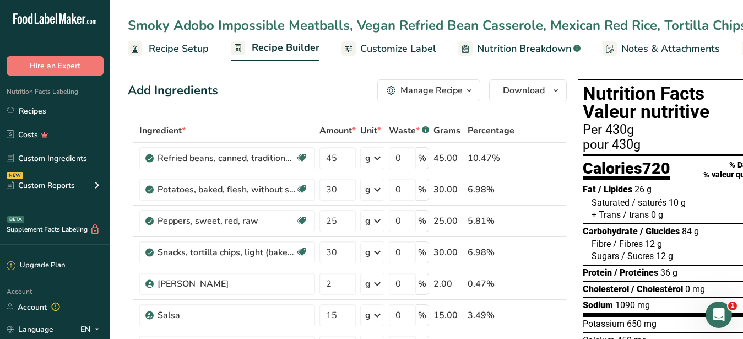
click at [419, 56] on span "Customize Label" at bounding box center [398, 48] width 76 height 15
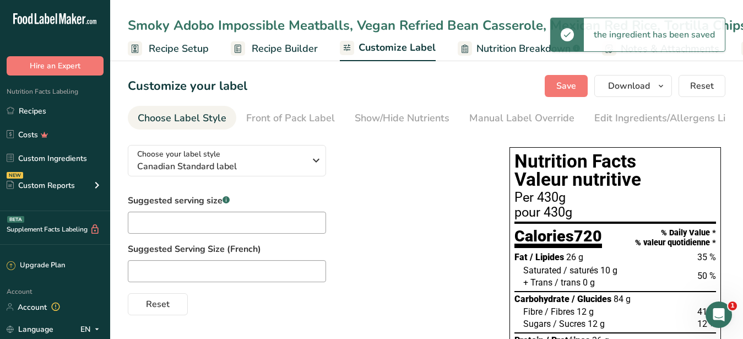
scroll to position [0, 115]
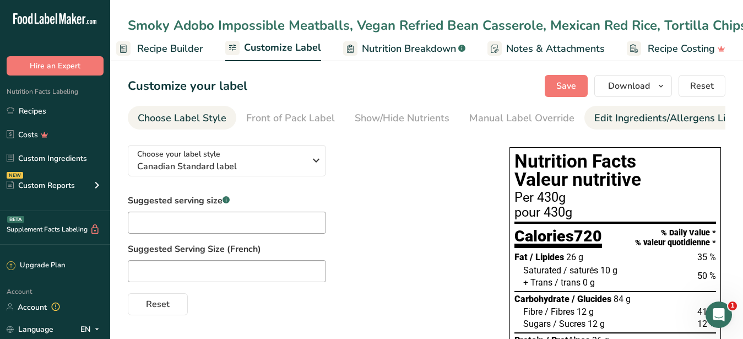
click at [606, 119] on div "Edit Ingredients/Allergens List" at bounding box center [664, 118] width 140 height 15
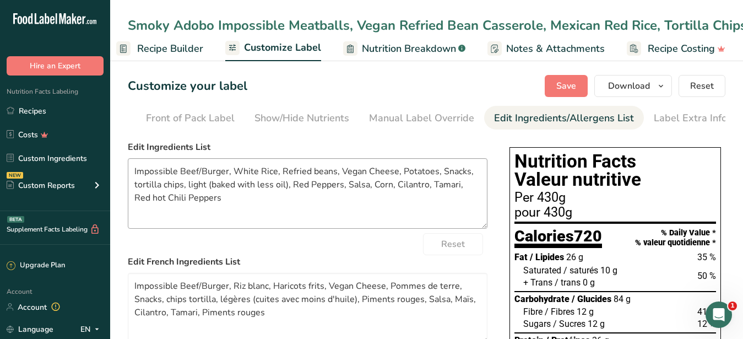
scroll to position [0, 101]
drag, startPoint x: 197, startPoint y: 179, endPoint x: 227, endPoint y: 178, distance: 30.3
click at [227, 178] on textarea "Impossible Beef/Burger, White Rice, Refried beans, Vegan Cheese, Potatoes, Snac…" at bounding box center [308, 193] width 360 height 70
click at [232, 210] on textarea "Impossible Beef (Vegan), White Rice, Refried beans, Vegan Cheese, Potatoes, Sna…" at bounding box center [308, 193] width 360 height 70
drag, startPoint x: 238, startPoint y: 180, endPoint x: 258, endPoint y: 215, distance: 41.2
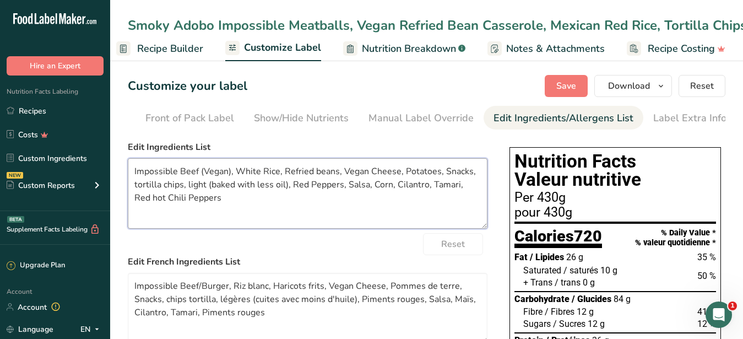
click at [258, 215] on textarea "Impossible Beef (Vegan), White Rice, Refried beans, Vegan Cheese, Potatoes, Sna…" at bounding box center [308, 193] width 360 height 70
paste textarea "Rice, Refried beans, Potatoes, Cheese, Tortilla Chips, Salsa, Red Peppers, Crea…"
click at [355, 180] on textarea "Impossible Beef (Vegan), Rice, Refried beans, Potatoes, Cheese, Tortilla Chips,…" at bounding box center [308, 193] width 360 height 70
drag, startPoint x: 355, startPoint y: 179, endPoint x: 382, endPoint y: 178, distance: 27.0
click at [382, 178] on textarea "Impossible Beef (Vegan), Rice, Refried beans, Potatoes, Cheese, Tortilla Chips,…" at bounding box center [308, 193] width 360 height 70
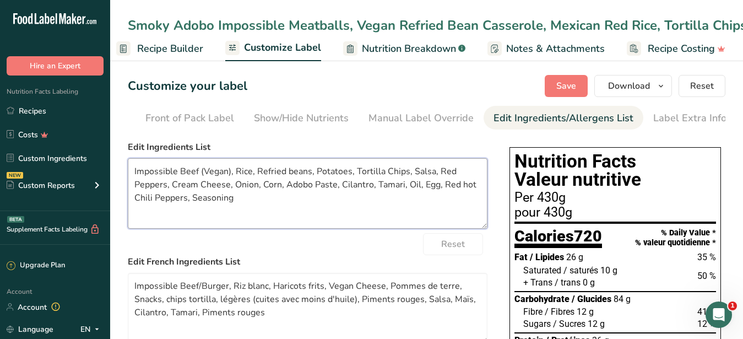
click at [440, 178] on textarea "Impossible Beef (Vegan), Rice, Refried beans, Potatoes, Tortilla Chips, Salsa, …" at bounding box center [308, 193] width 360 height 70
click at [148, 192] on textarea "Impossible Beef (Vegan), Rice, Refried beans, Potatoes, Tortilla Chips, Salsa, …" at bounding box center [308, 193] width 360 height 70
drag, startPoint x: 284, startPoint y: 192, endPoint x: 223, endPoint y: 197, distance: 61.4
click at [223, 197] on textarea "Impossible Beef (Vegan), Rice, Refried beans, Potatoes, Tortilla Chips, Salsa, …" at bounding box center [308, 193] width 360 height 70
click at [425, 193] on textarea "Impossible Beef (Vegan), Rice, Refried beans, Potatoes, Tortilla Chips, Salsa, …" at bounding box center [308, 193] width 360 height 70
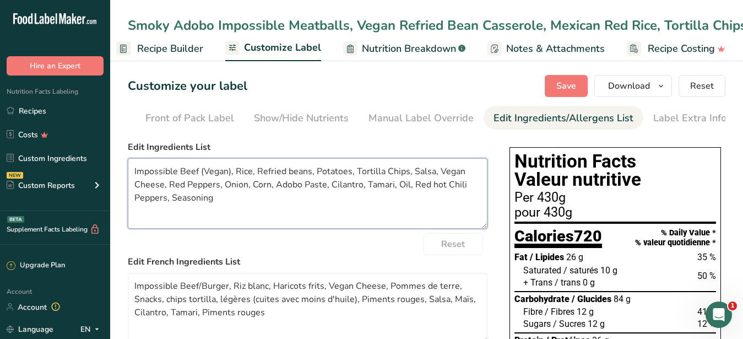
click at [378, 213] on textarea "Impossible Beef (Vegan), Rice, Refried beans, Potatoes, Tortilla Chips, Salsa, …" at bounding box center [308, 193] width 360 height 70
click at [292, 183] on textarea "Impossible Beef (Vegan), Rice, Refried beans, Potatoes, Tortilla Chips, Salsa, …" at bounding box center [308, 193] width 360 height 70
click at [341, 223] on textarea "Impossible Beef (Vegan), Rice, Refried Beans, Potatoes, Tortilla Chips, Salsa, …" at bounding box center [308, 193] width 360 height 70
click at [313, 229] on textarea "Impossible Beef (Vegan), Rice, Refried Beans, Potatoes, Tortilla Chips, Salsa, …" at bounding box center [308, 193] width 360 height 70
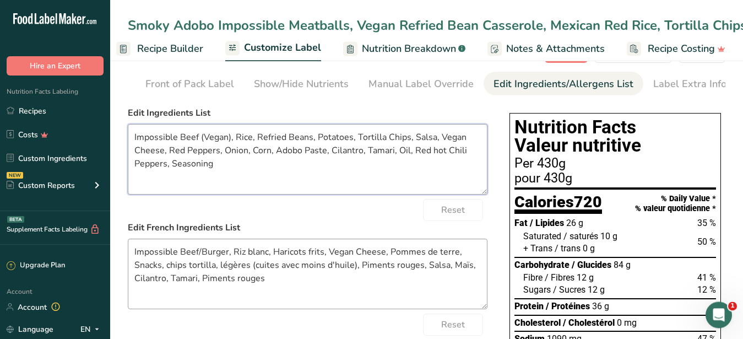
scroll to position [56, 0]
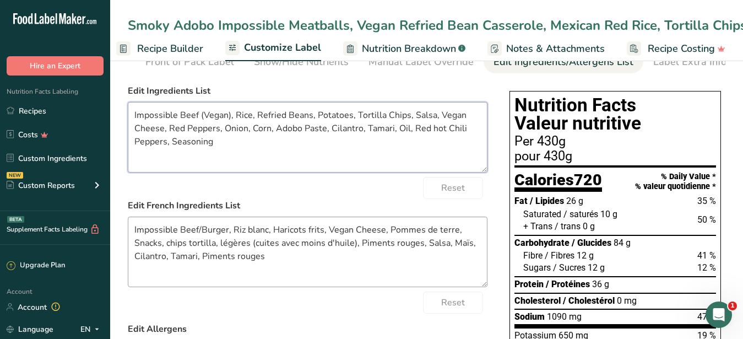
type textarea "Impossible Beef (Vegan), Rice, Refried Beans, Potatoes, Tortilla Chips, Salsa, …"
drag, startPoint x: 279, startPoint y: 269, endPoint x: 107, endPoint y: 218, distance: 179.3
click at [128, 218] on textarea "Impossible Beef/Burger, Riz blanc, Haricots frits, Vegan Cheese, Pommes de terr…" at bounding box center [308, 251] width 360 height 70
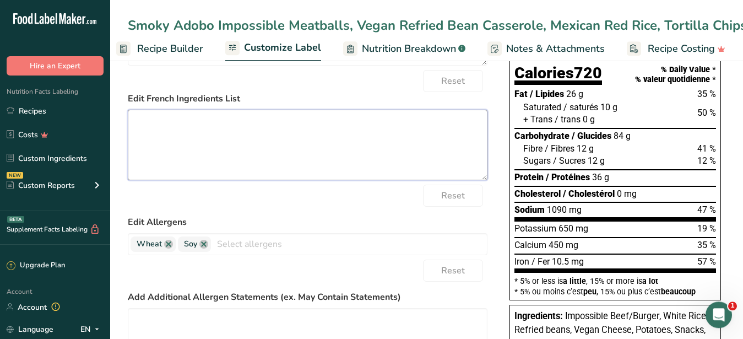
scroll to position [169, 0]
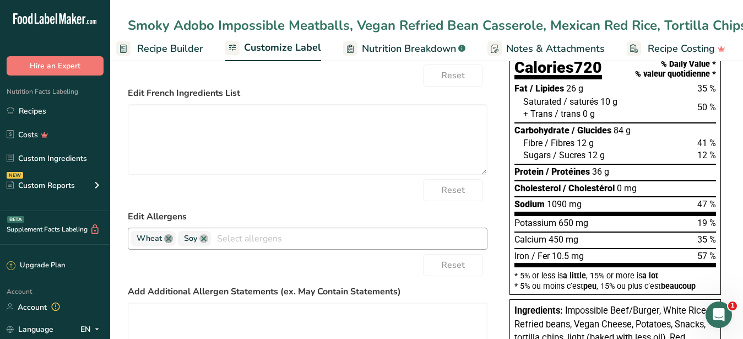
click at [169, 243] on link at bounding box center [168, 238] width 9 height 9
click at [307, 269] on div "Reset" at bounding box center [308, 265] width 360 height 22
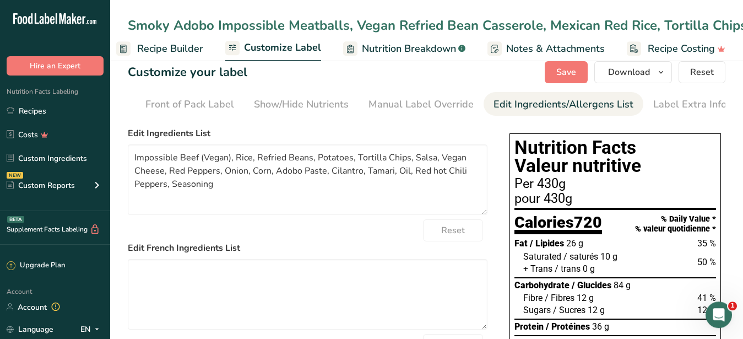
scroll to position [0, 0]
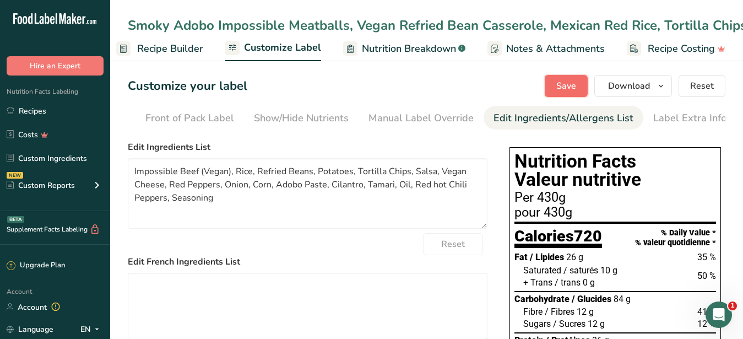
click at [563, 85] on span "Save" at bounding box center [566, 85] width 20 height 13
click at [619, 84] on span "Download" at bounding box center [629, 85] width 42 height 13
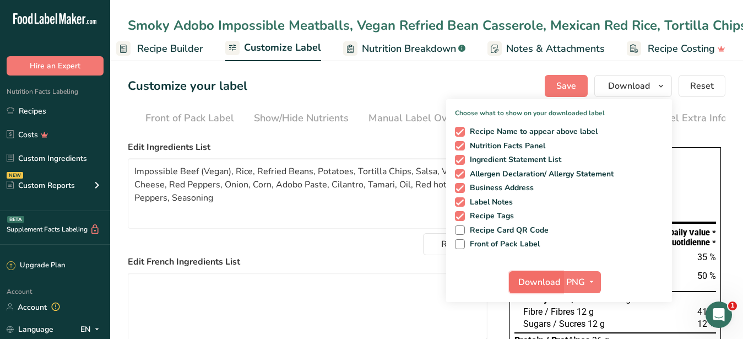
click at [535, 278] on span "Download" at bounding box center [539, 281] width 42 height 13
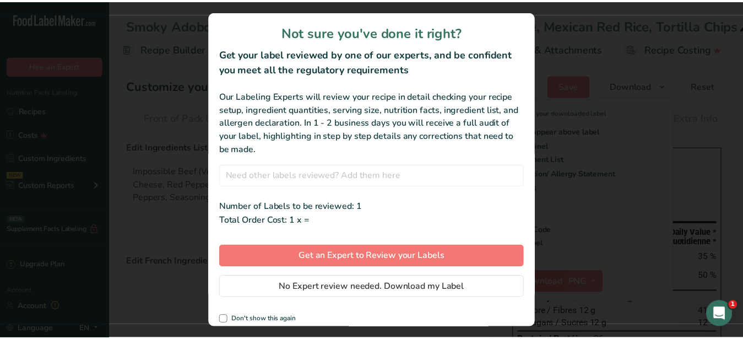
scroll to position [0, 105]
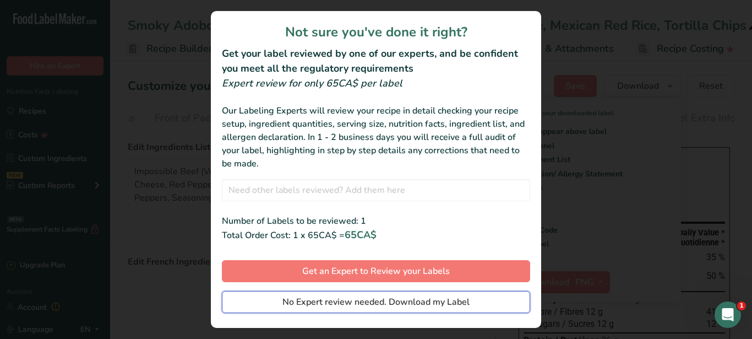
click at [387, 302] on span "No Expert review needed. Download my Label" at bounding box center [376, 301] width 187 height 13
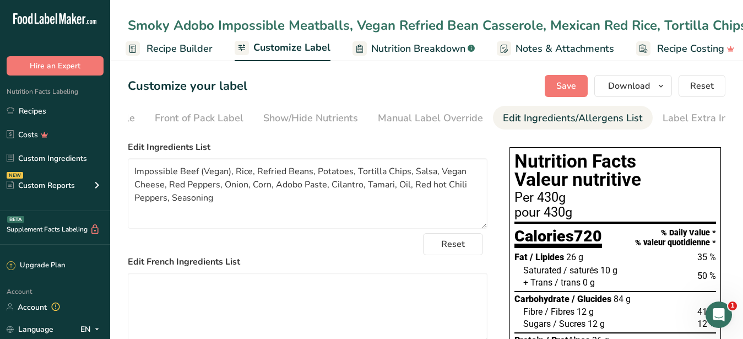
click at [212, 21] on div "Smoky Adobo Impossible Meatballs, Vegan Refried Bean Casserole, Mexican Red Ric…" at bounding box center [444, 25] width 632 height 20
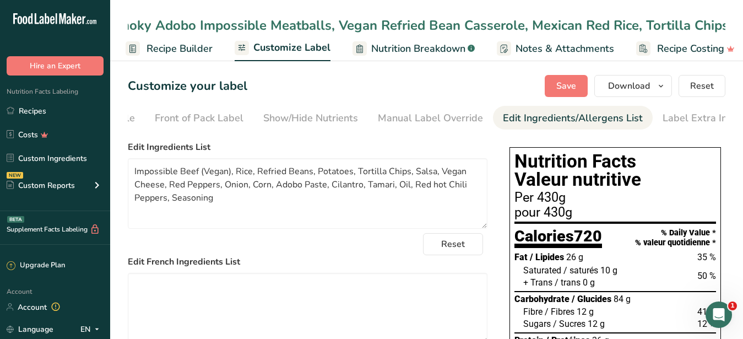
click at [724, 26] on input "Smoky Adobo Impossible Meatballs, Vegan Refried Bean Casserole, Mexican Red Ric…" at bounding box center [427, 25] width 598 height 20
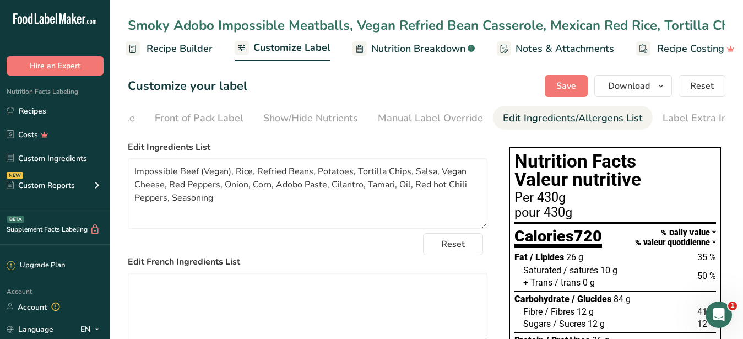
drag, startPoint x: 724, startPoint y: 26, endPoint x: 16, endPoint y: 48, distance: 708.1
click at [128, 35] on input "Smoky Adobo Impossible Meatballs, Vegan Refried Bean Casserole, Mexican Red Ric…" at bounding box center [427, 25] width 598 height 20
click at [129, 25] on div "Smoky Adobo Impossible Meatballs, Vegan Refried Bean Casserole, Mexican Red Ric…" at bounding box center [444, 25] width 632 height 20
drag, startPoint x: 725, startPoint y: 26, endPoint x: -14, endPoint y: 25, distance: 739.1
click at [128, 25] on input "Smoky Adobo Impossible Meatballs, Vegan Refried Bean Casserole, Mexican Red Ric…" at bounding box center [427, 25] width 598 height 20
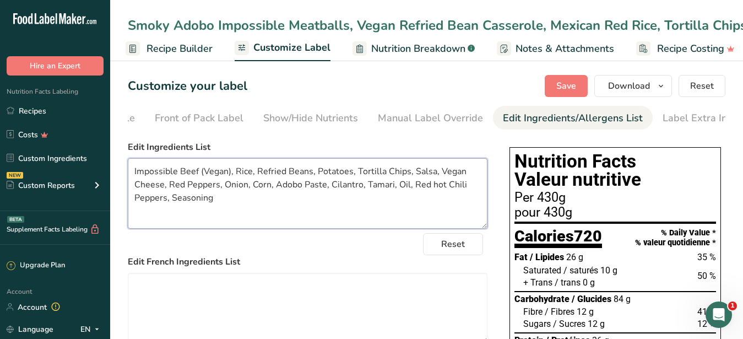
click at [236, 202] on textarea "Impossible Beef (Vegan), Rice, Refried Beans, Potatoes, Tortilla Chips, Salsa, …" at bounding box center [308, 193] width 360 height 70
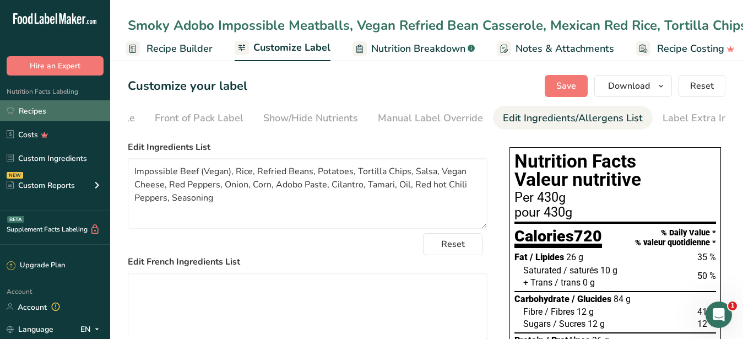
click at [58, 115] on link "Recipes" at bounding box center [55, 110] width 110 height 21
